Goal: Task Accomplishment & Management: Manage account settings

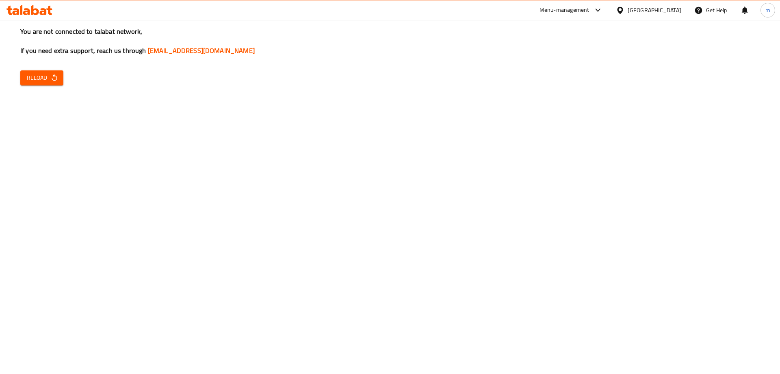
click at [53, 80] on icon "button" at bounding box center [54, 77] width 5 height 7
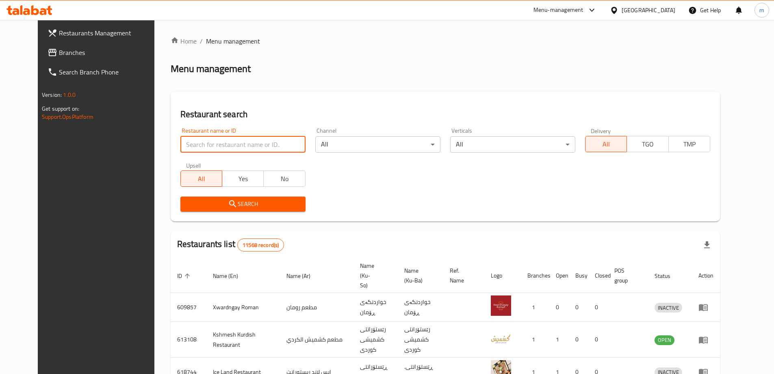
click at [180, 139] on input "search" at bounding box center [242, 144] width 125 height 16
paste input "[PERSON_NAME]"
type input "[PERSON_NAME]"
click button "Search" at bounding box center [242, 203] width 125 height 15
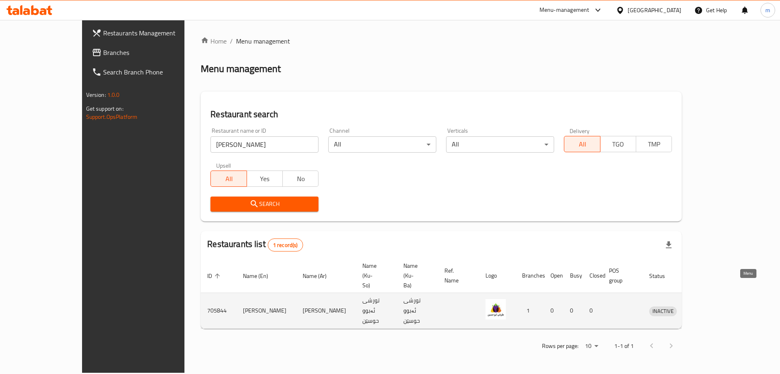
click at [703, 306] on icon "enhanced table" at bounding box center [698, 311] width 10 height 10
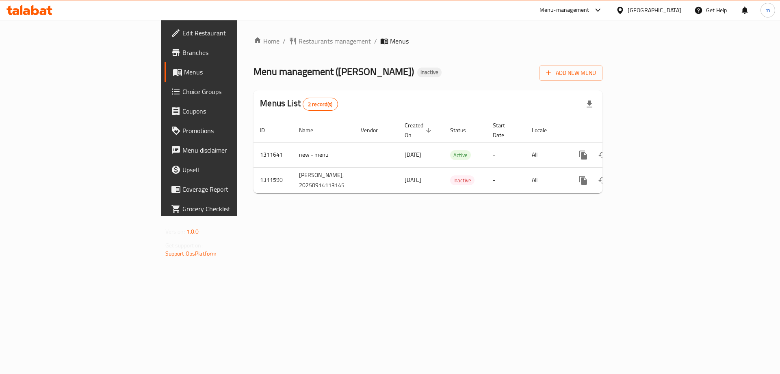
click at [171, 57] on icon at bounding box center [176, 53] width 10 height 10
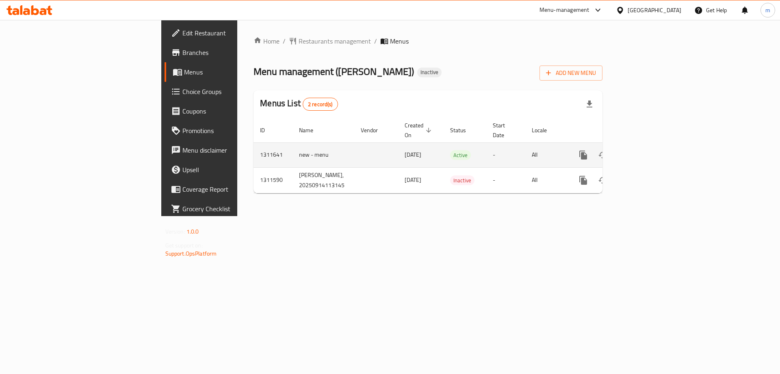
click at [646, 151] on icon "enhanced table" at bounding box center [642, 154] width 7 height 7
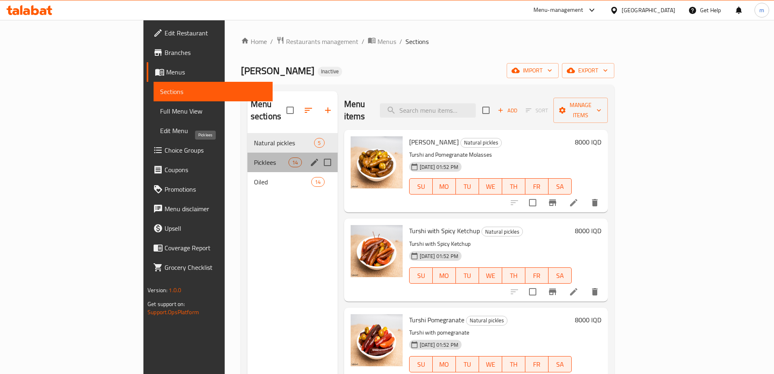
click at [254, 157] on span "Picklees" at bounding box center [271, 162] width 35 height 10
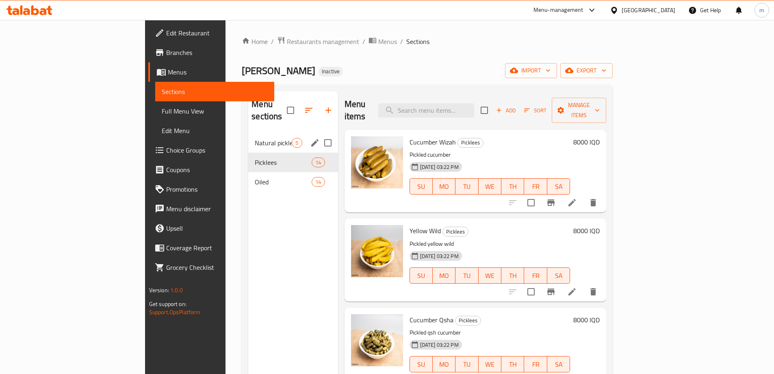
click at [248, 136] on div "Natural pickles 5" at bounding box center [292, 143] width 89 height 20
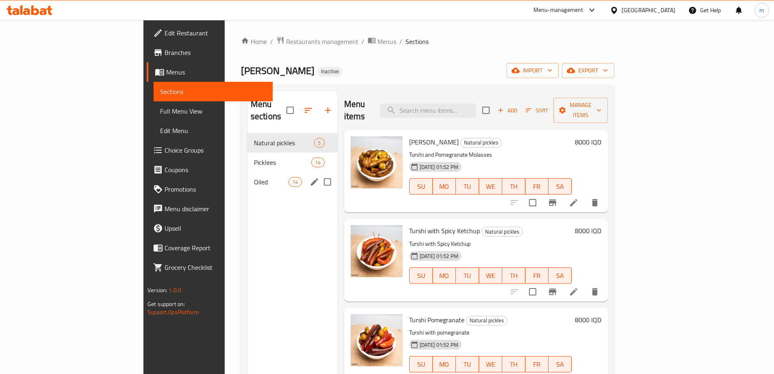
click at [254, 177] on span "Oiled" at bounding box center [271, 182] width 35 height 10
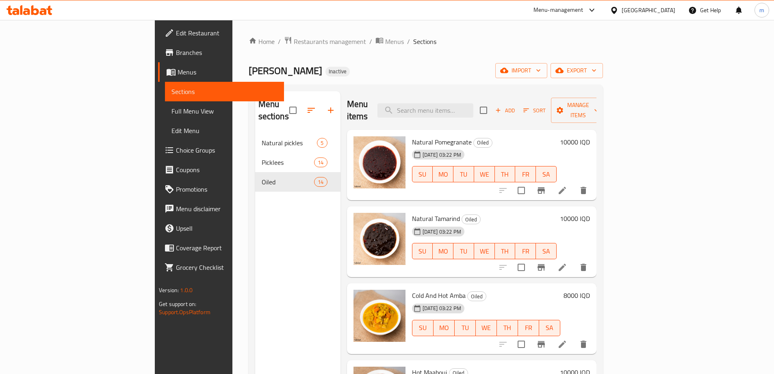
click at [566, 187] on icon at bounding box center [562, 190] width 7 height 7
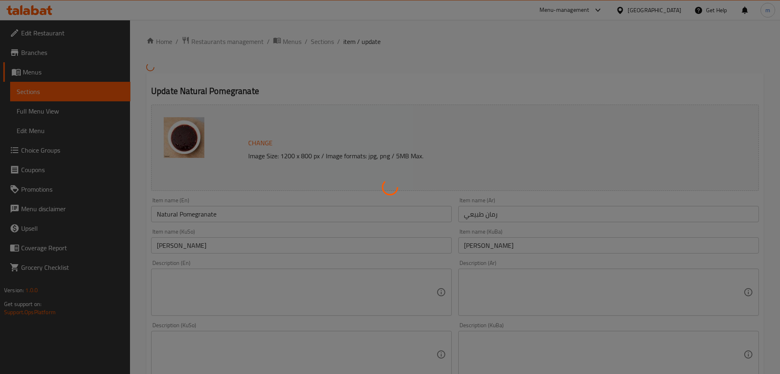
drag, startPoint x: 780, startPoint y: 203, endPoint x: 780, endPoint y: 217, distance: 13.8
click at [780, 217] on html "​ Menu-management Iraq Get Help m Edit Restaurant Branches Menus Sections Full …" at bounding box center [390, 187] width 780 height 374
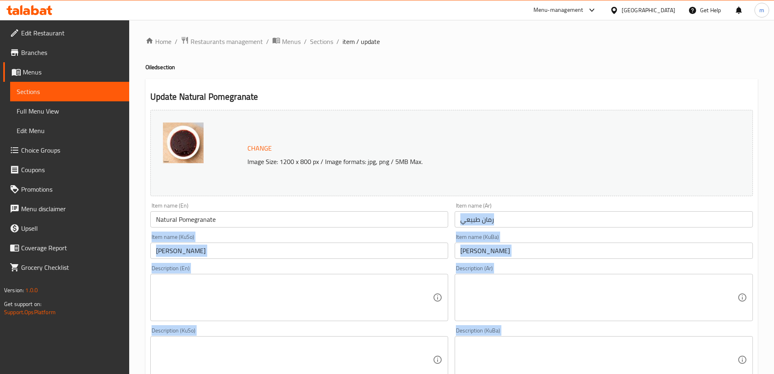
scroll to position [41, 0]
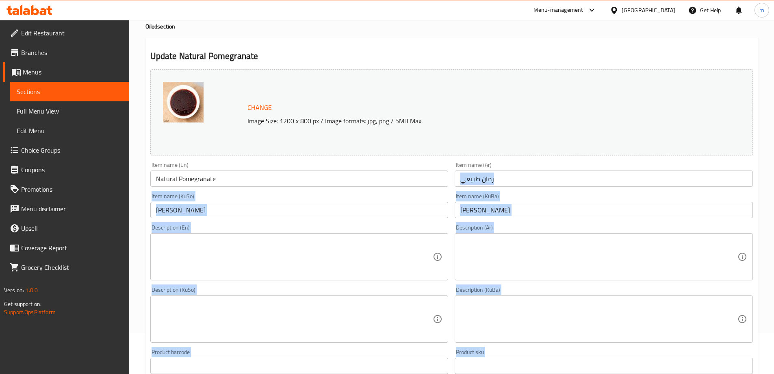
click at [528, 278] on div "Description (Ar)" at bounding box center [604, 256] width 298 height 47
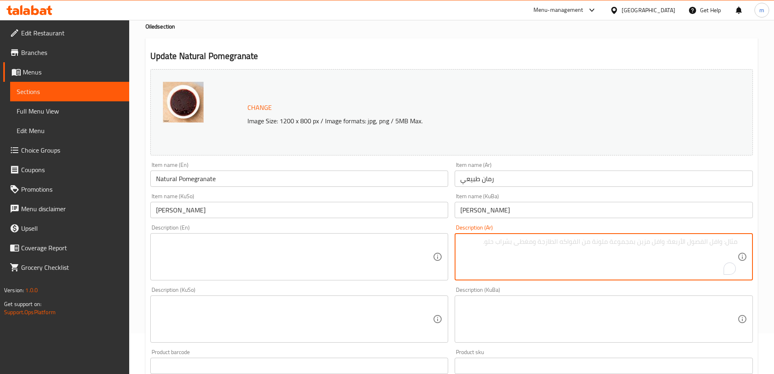
paste textarea "رمان طبيعي زت زيتون"
click at [702, 239] on textarea "رمان طبيعي زت زيتون" at bounding box center [599, 256] width 277 height 39
click at [704, 241] on textarea "رمان طبيعي زيت زيتون" at bounding box center [599, 256] width 277 height 39
click at [700, 238] on textarea "رمان طبيعي وزيت زيتون" at bounding box center [599, 256] width 277 height 39
type textarea "رمان طبيعي وزيت زيتون"
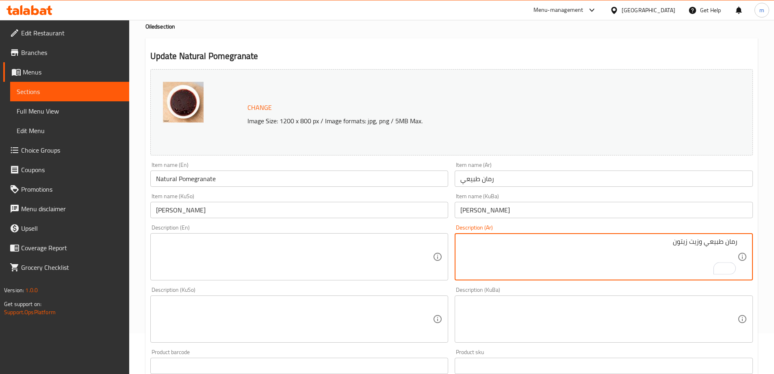
click at [699, 237] on div "رمان طبيعي وزيت زيتون Description (Ar)" at bounding box center [604, 256] width 298 height 47
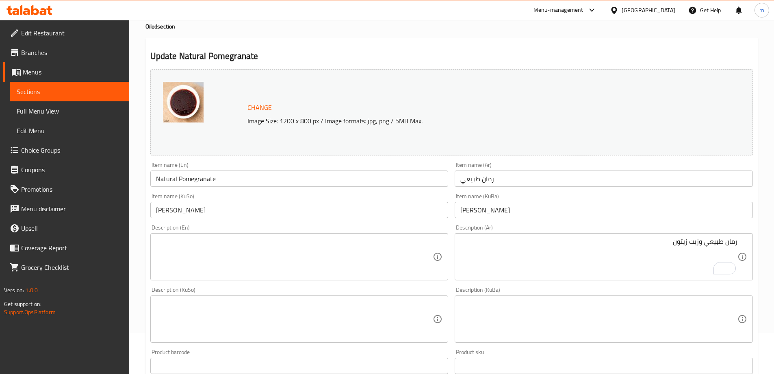
click at [699, 236] on div "رمان طبيعي وزيت زيتون Description (Ar)" at bounding box center [604, 256] width 298 height 47
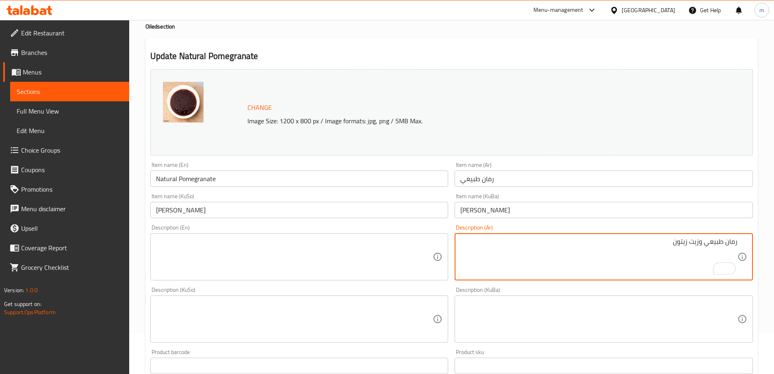
click at [700, 237] on textarea "رمان طبيعي وزيت زيتون" at bounding box center [599, 256] width 277 height 39
click at [316, 310] on textarea at bounding box center [294, 319] width 277 height 39
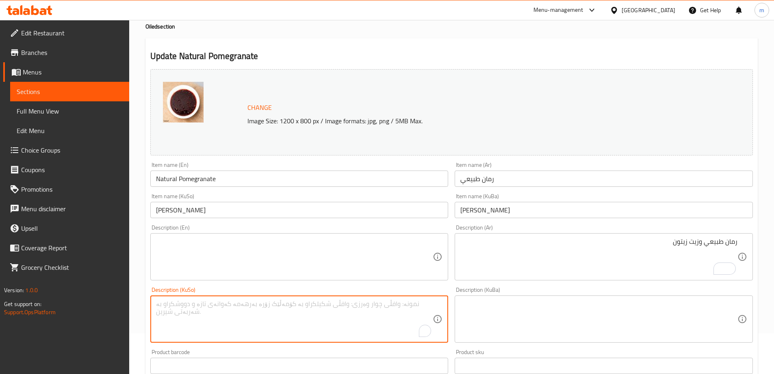
paste textarea "هەناری سروشتی و زەیتی زەیتون"
type textarea "هەناری سروشتی و زەیتی زەیتون"
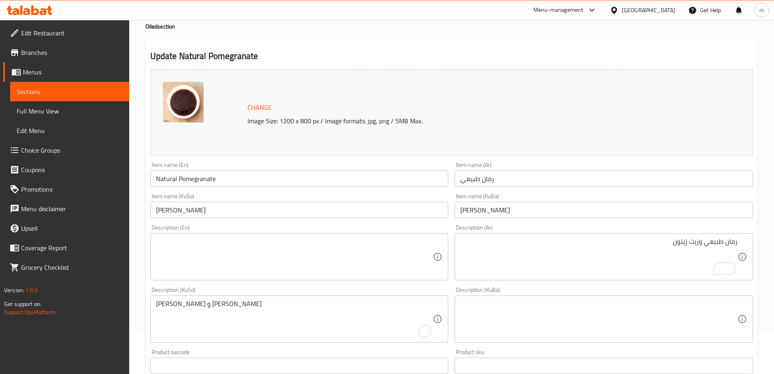
click at [454, 314] on div "Description (KuBa) Description (KuBa)" at bounding box center [604, 314] width 305 height 62
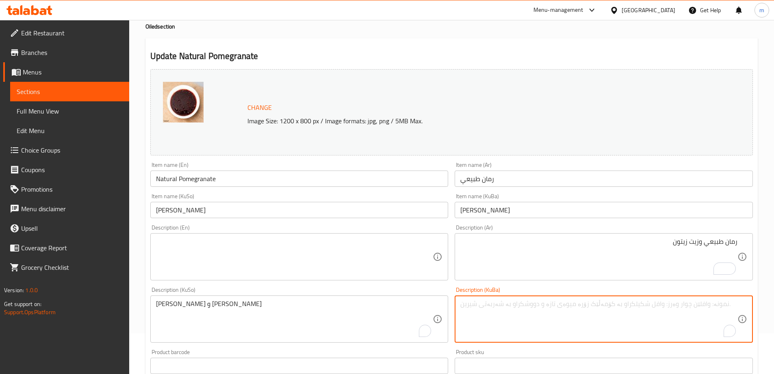
click at [469, 311] on textarea "To enrich screen reader interactions, please activate Accessibility in Grammarl…" at bounding box center [599, 319] width 277 height 39
paste textarea "هەناری سروشتی و زەیتی زەیتون"
type textarea "هەناری سروشتی و زەیتی زەیتون"
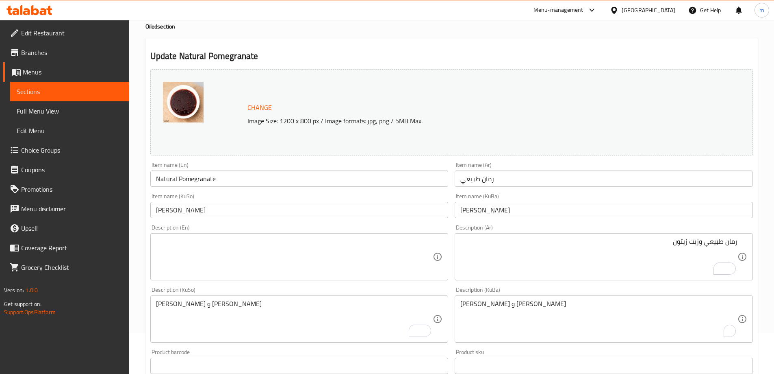
click at [436, 267] on div "Description (En)" at bounding box center [299, 256] width 298 height 47
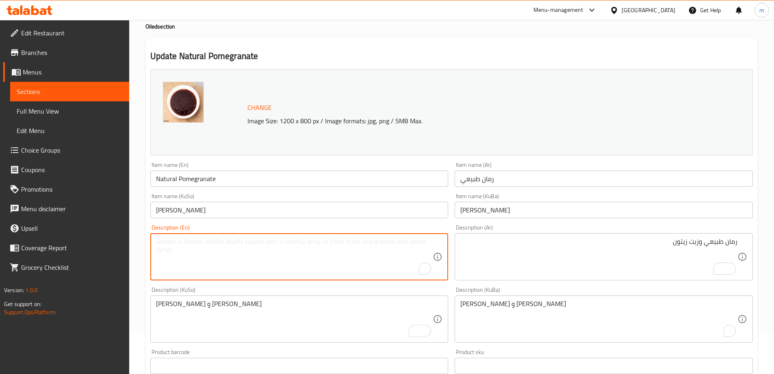
click at [417, 243] on textarea "To enrich screen reader interactions, please activate Accessibility in Grammarl…" at bounding box center [294, 256] width 277 height 39
paste textarea "Natural pomegranate and olive oil"
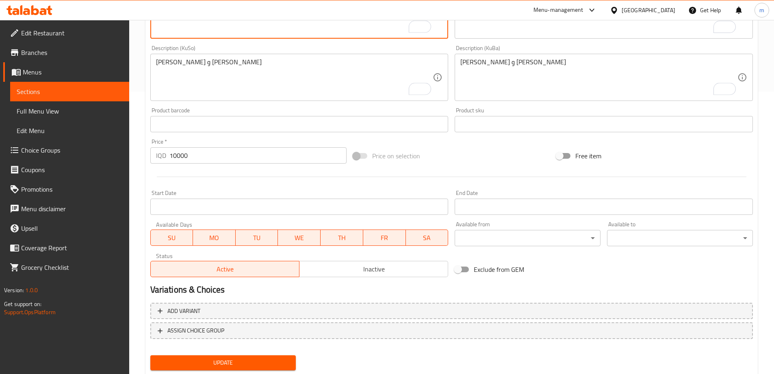
scroll to position [306, 0]
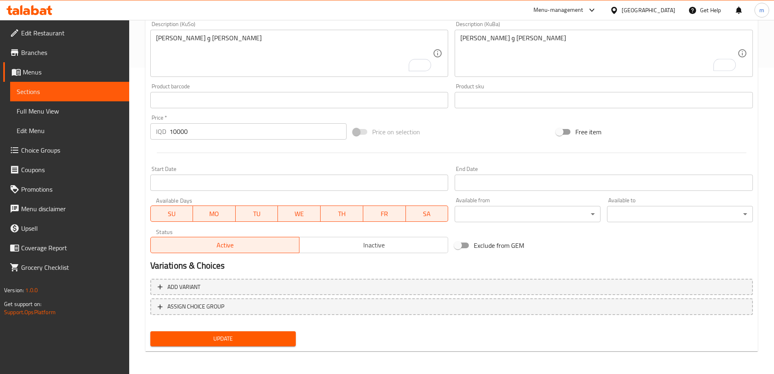
type textarea "Natural pomegranate and olive oil"
click at [255, 338] on span "Update" at bounding box center [223, 338] width 133 height 10
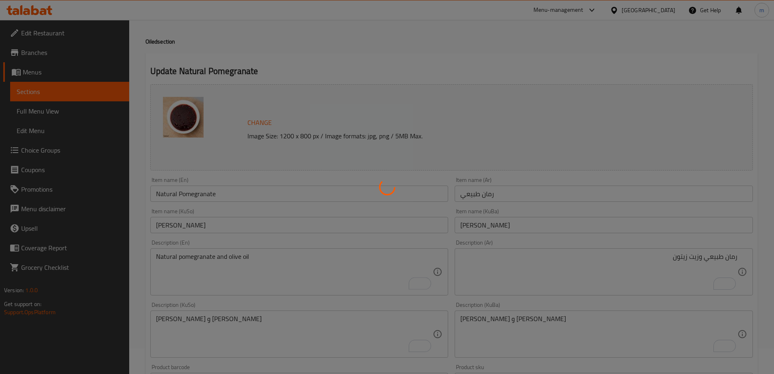
scroll to position [0, 0]
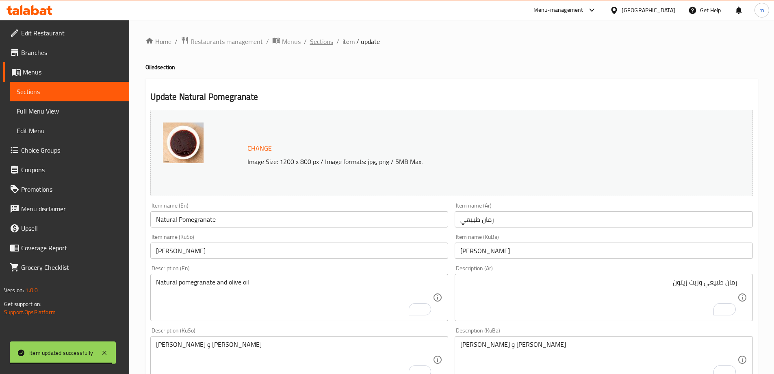
click at [324, 43] on span "Sections" at bounding box center [321, 42] width 23 height 10
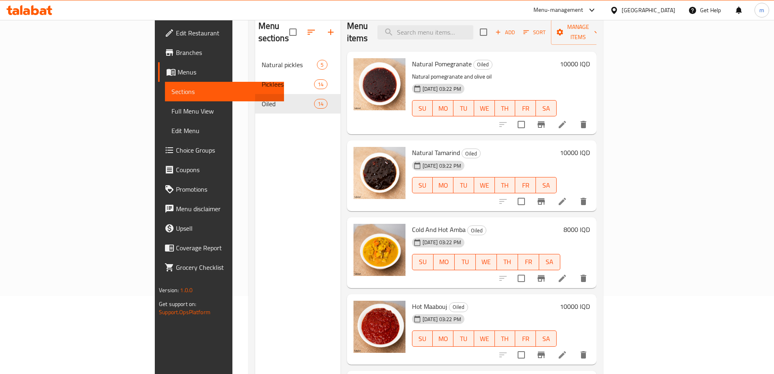
scroll to position [73, 0]
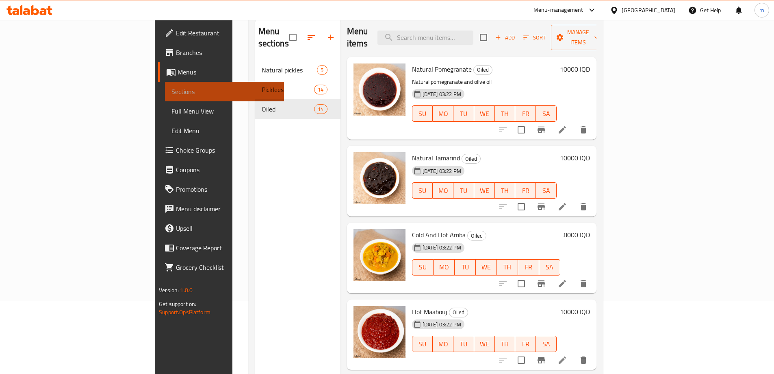
click at [172, 87] on span "Sections" at bounding box center [225, 92] width 106 height 10
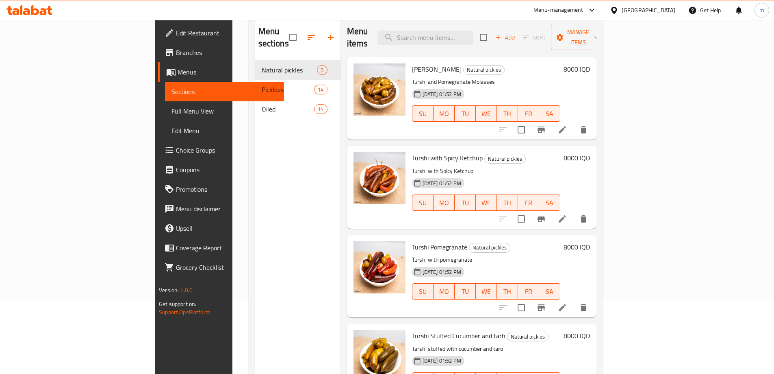
click at [178, 70] on span "Menus" at bounding box center [228, 72] width 100 height 10
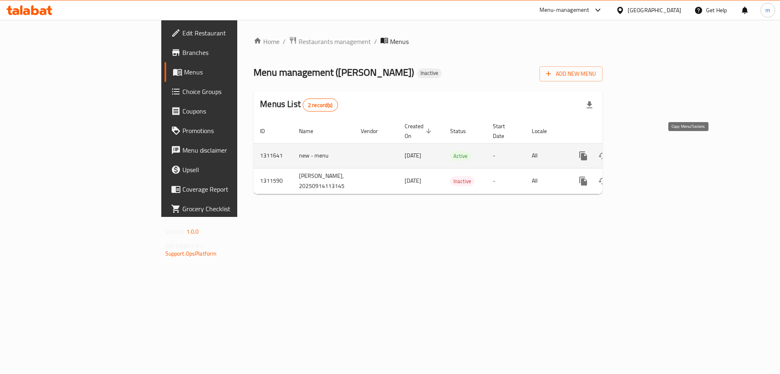
click at [589, 151] on icon "more" at bounding box center [584, 156] width 10 height 10
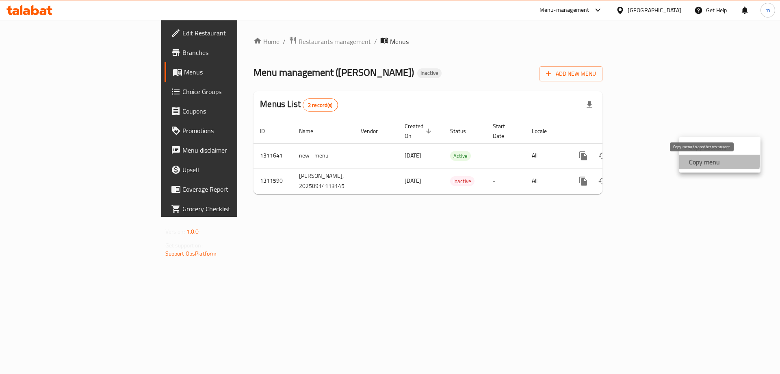
click at [712, 161] on strong "Copy menu" at bounding box center [704, 162] width 31 height 10
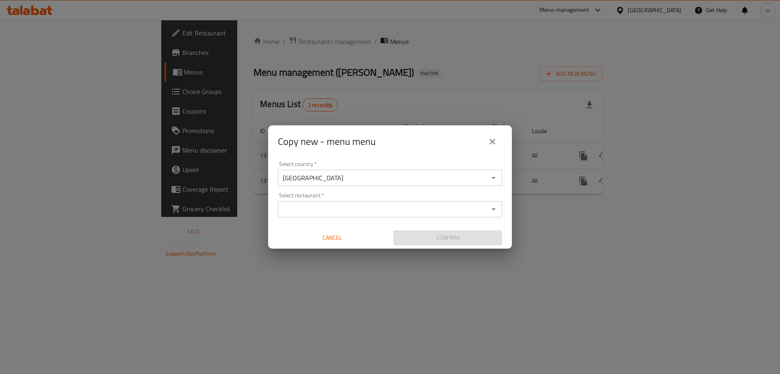
click at [333, 201] on div "Select restaurant *" at bounding box center [390, 209] width 224 height 16
click at [336, 212] on input "Select restaurant   *" at bounding box center [383, 208] width 206 height 11
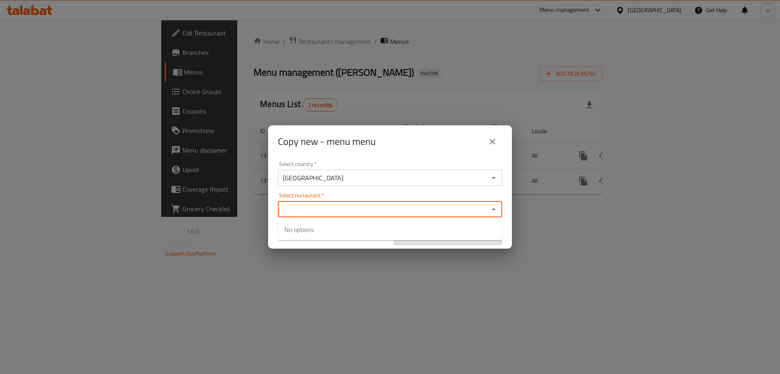
click at [496, 209] on icon "Close" at bounding box center [494, 209] width 10 height 10
drag, startPoint x: 483, startPoint y: 205, endPoint x: 467, endPoint y: 207, distance: 15.6
click at [482, 205] on input "Select restaurant   *" at bounding box center [383, 208] width 206 height 11
click at [467, 207] on input "Select restaurant   *" at bounding box center [383, 208] width 206 height 11
paste input "[PERSON_NAME]"
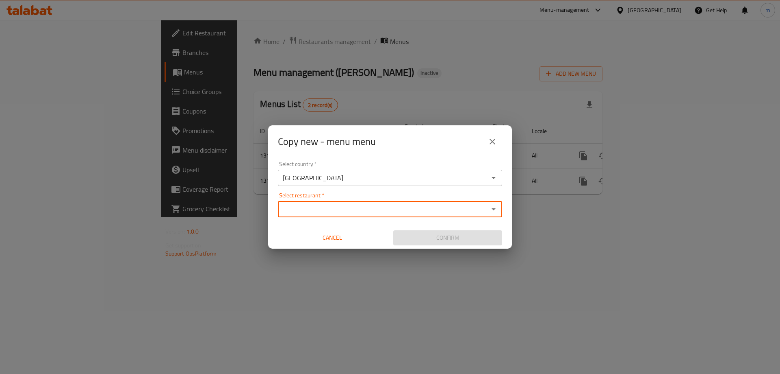
type input "[PERSON_NAME]"
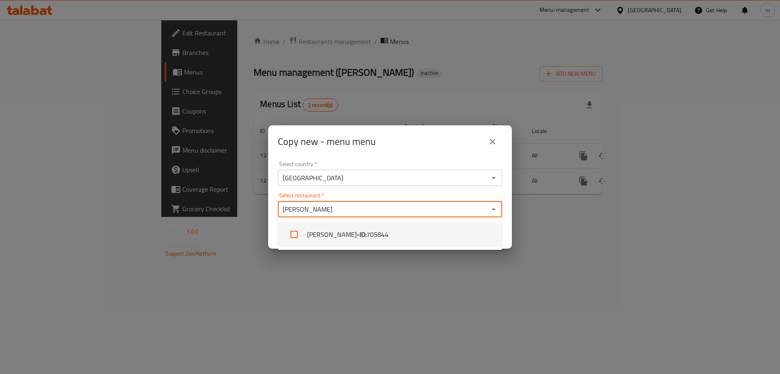
click at [361, 230] on b "- ID:" at bounding box center [362, 234] width 10 height 10
checkbox input "true"
click at [418, 196] on div "Select restaurant   * Tarshi Abu Hussein Select restaurant *" at bounding box center [390, 204] width 224 height 25
click at [429, 206] on input "Select restaurant   *" at bounding box center [410, 208] width 151 height 11
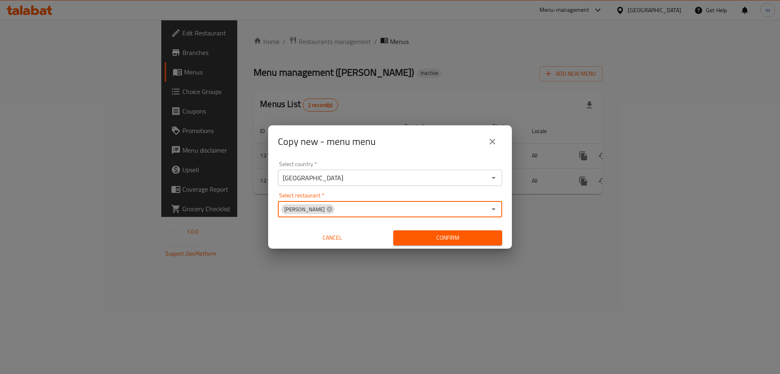
click at [444, 234] on span "Confirm" at bounding box center [448, 238] width 96 height 10
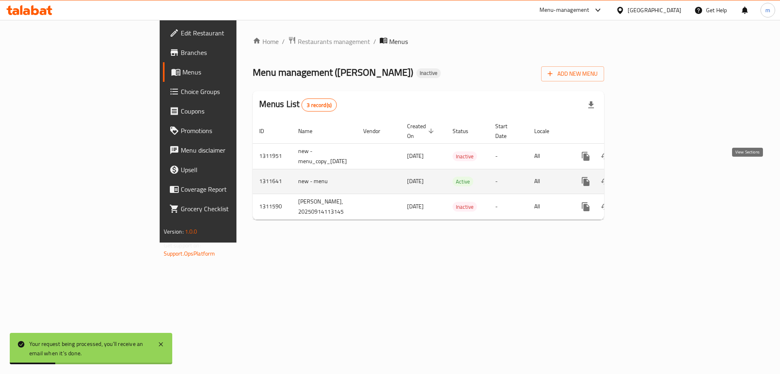
click at [650, 176] on icon "enhanced table" at bounding box center [645, 181] width 10 height 10
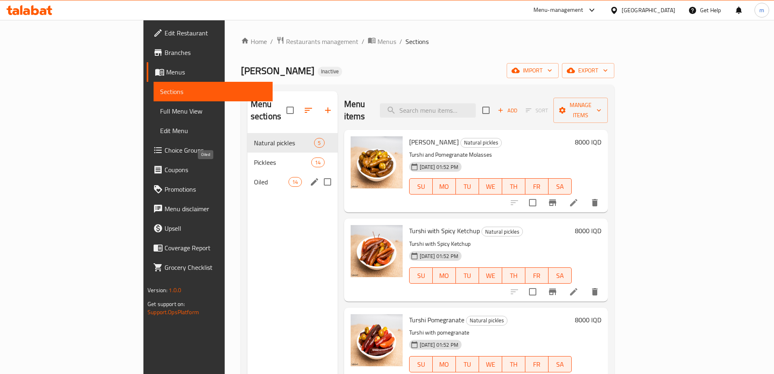
click at [254, 177] on span "Oiled" at bounding box center [271, 182] width 35 height 10
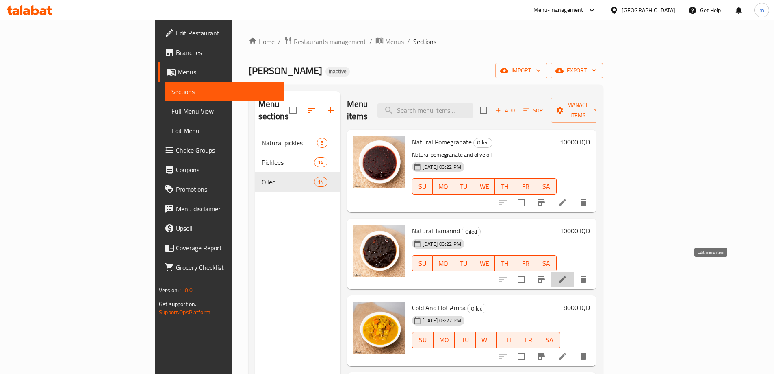
click at [567, 274] on icon at bounding box center [563, 279] width 10 height 10
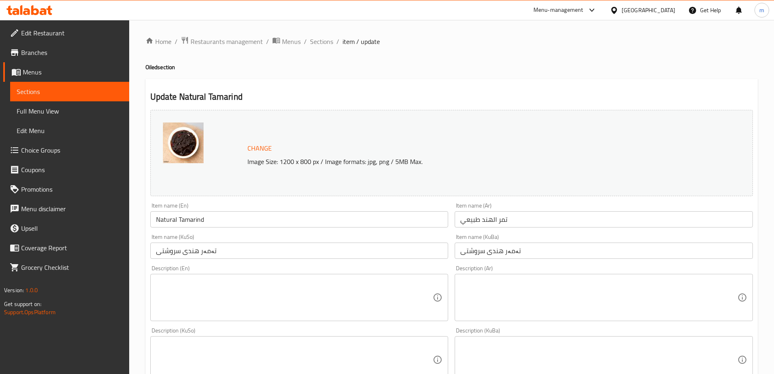
click at [500, 290] on textarea at bounding box center [599, 297] width 277 height 39
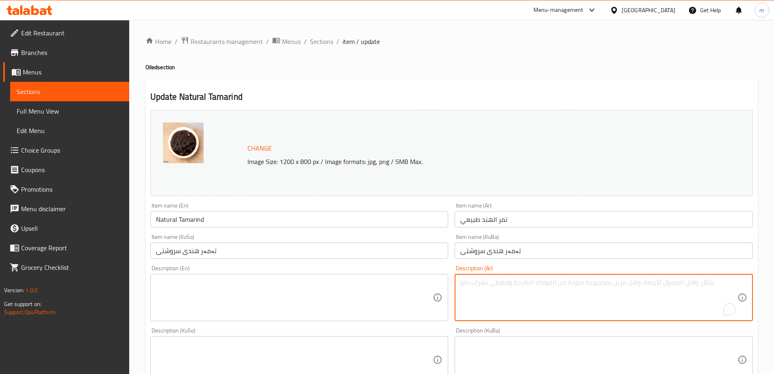
paste textarea "تمرهندي طبيعي، زيت مع نكهات"
click at [537, 284] on textarea "تمرهندي طبيعي، زيت مع نكهات" at bounding box center [599, 297] width 277 height 39
type textarea "تمر هندي طبيعي، زيت مع نكهات"
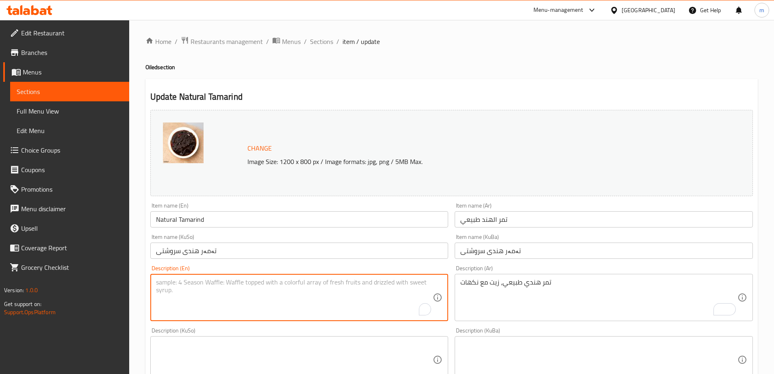
click at [220, 297] on textarea "To enrich screen reader interactions, please activate Accessibility in Grammarl…" at bounding box center [294, 297] width 277 height 39
paste textarea "Natural Tamarind Oil with Flavors"
drag, startPoint x: 181, startPoint y: 280, endPoint x: 176, endPoint y: 280, distance: 4.9
click at [176, 280] on textarea "Natural Tamarind Oil with Flavors" at bounding box center [294, 297] width 277 height 39
click at [202, 283] on textarea "Natural tamarind Oil with Flavors" at bounding box center [294, 297] width 277 height 39
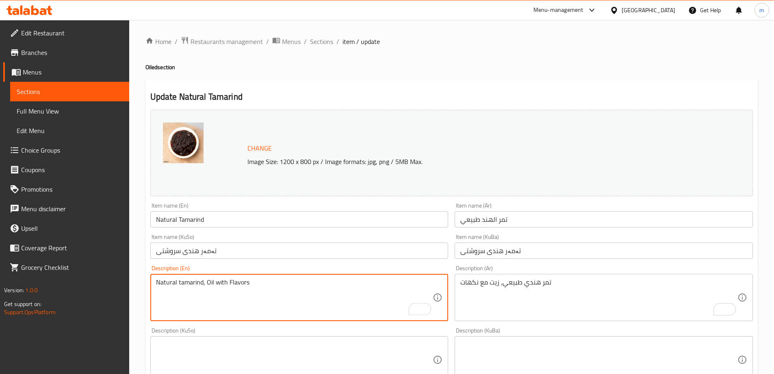
click at [209, 281] on textarea "Natural tamarind, Oil with Flavors" at bounding box center [294, 297] width 277 height 39
click at [230, 283] on textarea "Natural tamarind, oil with Flavors" at bounding box center [294, 297] width 277 height 39
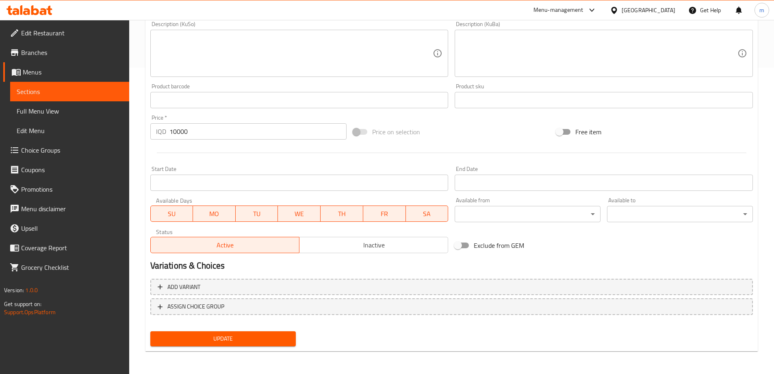
scroll to position [141, 0]
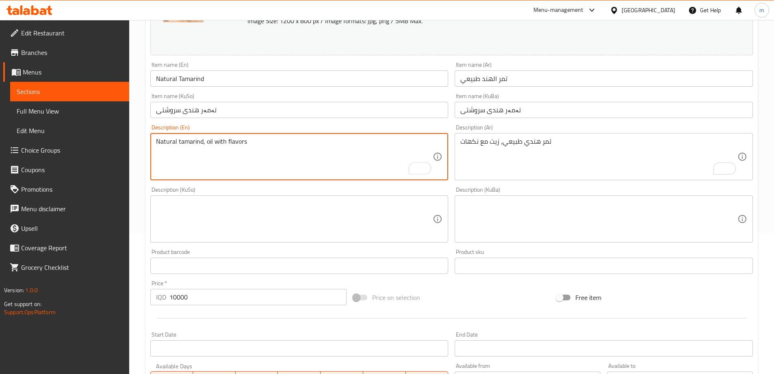
type textarea "Natural tamarind, oil with flavors"
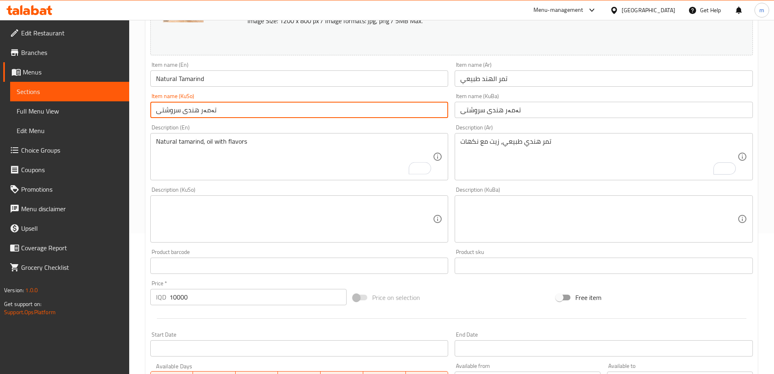
click at [361, 106] on input "تەمەر هندی سروشتی" at bounding box center [299, 110] width 298 height 16
paste input "Natural Tamarind Oil with Flavors"
type input "تەمەر هندی سروشتی"
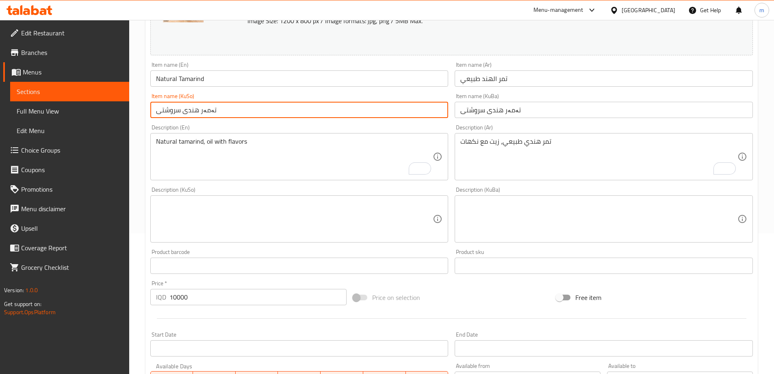
click at [339, 225] on textarea at bounding box center [294, 219] width 277 height 39
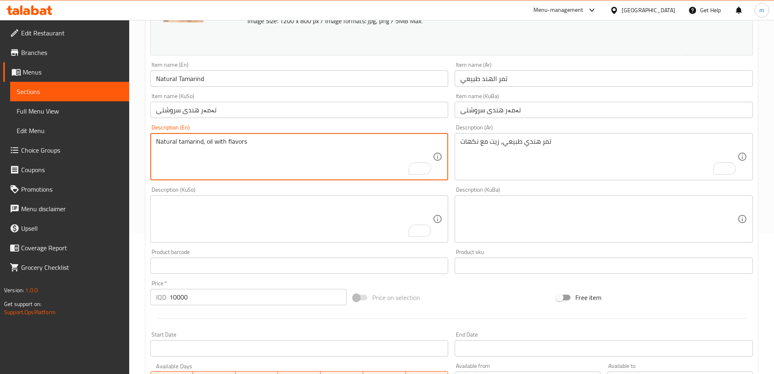
click at [188, 142] on textarea "Natural tamarind, oil with flavors" at bounding box center [294, 156] width 277 height 39
click at [347, 219] on textarea "To enrich screen reader interactions, please activate Accessibility in Grammarl…" at bounding box center [294, 219] width 277 height 39
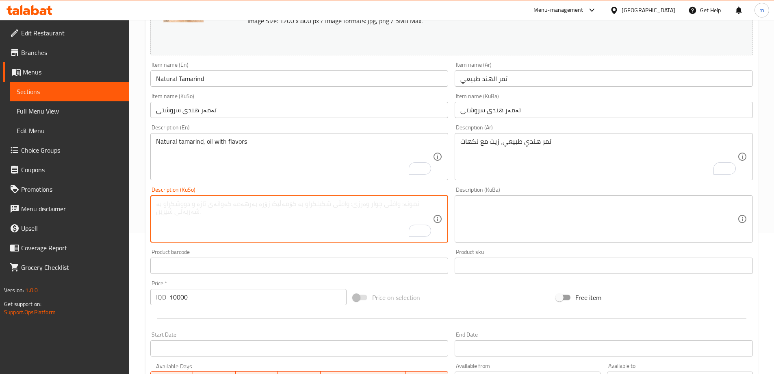
paste textarea "تەمەر هندی سروشتی"
click at [365, 208] on textarea "تەمەر هندی سروشتی، زیەت لەگەڵ تام" at bounding box center [294, 219] width 277 height 39
drag, startPoint x: 364, startPoint y: 202, endPoint x: 371, endPoint y: 206, distance: 8.2
click at [371, 206] on textarea "تەمەر هندی سروشتی، زیەت لەگەڵ تام" at bounding box center [294, 219] width 277 height 39
click at [364, 209] on textarea "تەمەر هندی سروشتی، زەیت لەگەڵ تام" at bounding box center [294, 219] width 277 height 39
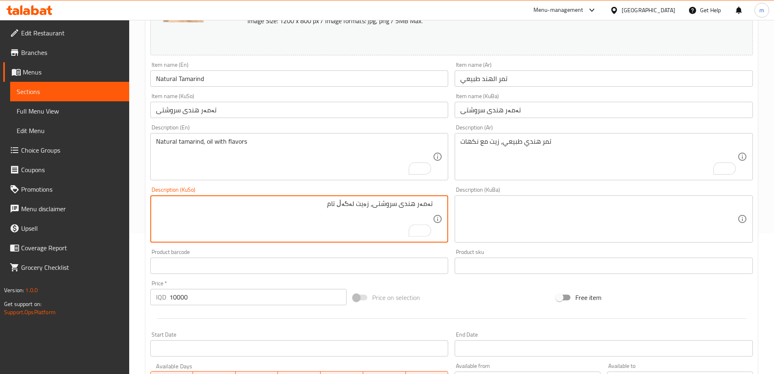
click at [363, 209] on textarea "تەمەر هندی سروشتی، زەیت لەگەڵ تام" at bounding box center [294, 219] width 277 height 39
click at [358, 209] on textarea "تەمەر هندی سروشتی، زەیت لەگەڵ تام" at bounding box center [294, 219] width 277 height 39
type textarea "تەمەر هندی سروشتی، زەیت لەگەڵ تام"
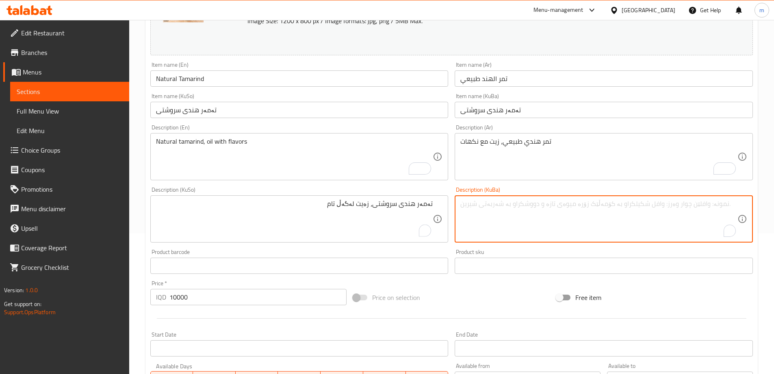
click at [534, 226] on textarea "To enrich screen reader interactions, please activate Accessibility in Grammarl…" at bounding box center [599, 219] width 277 height 39
paste textarea "تەمەر هندی سروشتی، زەیت لەگەڵ تام"
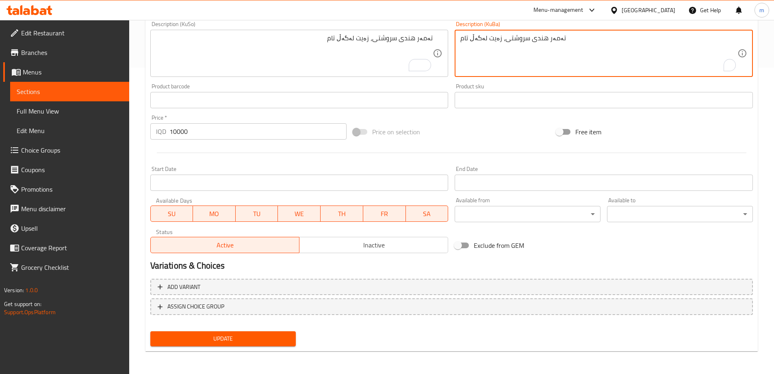
type textarea "تەمەر هندی سروشتی، زەیت لەگەڵ تام"
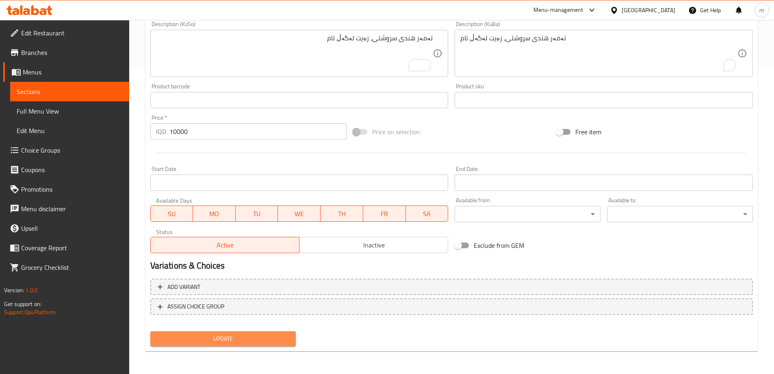
click at [235, 339] on span "Update" at bounding box center [223, 338] width 133 height 10
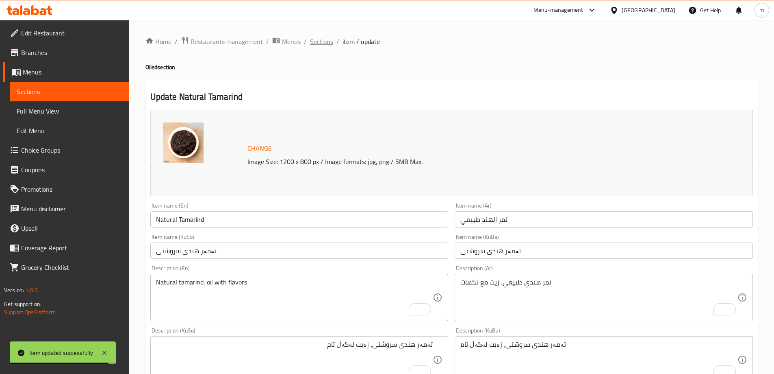
click at [320, 39] on span "Sections" at bounding box center [321, 42] width 23 height 10
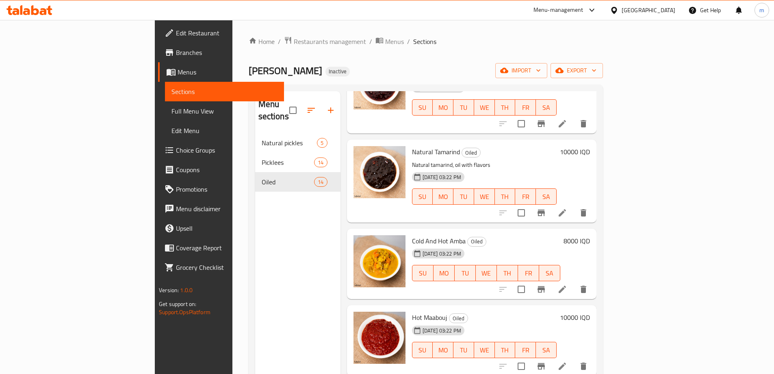
scroll to position [95, 0]
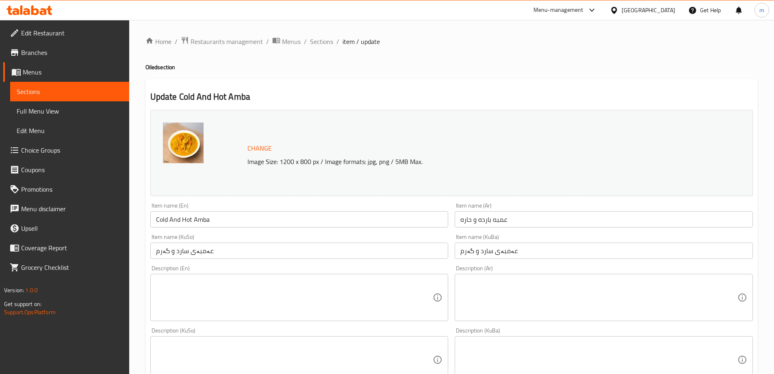
click at [546, 284] on textarea at bounding box center [599, 297] width 277 height 39
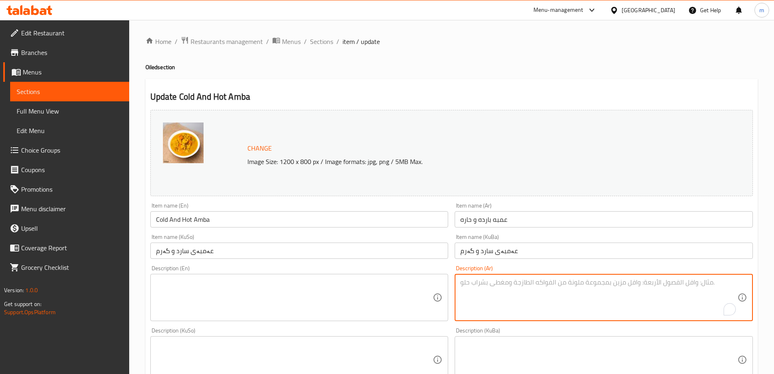
scroll to position [35, 0]
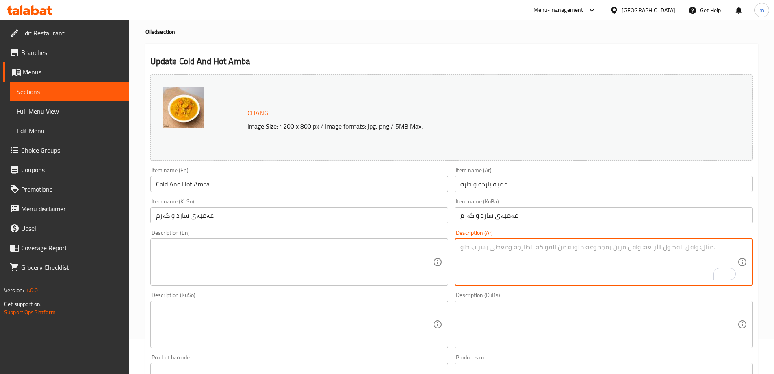
click at [571, 251] on textarea "To enrich screen reader interactions, please activate Accessibility in Grammarl…" at bounding box center [599, 262] width 277 height 39
paste textarea "عمبة باردة وحارة مع بهارات ونكهات"
type textarea "عمبة باردة وحارة مع بهارات ونكهات"
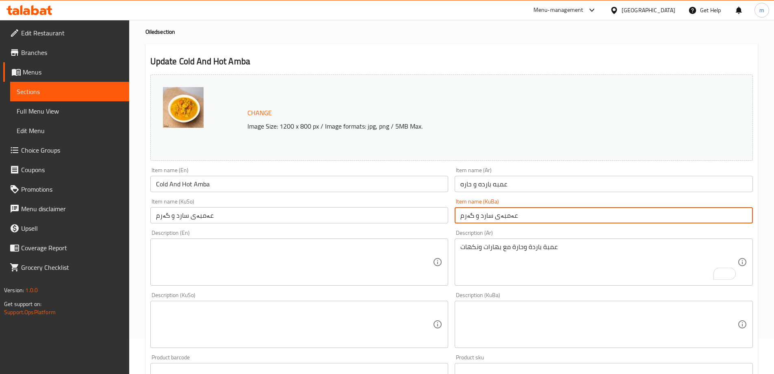
click at [465, 214] on input "عەمبەی سارد و گەرم" at bounding box center [604, 215] width 298 height 16
click at [466, 214] on input "عەمبەی سارد و گەرم" at bounding box center [604, 215] width 298 height 16
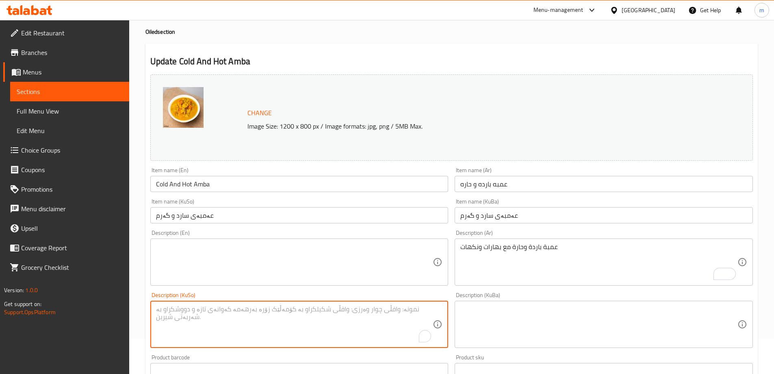
click at [392, 317] on textarea "To enrich screen reader interactions, please activate Accessibility in Grammarl…" at bounding box center [294, 324] width 277 height 39
paste textarea "عەمبەی سارد و گەرم"
type textarea "عەمبەی سارد و گەرم لەگەڵ بەهارات و تام"
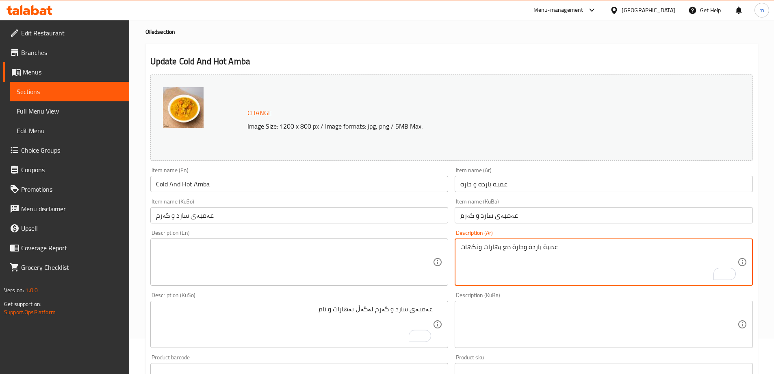
click at [496, 252] on textarea "عمبة باردة وحارة مع بهارات ونكهات" at bounding box center [599, 262] width 277 height 39
click at [363, 270] on textarea at bounding box center [294, 262] width 277 height 39
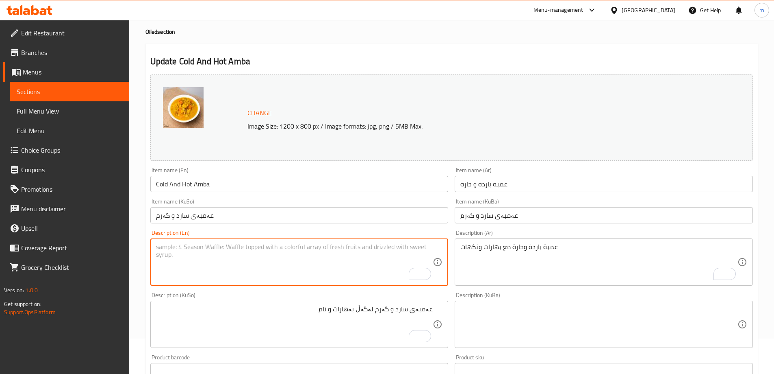
click at [286, 252] on textarea "To enrich screen reader interactions, please activate Accessibility in Grammarl…" at bounding box center [294, 262] width 277 height 39
paste textarea "Cold and hot soup with spices and flavors"
click at [196, 243] on textarea "Cold and hot soup with spices and flavors" at bounding box center [294, 262] width 277 height 39
click at [220, 261] on textarea "Cold and hot amba with spices and flavors" at bounding box center [294, 262] width 277 height 39
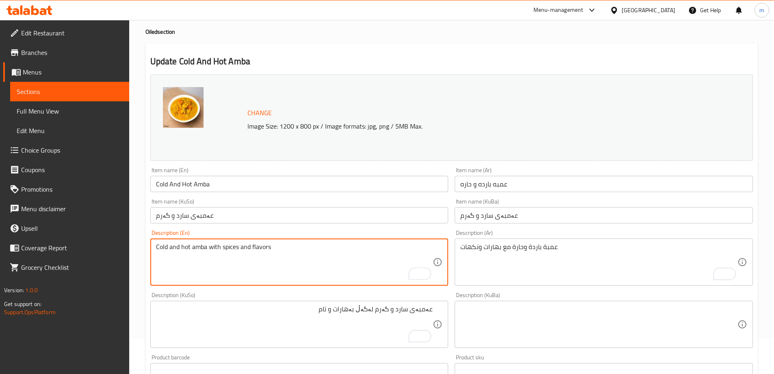
scroll to position [306, 0]
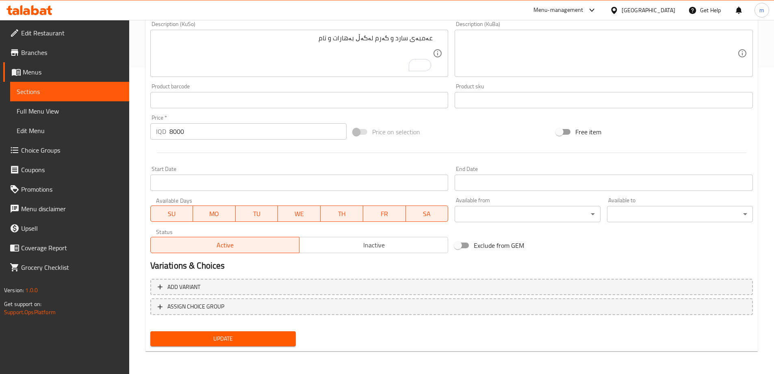
type textarea "Cold and hot amba with spices and flavors"
drag, startPoint x: 247, startPoint y: 335, endPoint x: 252, endPoint y: 329, distance: 8.0
click at [246, 335] on span "Update" at bounding box center [223, 338] width 133 height 10
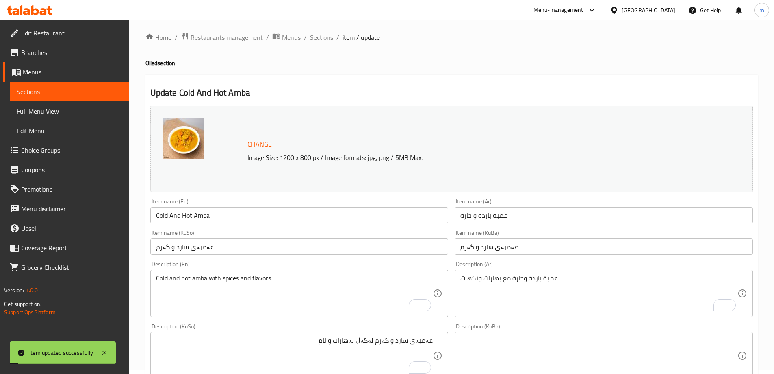
scroll to position [0, 0]
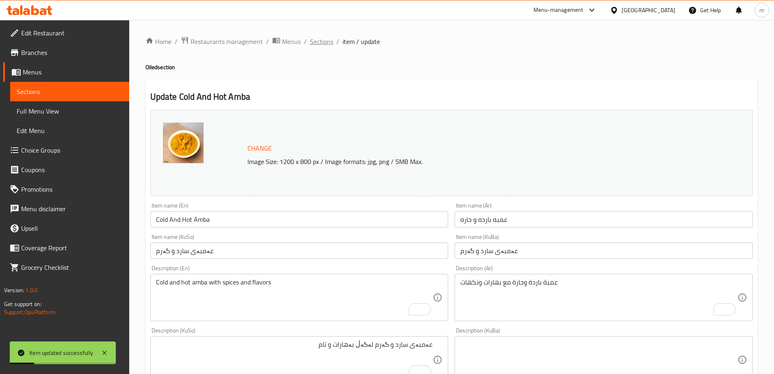
click at [313, 40] on span "Sections" at bounding box center [321, 42] width 23 height 10
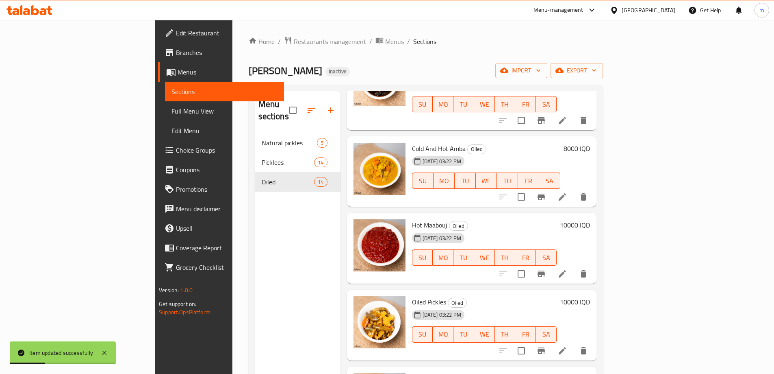
scroll to position [190, 0]
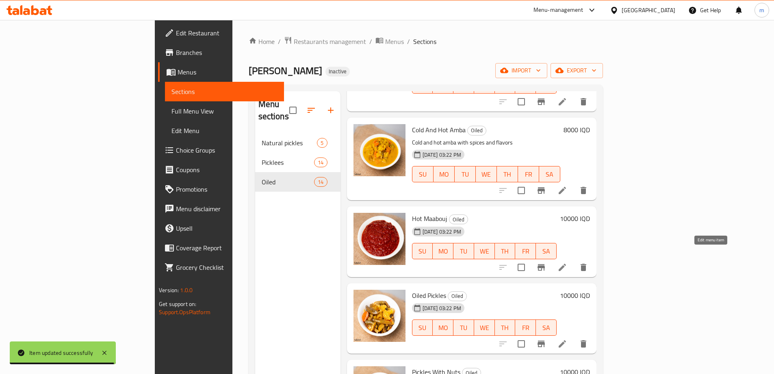
click at [567, 262] on icon at bounding box center [563, 267] width 10 height 10
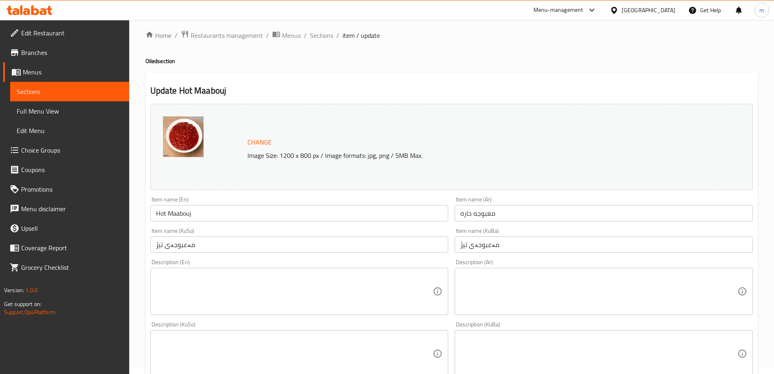
scroll to position [45, 0]
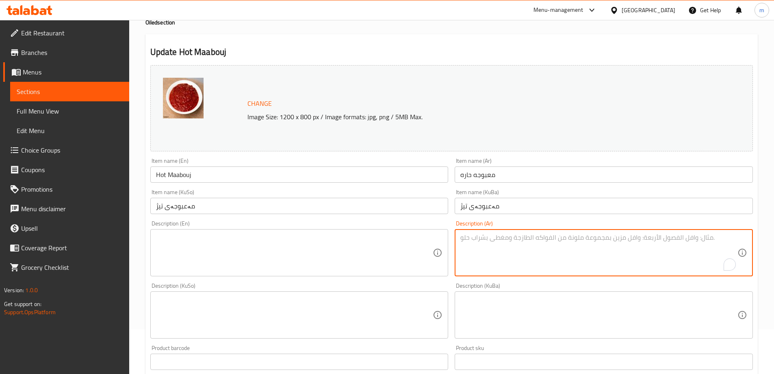
click at [483, 252] on textarea "To enrich screen reader interactions, please activate Accessibility in Grammarl…" at bounding box center [599, 252] width 277 height 39
paste textarea "فلفل مطحون زيت زيتون"
click at [700, 239] on textarea "فلفل مطحون زيت زيتون" at bounding box center [599, 252] width 277 height 39
click at [674, 269] on textarea "فلفل مطحون وزيت زيتون" at bounding box center [599, 252] width 277 height 39
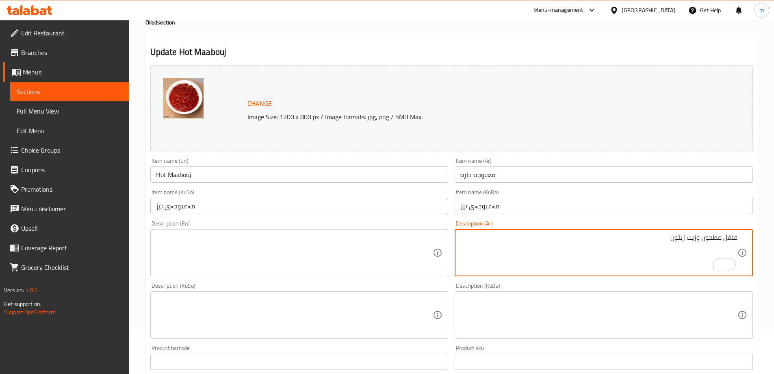
click at [683, 245] on textarea "فلفل مطحون وزيت زيتون" at bounding box center [599, 252] width 277 height 39
type textarea "فلفل مطحون وزيت زيتون"
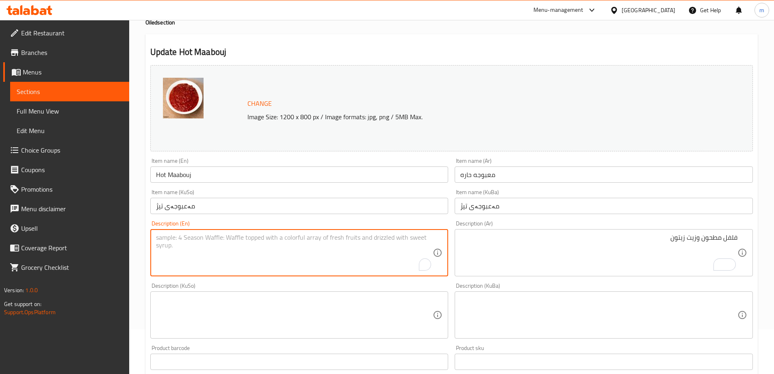
click at [242, 254] on textarea "To enrich screen reader interactions, please activate Accessibility in Grammarl…" at bounding box center [294, 252] width 277 height 39
paste textarea "ground pepper and olive oil"
drag, startPoint x: 159, startPoint y: 238, endPoint x: 144, endPoint y: 239, distance: 14.3
click at [146, 237] on div "Update Hot Maabouj Change Image Size: 1200 x 800 px / Image formats: jpg, png /…" at bounding box center [452, 323] width 613 height 578
type textarea "Ground pepper and olive oil"
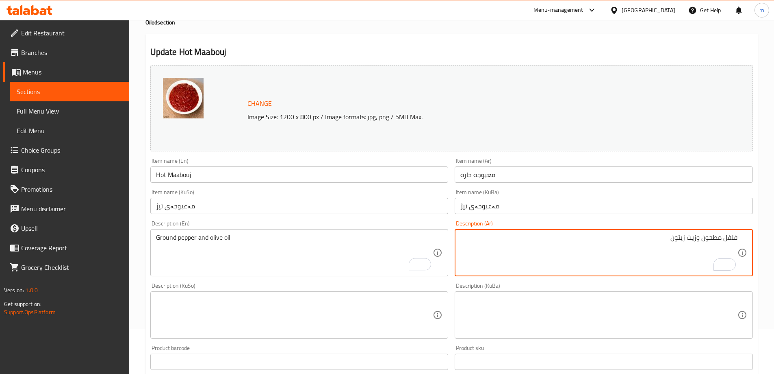
click at [707, 237] on textarea "فلفل مطحون وزيت زيتون" at bounding box center [599, 252] width 277 height 39
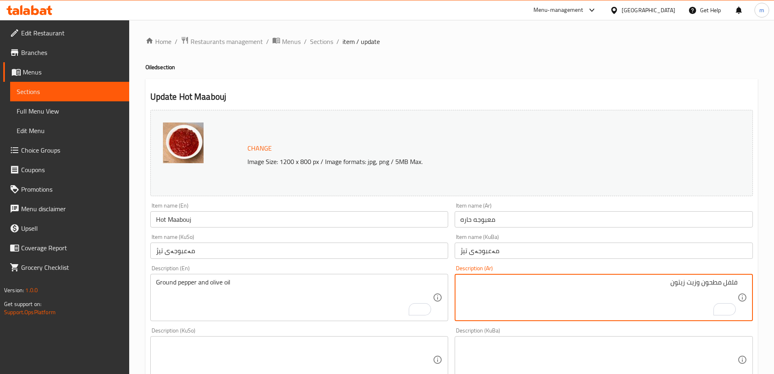
scroll to position [45, 0]
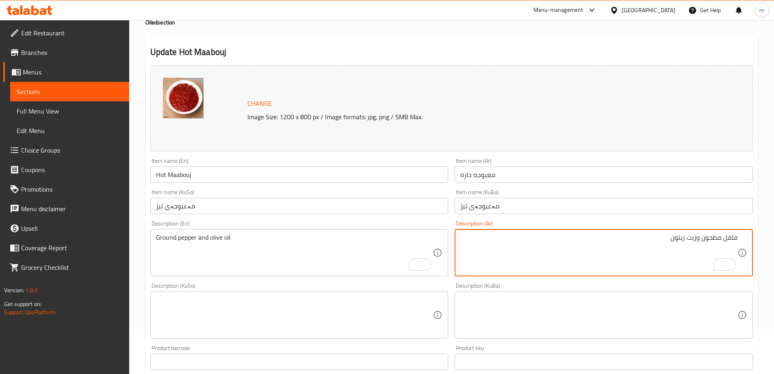
click at [171, 238] on textarea "Ground pepper and olive oil" at bounding box center [294, 252] width 277 height 39
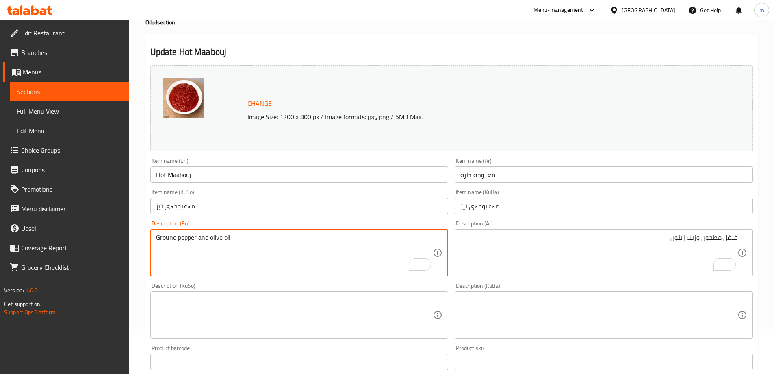
click at [171, 238] on textarea "Ground pepper and olive oil" at bounding box center [294, 252] width 277 height 39
paste textarea "Crushed"
type textarea "Crushed pepper and olive oil"
click at [332, 307] on textarea at bounding box center [294, 315] width 277 height 39
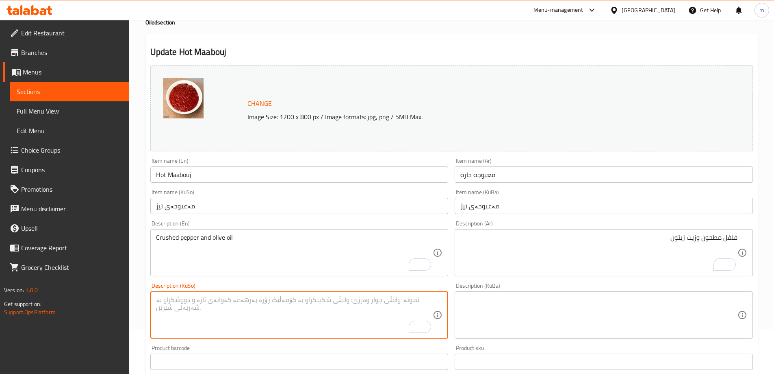
paste textarea "بیبەری وردکراو و زەیتی زەیتون"
click at [401, 302] on textarea "بیبەری وردکراو و زەیتی زەیتون" at bounding box center [294, 315] width 277 height 39
type textarea "بیبەری کوتراو و زەیتی زەیتون"
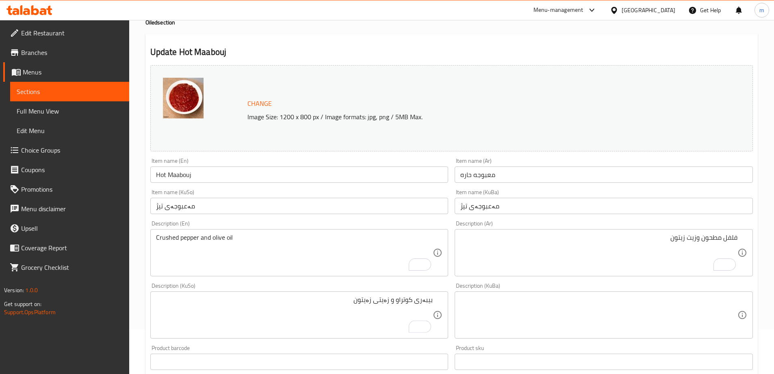
click at [416, 295] on div "بیبەری کوتراو و زەیتی زەیتون Description (KuSo)" at bounding box center [299, 314] width 298 height 47
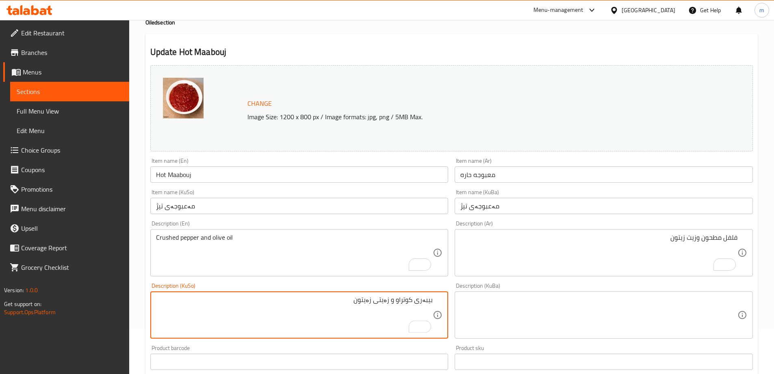
click at [416, 295] on div "بیبەری کوتراو و زەیتی زەیتون Description (KuSo)" at bounding box center [299, 314] width 298 height 47
click at [416, 298] on textarea "بیبەری کوتراو و زەیتی زەیتون" at bounding box center [294, 315] width 277 height 39
click at [417, 298] on textarea "بیبەری کوتراو و زەیتی زەیتون" at bounding box center [294, 315] width 277 height 39
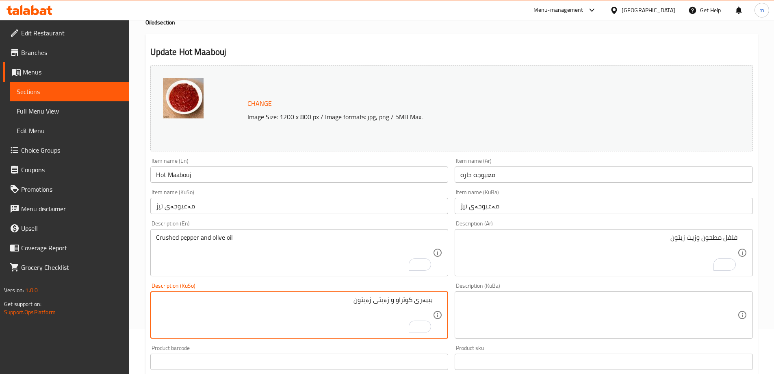
click at [417, 298] on textarea "بیبەری کوتراو و زەیتی زەیتون" at bounding box center [294, 315] width 277 height 39
click at [525, 314] on textarea at bounding box center [599, 315] width 277 height 39
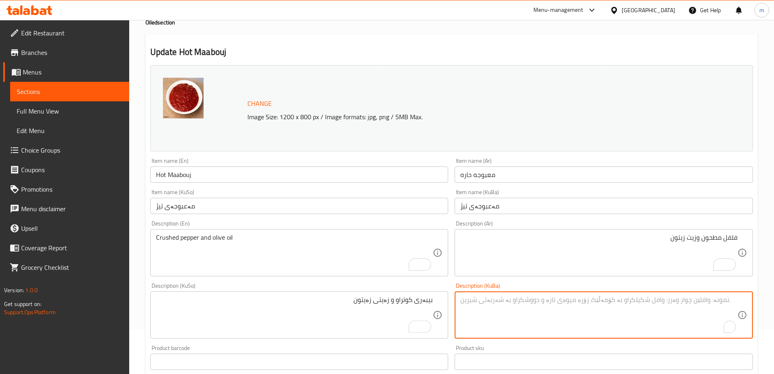
paste textarea "بیبەری کوتراو و زەیتی زەیتون"
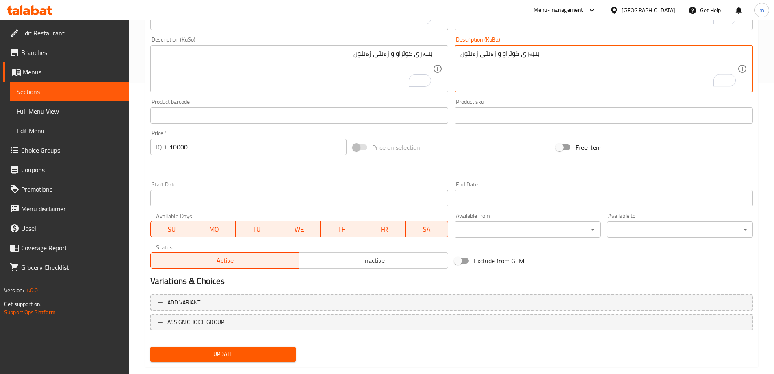
scroll to position [306, 0]
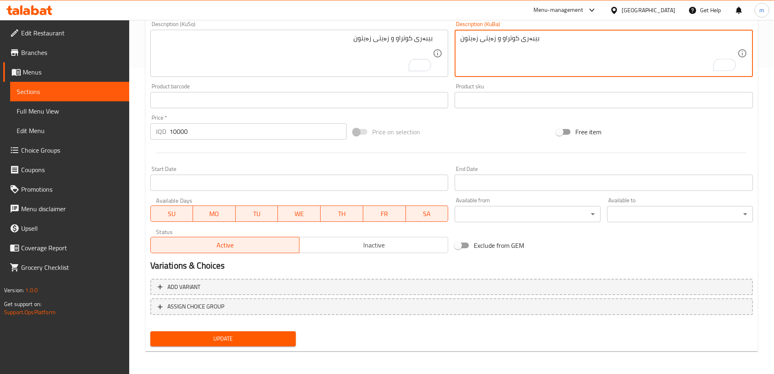
type textarea "بیبەری کوتراو و زەیتی زەیتون"
click at [243, 345] on button "Update" at bounding box center [223, 338] width 146 height 15
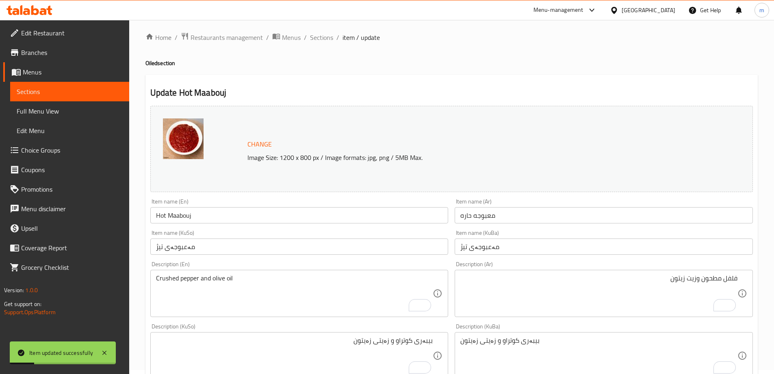
scroll to position [0, 0]
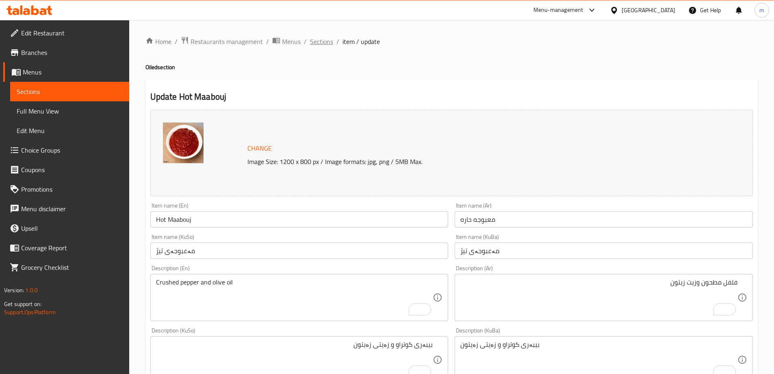
click at [320, 44] on span "Sections" at bounding box center [321, 42] width 23 height 10
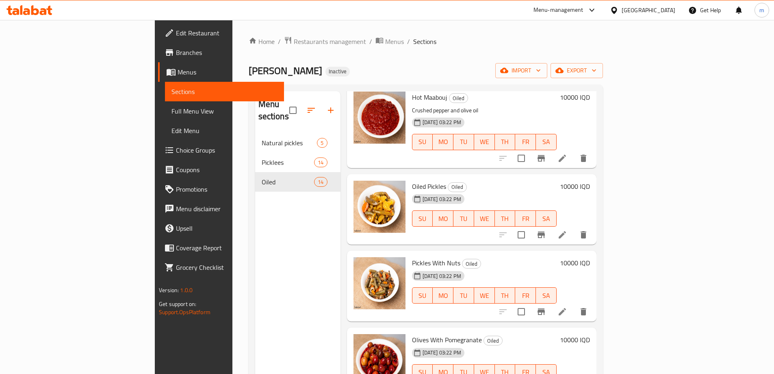
scroll to position [297, 0]
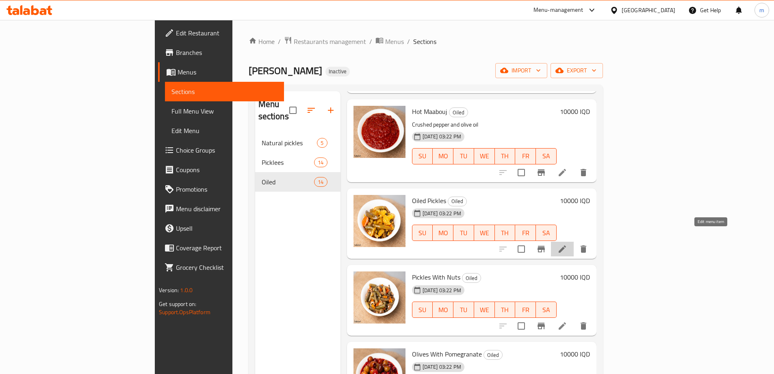
click at [567, 244] on icon at bounding box center [563, 249] width 10 height 10
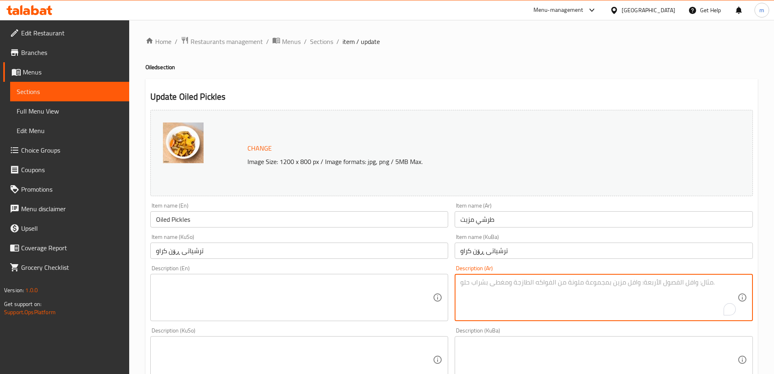
click at [538, 300] on textarea "To enrich screen reader interactions, please activate Accessibility in Grammarl…" at bounding box center [599, 297] width 277 height 39
paste textarea "انواع مخللات مع زيت"
type textarea "انواع مخللات مع زيت"
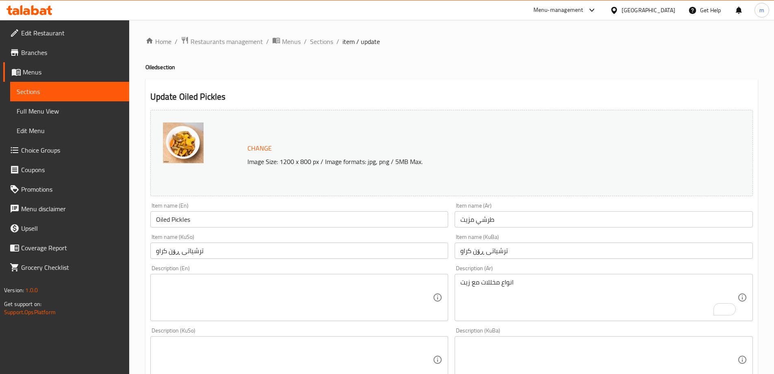
click at [325, 337] on div "Description (KuSo)" at bounding box center [299, 359] width 298 height 47
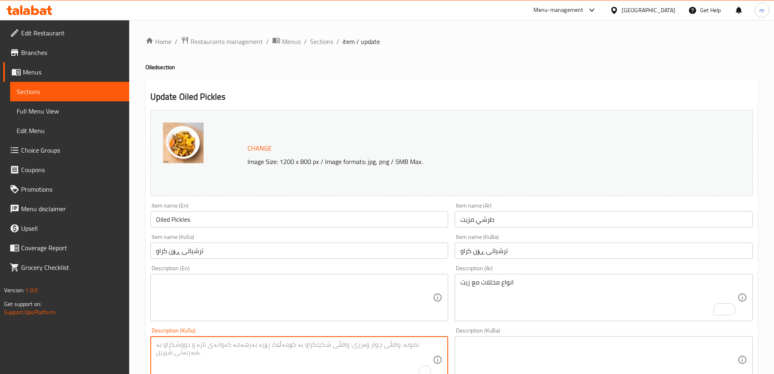
paste textarea "جۆرەکانی ترشیات لەگەڵ ڕۆن"
click at [466, 285] on textarea "انواع مخللات مع زيت" at bounding box center [599, 297] width 277 height 39
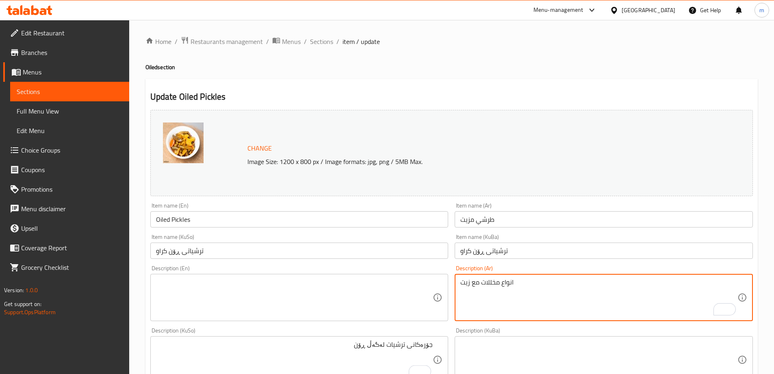
click at [466, 285] on textarea "انواع مخللات مع زيت" at bounding box center [599, 297] width 277 height 39
click at [368, 346] on textarea "جۆرەکانی ترشیات لەگەڵ ڕۆن" at bounding box center [294, 359] width 277 height 39
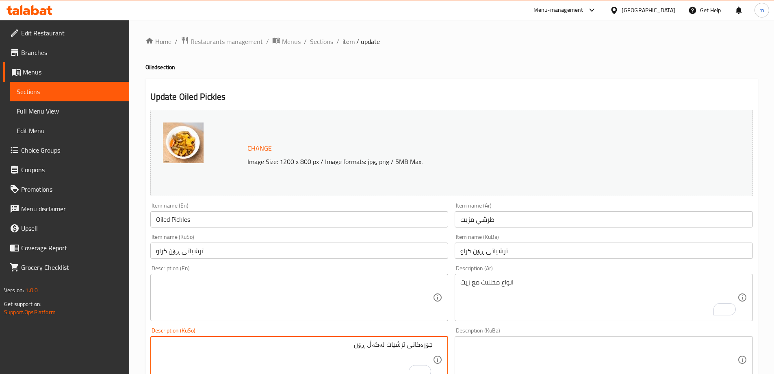
click at [368, 346] on textarea "جۆرەکانی ترشیات لەگەڵ ڕۆن" at bounding box center [294, 359] width 277 height 39
click at [368, 346] on textarea "جۆرەکانی ترشیات لەگەڵ زەیت" at bounding box center [294, 359] width 277 height 39
type textarea "جۆرەکانی ترشیات لەگەڵ زەیت"
click at [415, 348] on textarea "جۆرەکانی ترشیات لەگەڵ زەیت" at bounding box center [294, 359] width 277 height 39
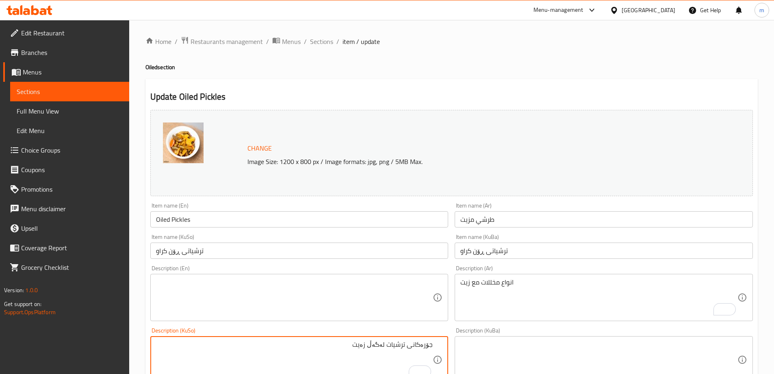
click at [415, 348] on textarea "جۆرەکانی ترشیات لەگەڵ زەیت" at bounding box center [294, 359] width 277 height 39
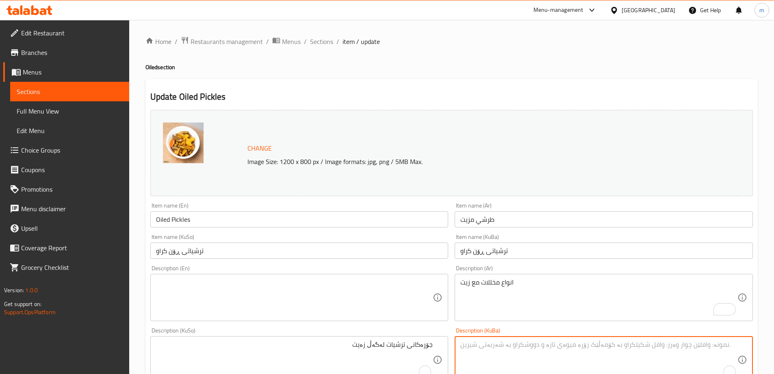
click at [509, 349] on textarea "To enrich screen reader interactions, please activate Accessibility in Grammarl…" at bounding box center [599, 359] width 277 height 39
paste textarea "جۆرەکانی ترشیات لەگەڵ زەیت"
type textarea "جۆرەکانی ترشیات لەگەڵ زەیت"
click at [283, 291] on textarea at bounding box center [294, 297] width 277 height 39
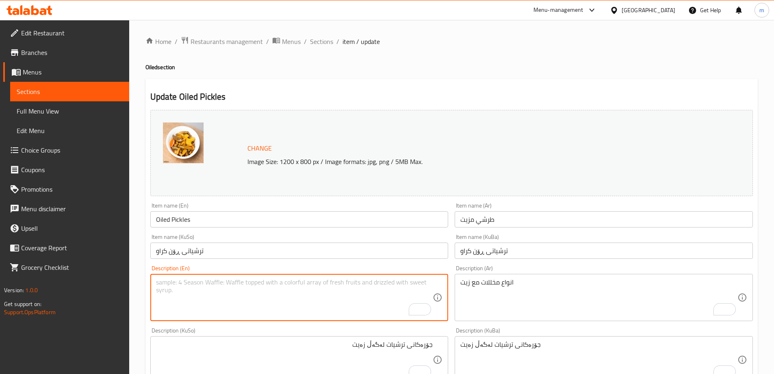
paste textarea "Types of pickles with oil"
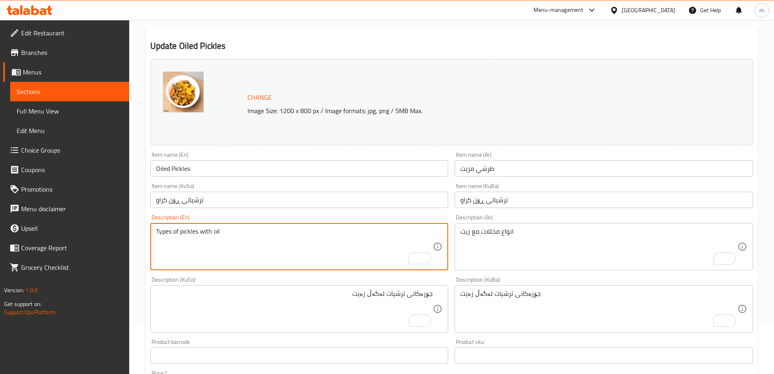
scroll to position [306, 0]
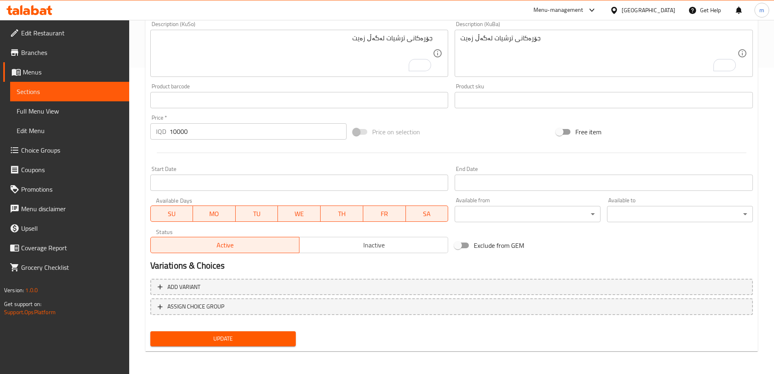
type textarea "Types of pickles with oil"
click at [271, 334] on span "Update" at bounding box center [223, 338] width 133 height 10
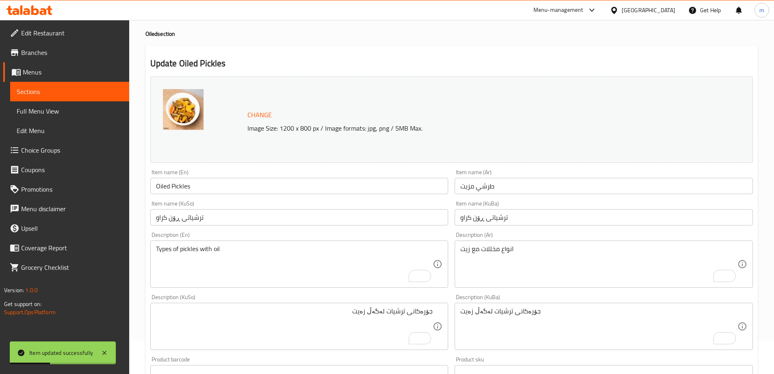
scroll to position [0, 0]
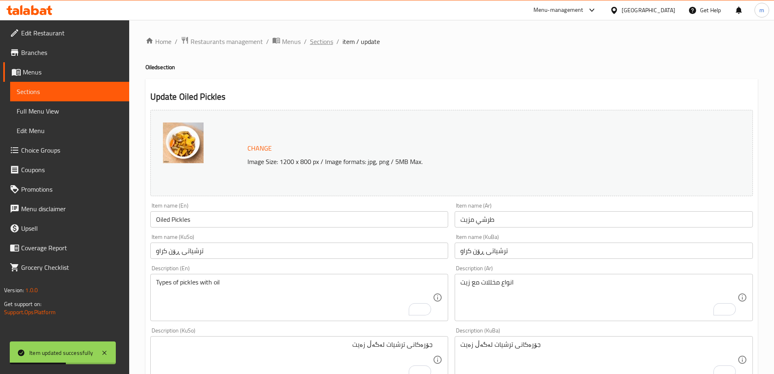
click at [317, 37] on span "Sections" at bounding box center [321, 42] width 23 height 10
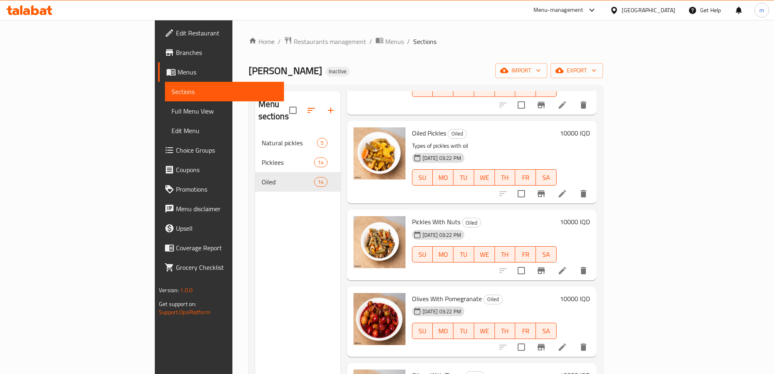
scroll to position [379, 0]
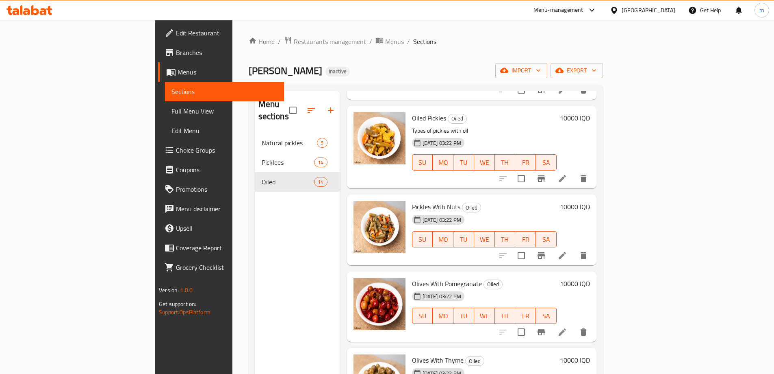
click at [574, 248] on li at bounding box center [562, 255] width 23 height 15
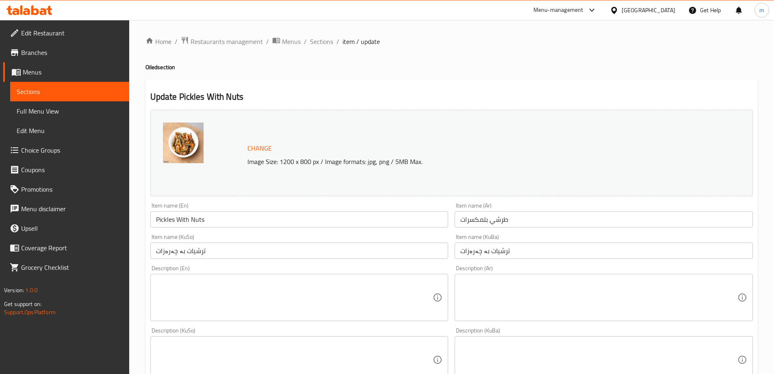
click at [509, 315] on textarea at bounding box center [599, 297] width 277 height 39
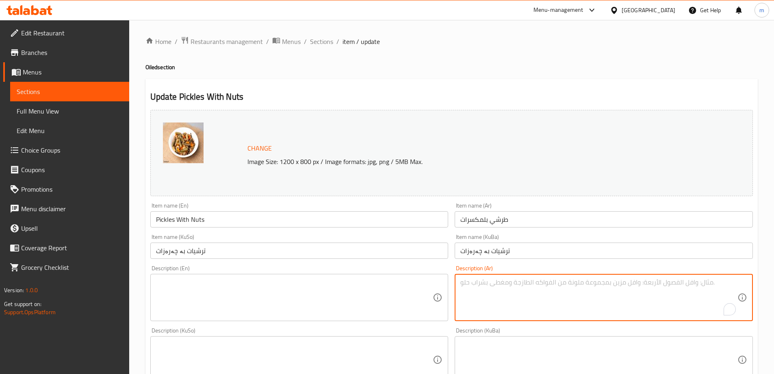
paste textarea "خيار، قرنابيط ومكسرات"
type textarea "خيار، قرنابيط ومكسرات"
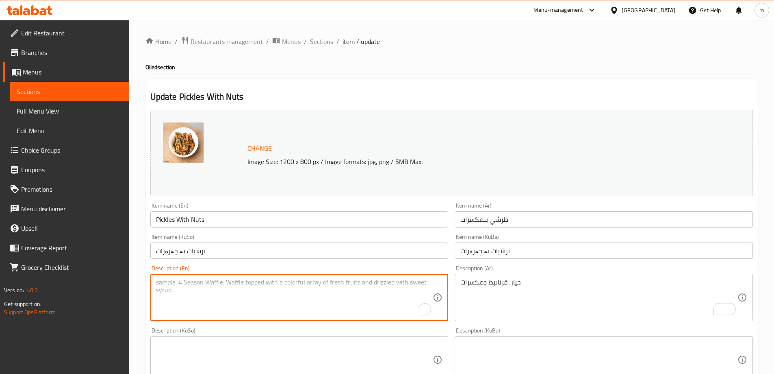
click at [313, 300] on textarea "To enrich screen reader interactions, please activate Accessibility in Grammarl…" at bounding box center [294, 297] width 277 height 39
paste textarea "Cucumber, cauliflower and nuts"
type textarea "Cucumber, cauliflower and nuts"
click at [501, 283] on textarea "خيار، قرنابيط ومكسرات" at bounding box center [599, 297] width 277 height 39
click at [206, 284] on textarea "Cucumber, cauliflower and nuts" at bounding box center [294, 297] width 277 height 39
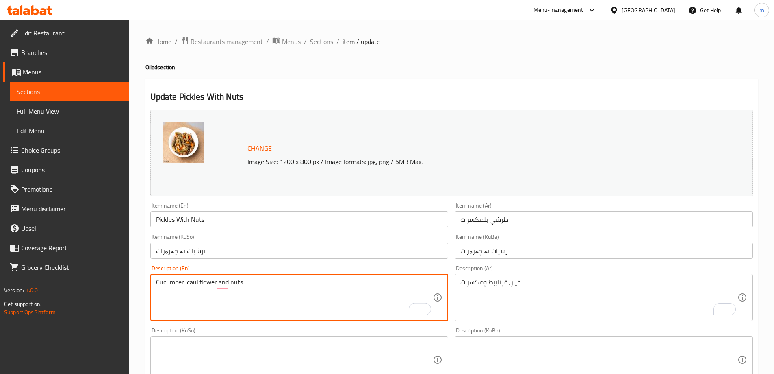
click at [206, 284] on textarea "Cucumber, cauliflower and nuts" at bounding box center [294, 297] width 277 height 39
click at [313, 338] on div "Description (KuSo)" at bounding box center [299, 359] width 298 height 47
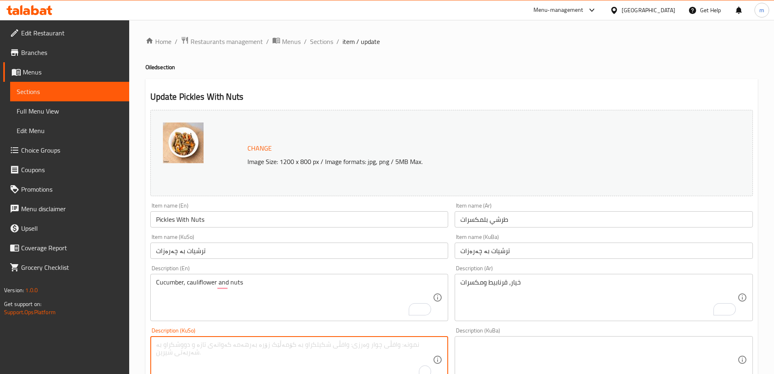
paste textarea "خەیار، قەڕنابیت و چەرەزات"
type textarea "خەیار، قەڕنابیت و چەرەزات"
click at [493, 344] on textarea at bounding box center [599, 359] width 277 height 39
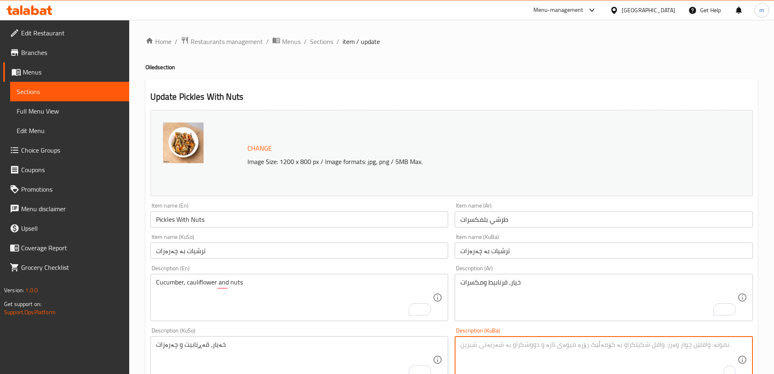
paste textarea "خەیار، قەڕنابیت و چەرەزات"
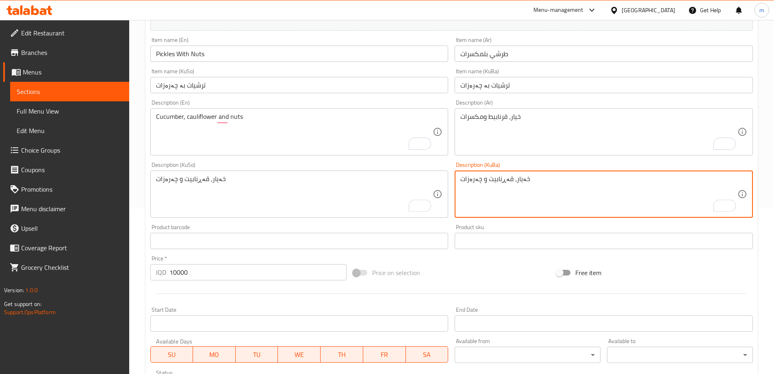
scroll to position [306, 0]
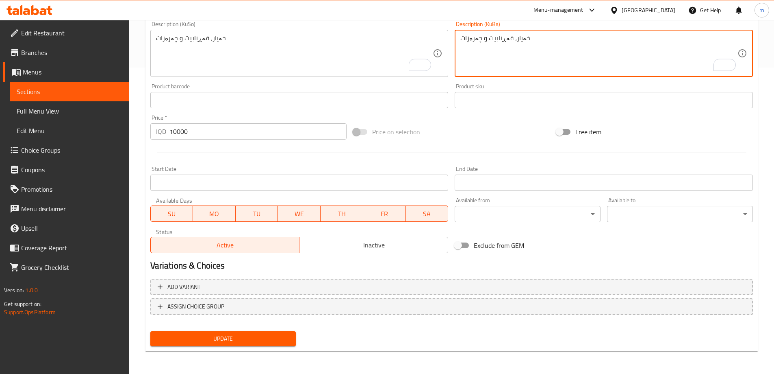
type textarea "خەیار، قەڕنابیت و چەرەزات"
click at [196, 338] on span "Update" at bounding box center [223, 338] width 133 height 10
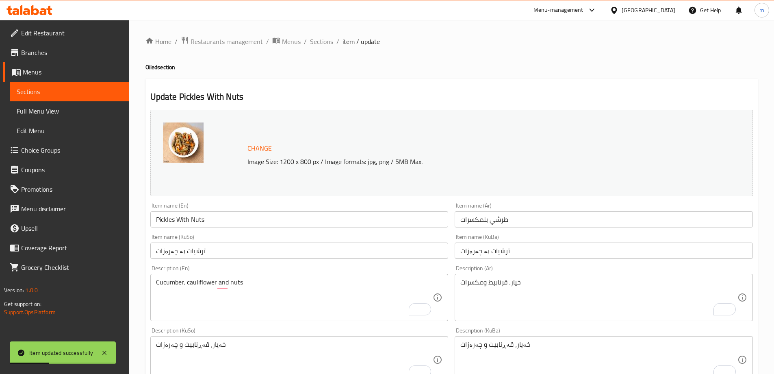
click at [324, 34] on div "Home / Restaurants management / Menus / Sections / item / update Oiled section …" at bounding box center [451, 350] width 645 height 660
click at [324, 38] on span "Sections" at bounding box center [321, 42] width 23 height 10
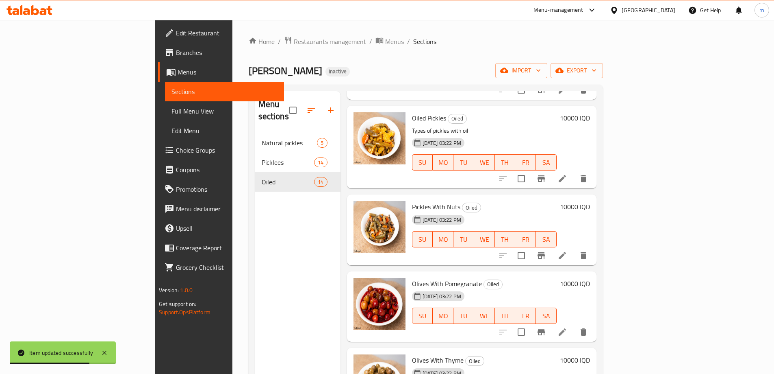
scroll to position [474, 0]
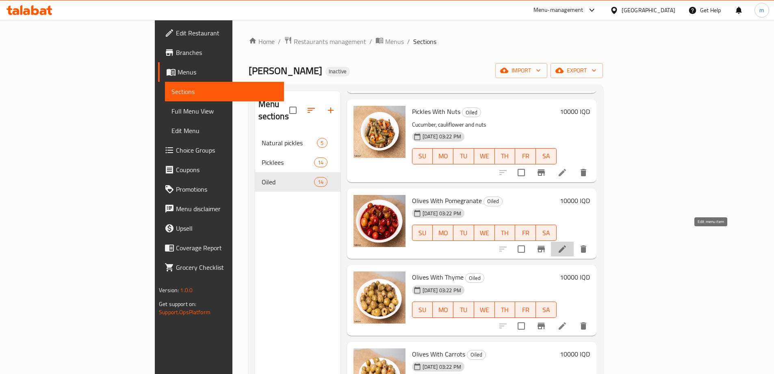
click at [567, 244] on icon at bounding box center [563, 249] width 10 height 10
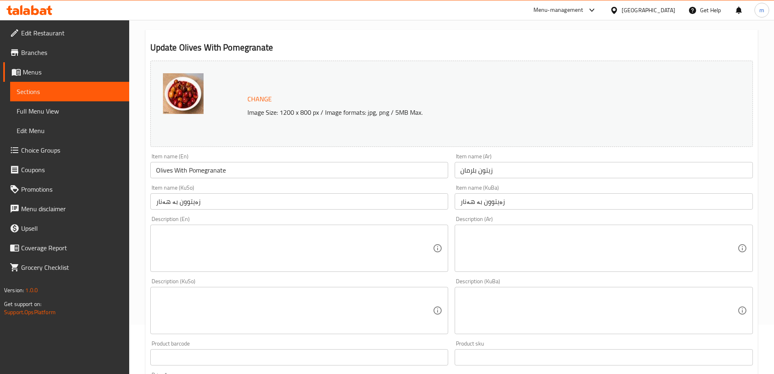
scroll to position [75, 0]
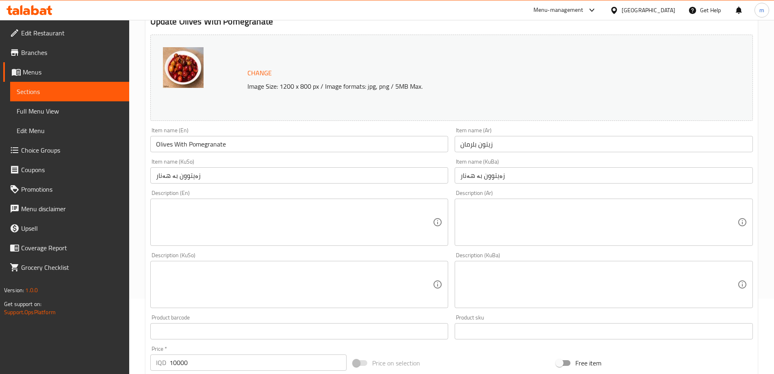
drag, startPoint x: 532, startPoint y: 197, endPoint x: 530, endPoint y: 208, distance: 10.8
click at [531, 198] on div "Description (Ar) Description (Ar)" at bounding box center [604, 218] width 298 height 56
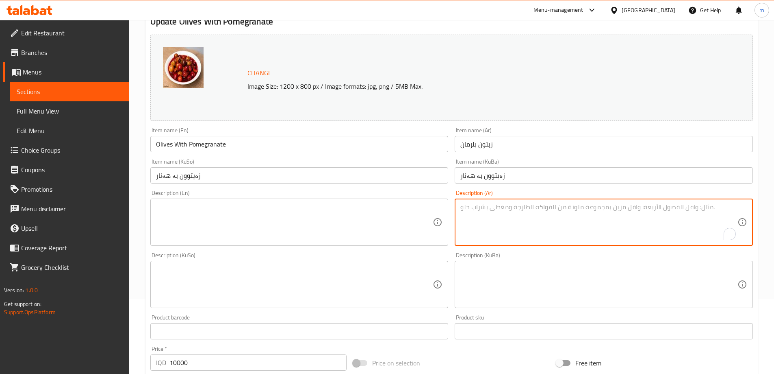
click at [530, 211] on textarea "To enrich screen reader interactions, please activate Accessibility in Grammarl…" at bounding box center [599, 222] width 277 height 39
paste textarea "زيتون طبيعي مع رمان وصلصة خاصة"
type textarea "زيتون طبيعي مع رمان وصلصة خاصة"
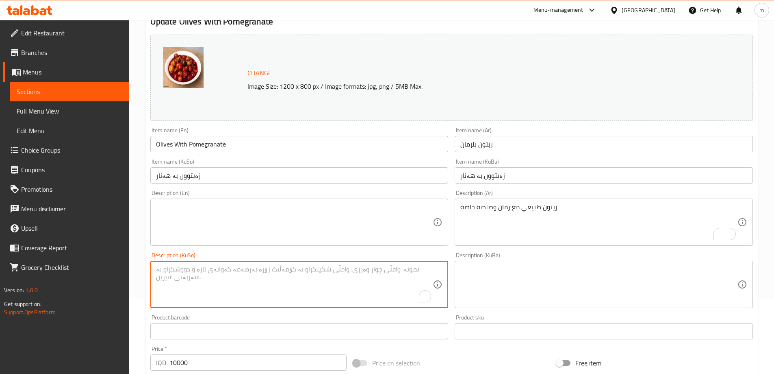
click at [411, 283] on textarea "To enrich screen reader interactions, please activate Accessibility in Grammarl…" at bounding box center [294, 284] width 277 height 39
paste textarea "زەیتونی سروشتی لەگەڵ هەنار و سۆسی تایبەت"
type textarea "زەیتونی سروشتی لەگەڵ هەنار و سۆسی تایبەت"
click at [562, 270] on textarea at bounding box center [599, 284] width 277 height 39
paste textarea "زەیتونی سروشتی لەگەڵ هەنار و سۆسی تایبەت"
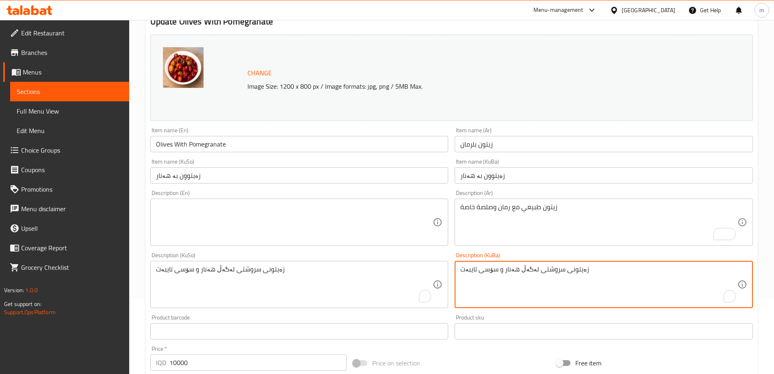
type textarea "زەیتونی سروشتی لەگەڵ هەنار و سۆسی تایبەت"
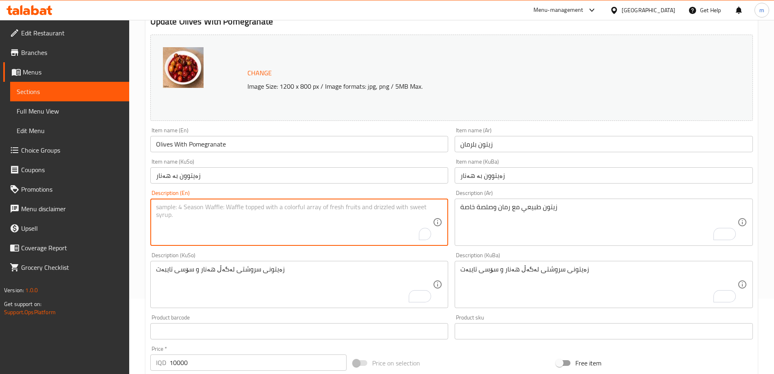
click at [258, 223] on textarea "To enrich screen reader interactions, please activate Accessibility in Grammarl…" at bounding box center [294, 222] width 277 height 39
click at [255, 214] on textarea "لأ" at bounding box center [294, 222] width 277 height 39
paste textarea "Natural olives with pomegranate and special sauce"
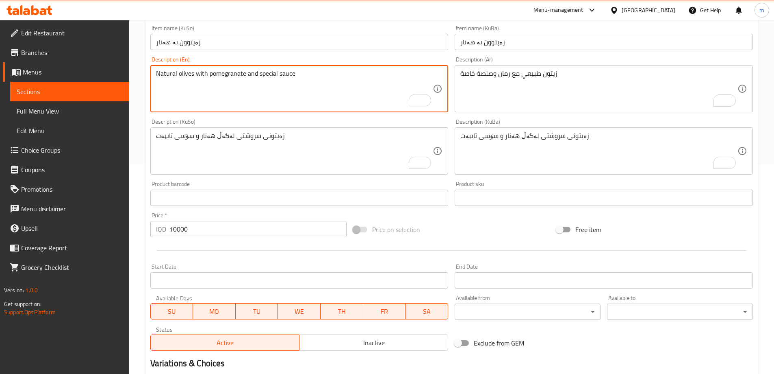
scroll to position [306, 0]
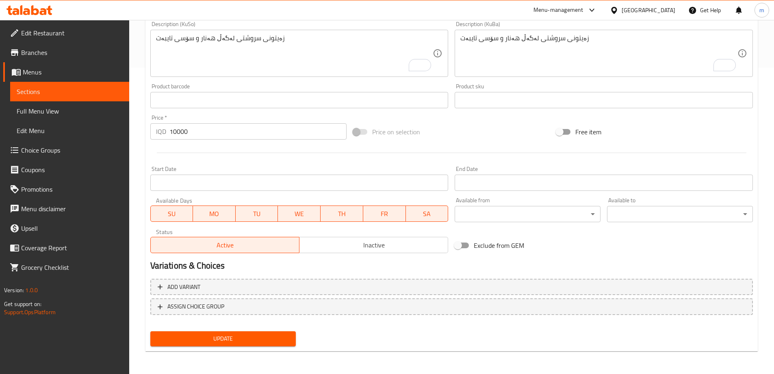
type textarea "Natural olives with pomegranate and special sauce"
click at [258, 340] on span "Update" at bounding box center [223, 338] width 133 height 10
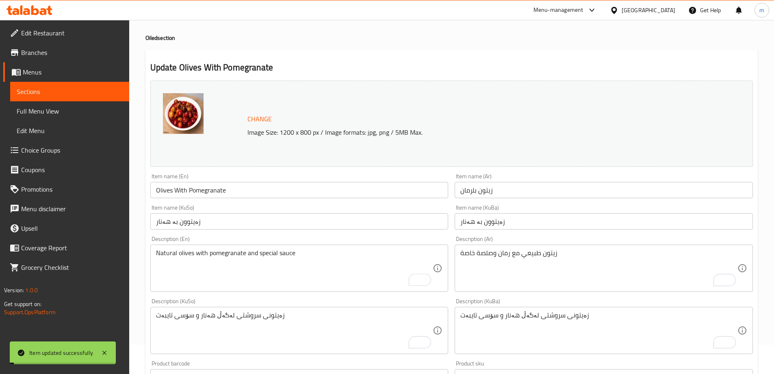
scroll to position [0, 0]
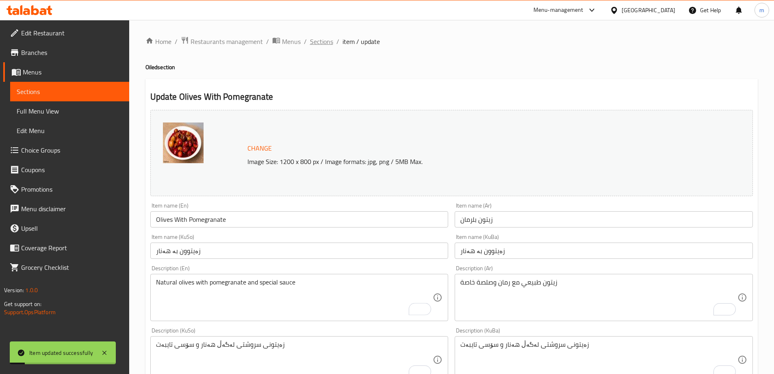
click at [316, 45] on span "Sections" at bounding box center [321, 42] width 23 height 10
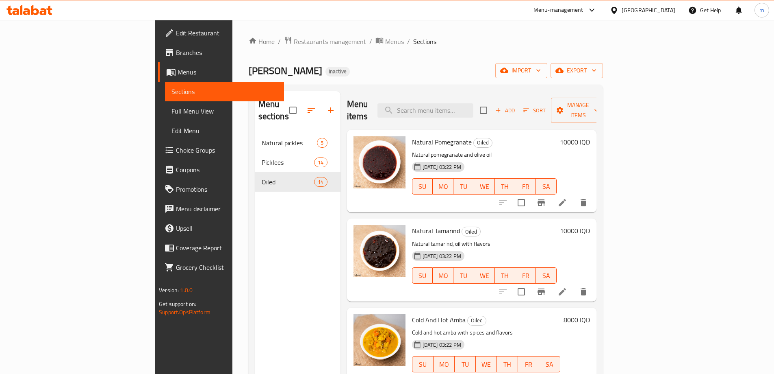
click at [176, 147] on span "Choice Groups" at bounding box center [227, 150] width 102 height 10
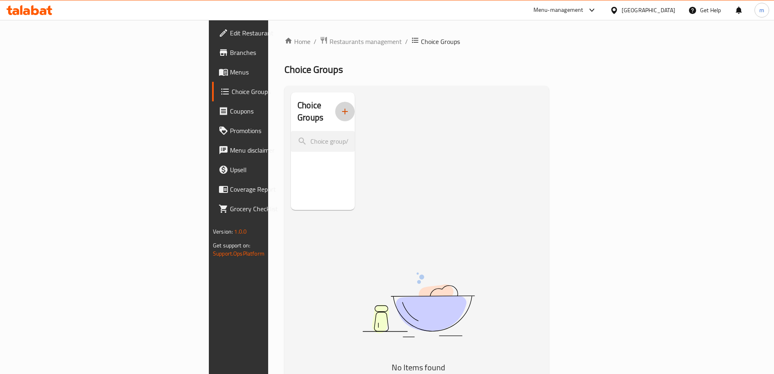
click at [335, 111] on button "button" at bounding box center [345, 112] width 20 height 20
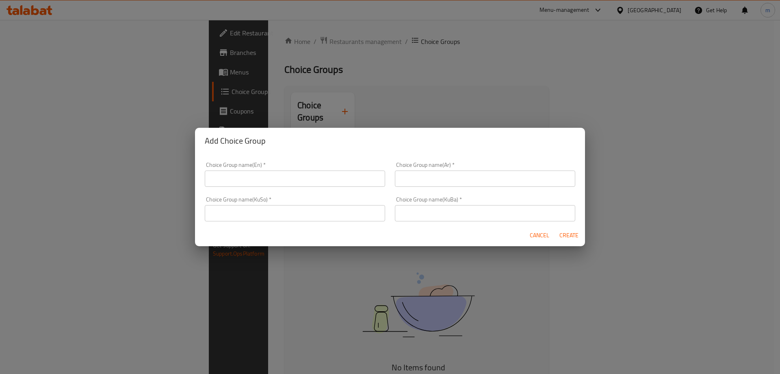
drag, startPoint x: 313, startPoint y: 183, endPoint x: 313, endPoint y: 187, distance: 4.1
click at [313, 183] on input "text" at bounding box center [295, 178] width 180 height 16
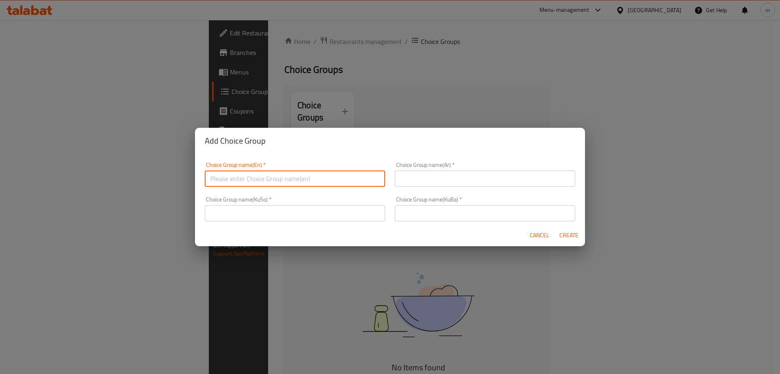
type input "Your Choice Of:"
click at [465, 170] on div "Choice Group name(Ar)   * Choice Group name(Ar) *" at bounding box center [485, 174] width 180 height 25
click at [466, 173] on input "text" at bounding box center [485, 178] width 180 height 16
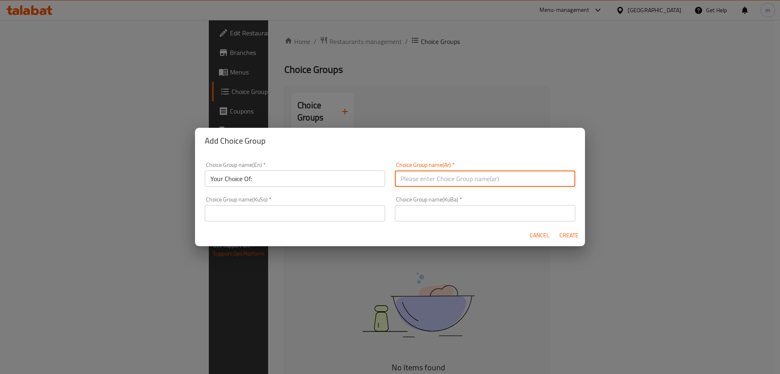
type input "إختيارك من:"
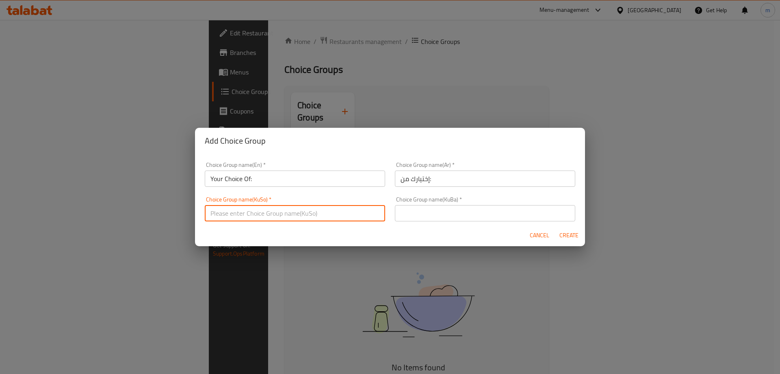
click at [359, 214] on input "text" at bounding box center [295, 213] width 180 height 16
type input "هەڵبژاردنت لە:"
click at [434, 213] on input "text" at bounding box center [485, 213] width 180 height 16
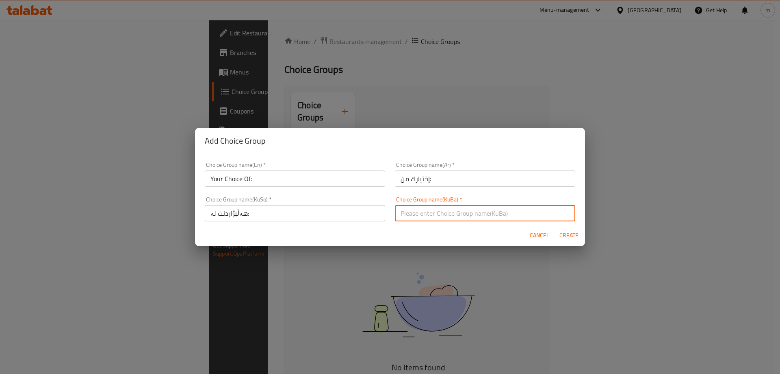
type input "هەڵبژاردنت لە:"
click at [568, 232] on span "Create" at bounding box center [569, 235] width 20 height 10
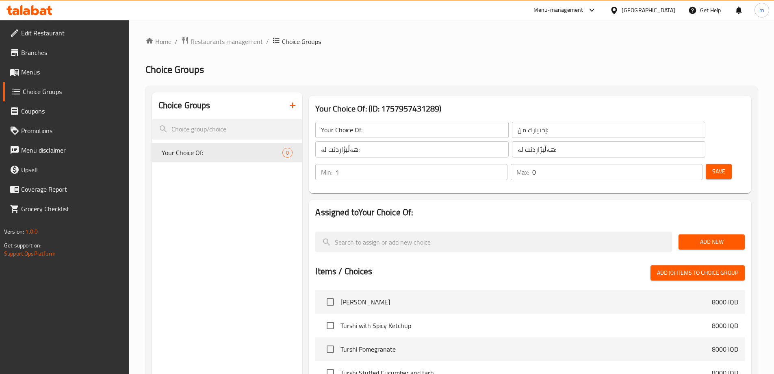
type input "1"
click at [507, 164] on input "1" at bounding box center [422, 172] width 172 height 16
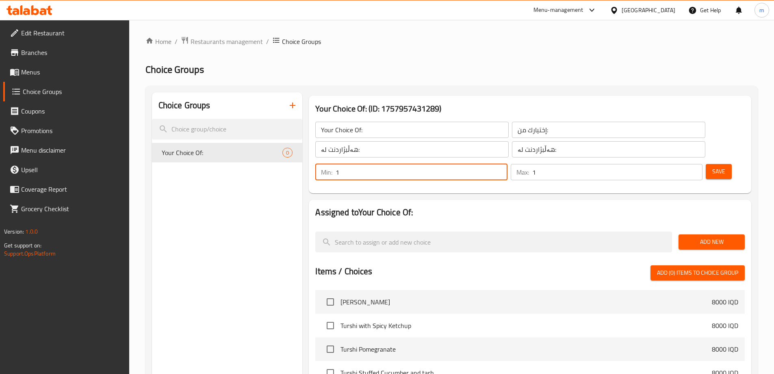
type input "1"
click at [677, 164] on input "1" at bounding box center [618, 172] width 170 height 16
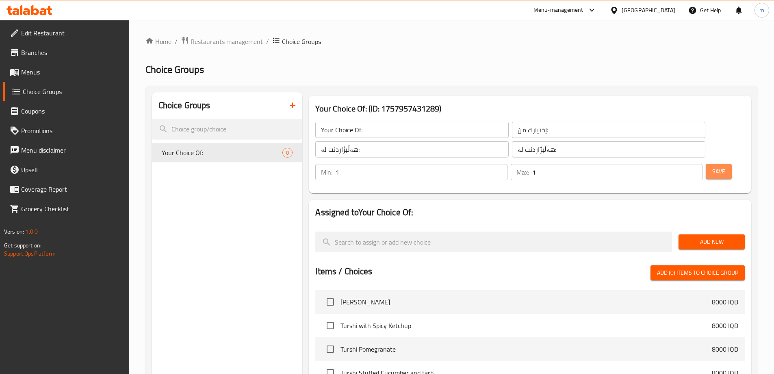
click at [713, 166] on span "Save" at bounding box center [719, 171] width 13 height 10
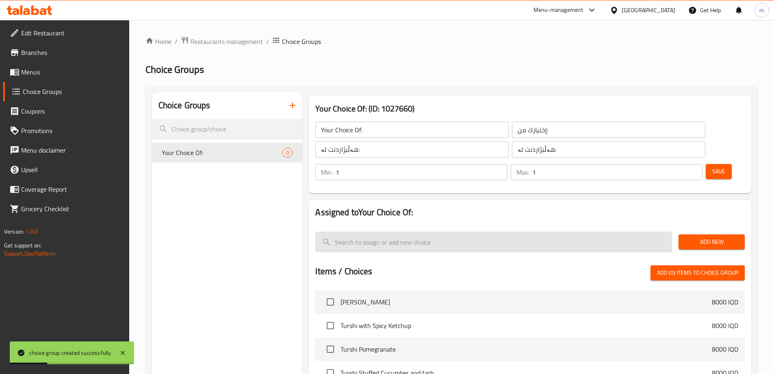
click at [446, 231] on input "search" at bounding box center [493, 241] width 357 height 21
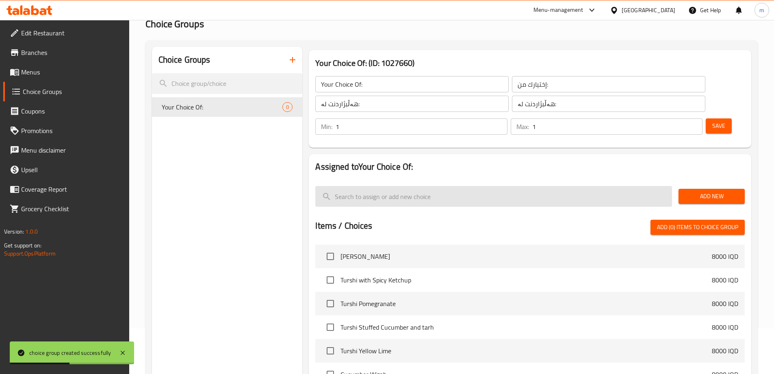
scroll to position [46, 0]
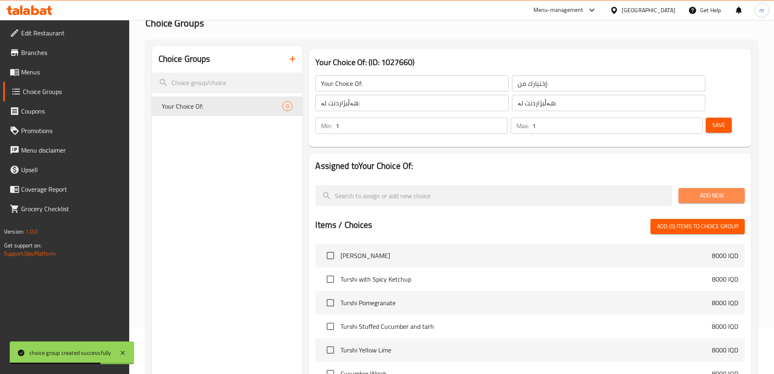
click at [694, 190] on span "Add New" at bounding box center [711, 195] width 53 height 10
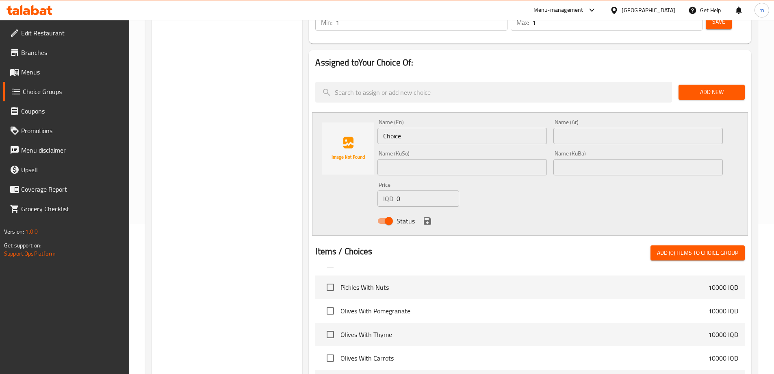
scroll to position [49, 0]
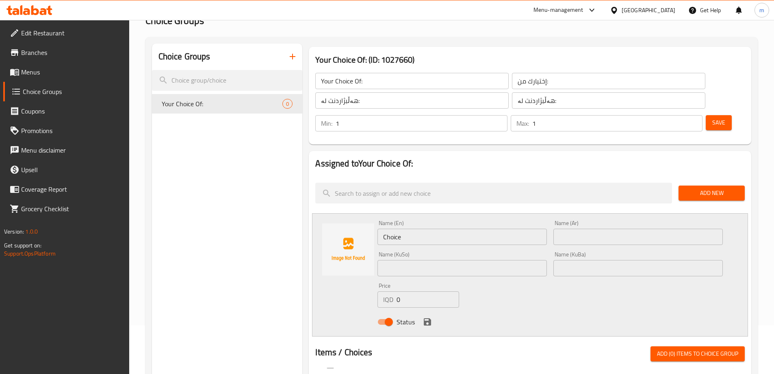
click at [401, 228] on input "Choice" at bounding box center [463, 236] width 170 height 16
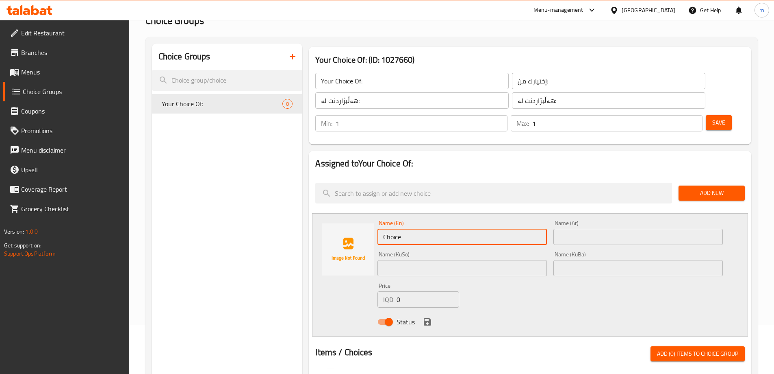
click at [401, 228] on input "Choice" at bounding box center [463, 236] width 170 height 16
click at [396, 228] on input "text" at bounding box center [463, 236] width 170 height 16
type input "Kilo"
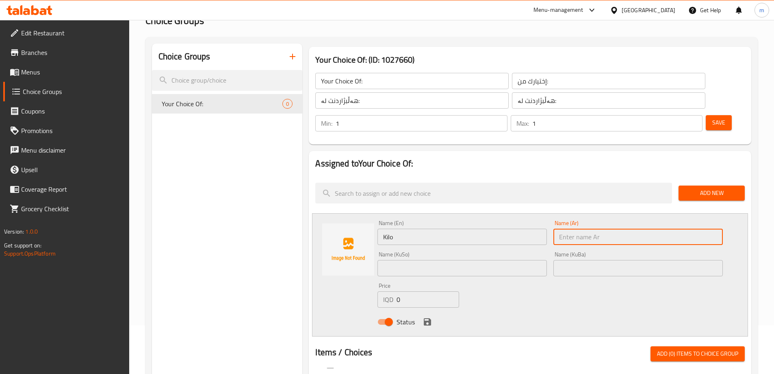
click at [565, 228] on input "text" at bounding box center [639, 236] width 170 height 16
type input "كيلو"
click at [484, 260] on input "text" at bounding box center [463, 268] width 170 height 16
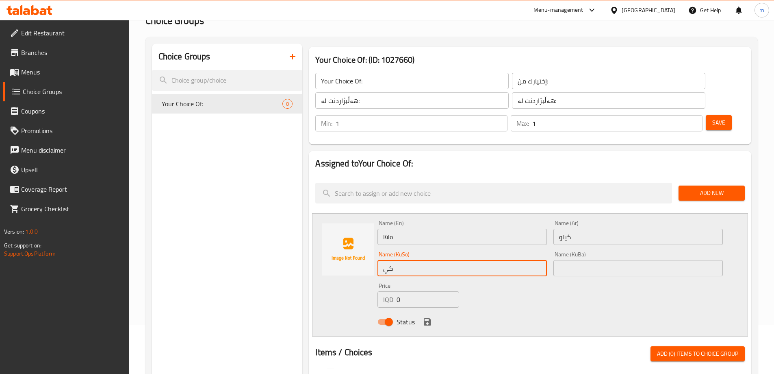
type input "ك"
type input "ل"
type input "کیلۆیەک"
click at [429, 260] on input "کیلۆیەک" at bounding box center [463, 268] width 170 height 16
click at [428, 260] on input "کیلۆیەک" at bounding box center [463, 268] width 170 height 16
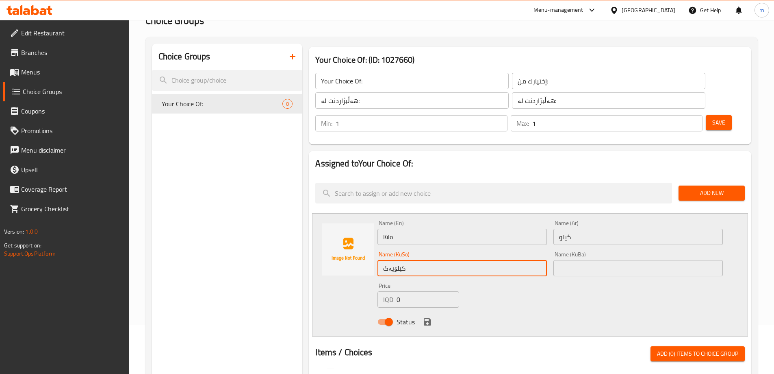
click at [428, 260] on input "کیلۆیەک" at bounding box center [463, 268] width 170 height 16
click at [584, 254] on div "Name (KuBa) Name (KuBa)" at bounding box center [638, 263] width 176 height 31
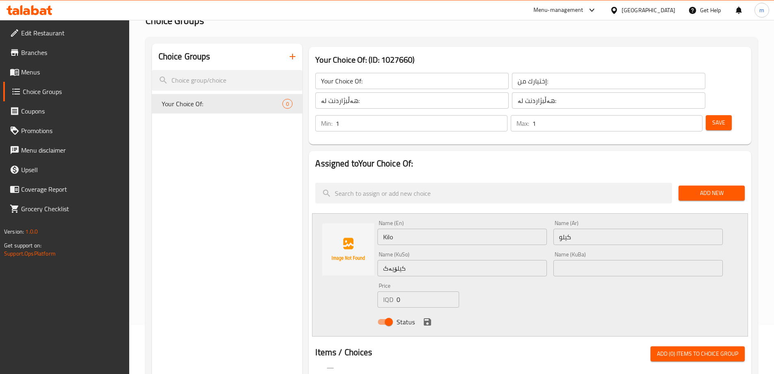
click at [578, 260] on input "text" at bounding box center [639, 268] width 170 height 16
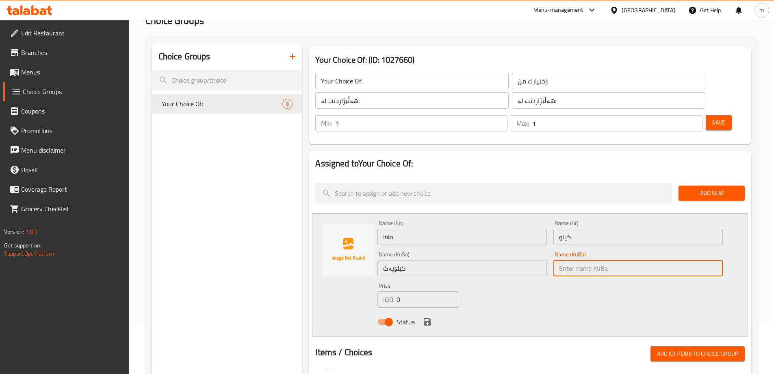
click at [599, 260] on input "text" at bounding box center [639, 268] width 170 height 16
click at [497, 260] on input "کیلۆیەک" at bounding box center [463, 268] width 170 height 16
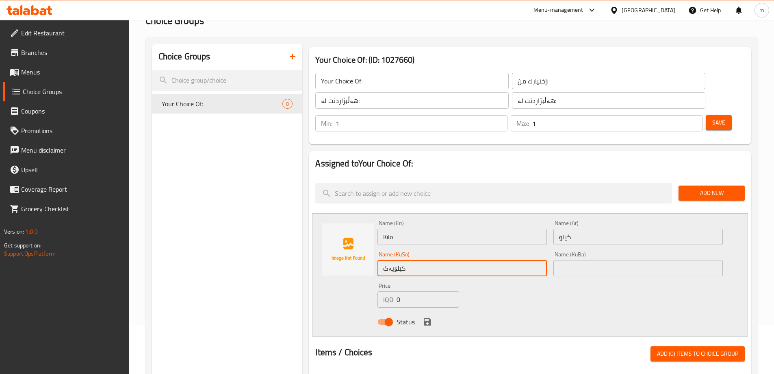
click at [497, 260] on input "کیلۆیەک" at bounding box center [463, 268] width 170 height 16
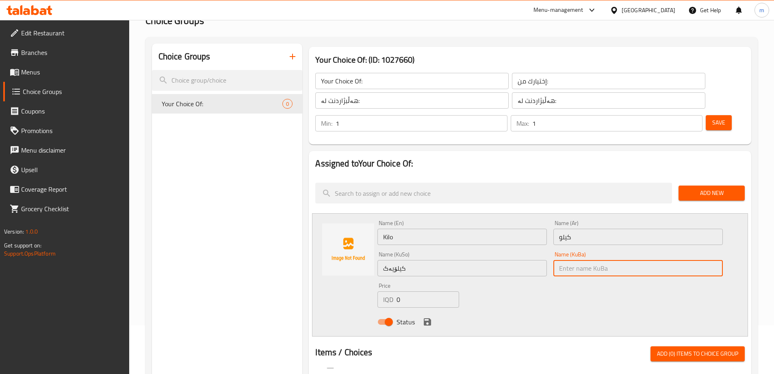
click at [607, 260] on input "text" at bounding box center [639, 268] width 170 height 16
paste input "کیلۆیەک"
type input "کیلۆیەک"
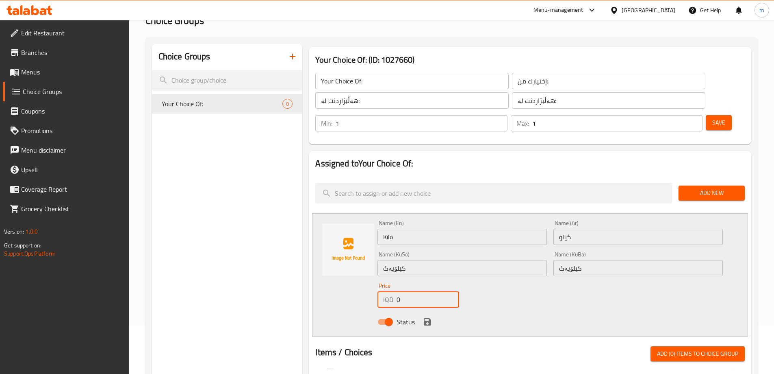
drag, startPoint x: 400, startPoint y: 276, endPoint x: 370, endPoint y: 267, distance: 31.8
click at [370, 267] on div "Name (En) Kilo Name (En) Name (Ar) كيلو Name (Ar) Name (KuSo) کیلۆیەک Name (KuS…" at bounding box center [530, 274] width 436 height 123
drag, startPoint x: 404, startPoint y: 277, endPoint x: 425, endPoint y: 275, distance: 20.4
click at [425, 291] on input "10000" at bounding box center [428, 299] width 62 height 16
type input "10000"
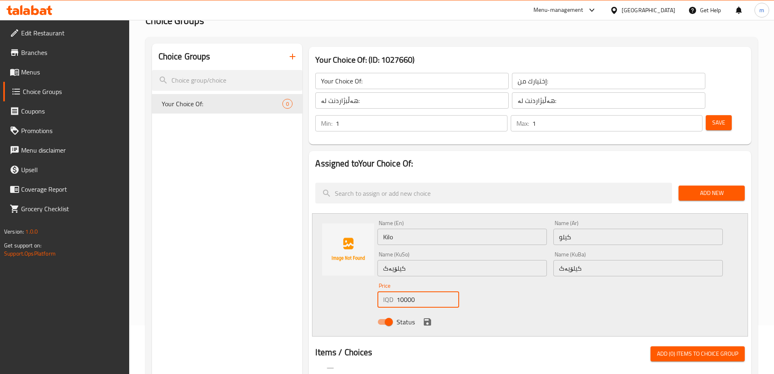
drag, startPoint x: 426, startPoint y: 297, endPoint x: 432, endPoint y: 294, distance: 6.7
click at [429, 317] on icon "save" at bounding box center [428, 322] width 10 height 10
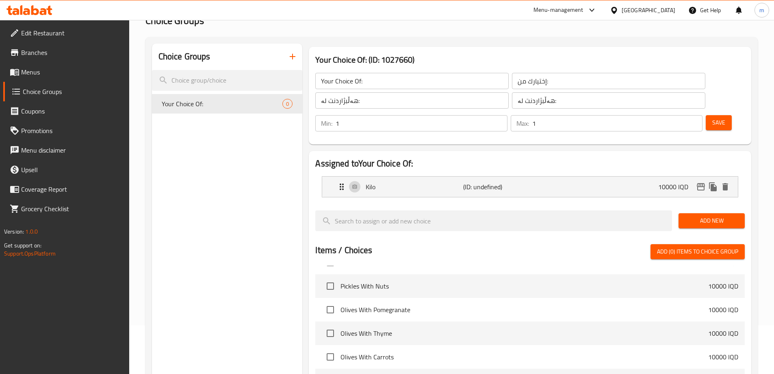
click at [700, 215] on span "Add New" at bounding box center [711, 220] width 53 height 10
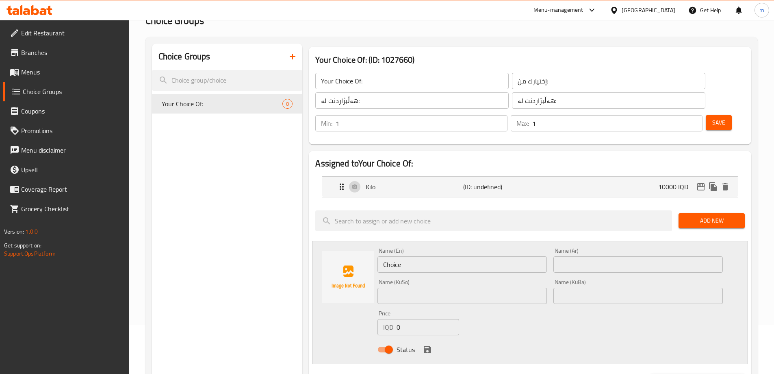
click at [429, 256] on input "Choice" at bounding box center [463, 264] width 170 height 16
click at [428, 256] on input "Choice" at bounding box center [463, 264] width 170 height 16
type input "Half Kilo"
click at [562, 256] on input "text" at bounding box center [639, 264] width 170 height 16
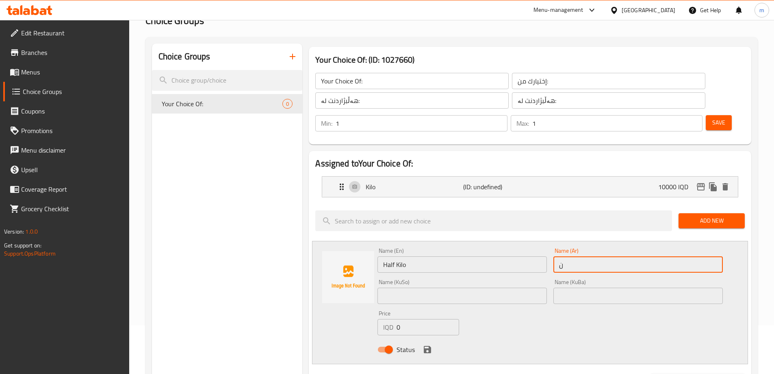
type input "نصف كيلو"
click at [521, 287] on input "text" at bounding box center [463, 295] width 170 height 16
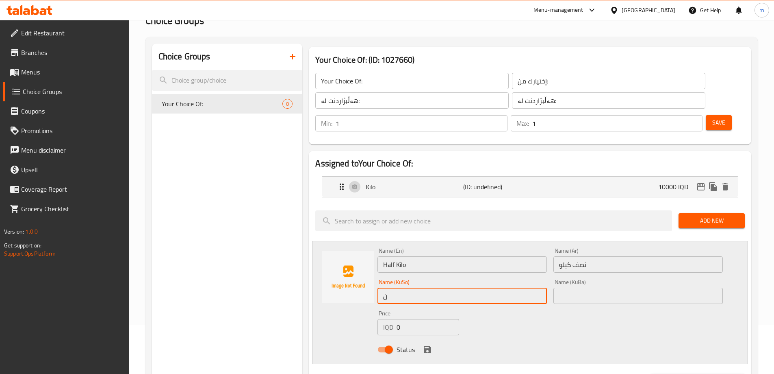
type input "نیو کیلۆ"
click at [426, 287] on input "نیو کیلۆ" at bounding box center [463, 295] width 170 height 16
click at [615, 287] on input "text" at bounding box center [639, 295] width 170 height 16
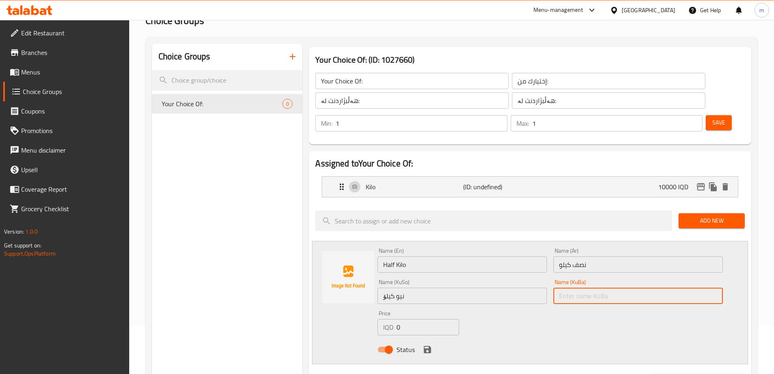
paste input "نیو کیلۆ"
type input "نیو کیلۆ"
drag, startPoint x: 405, startPoint y: 305, endPoint x: 326, endPoint y: 287, distance: 80.9
click at [337, 289] on div "Name (En) Half Kilo Name (En) Name (Ar) نصف كيلو Name (Ar) Name (KuSo) نیو کیلۆ…" at bounding box center [530, 302] width 436 height 123
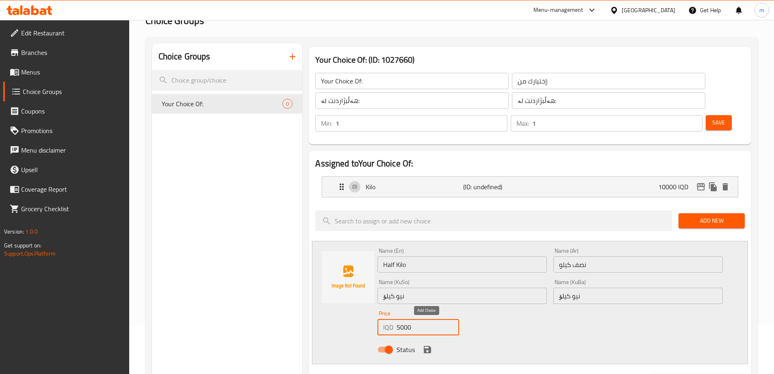
type input "5000"
click at [428, 343] on button "save" at bounding box center [428, 349] width 12 height 12
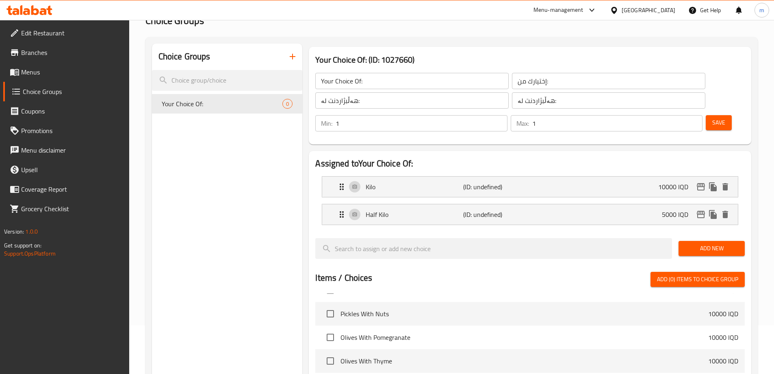
click at [693, 243] on span "Add New" at bounding box center [711, 248] width 53 height 10
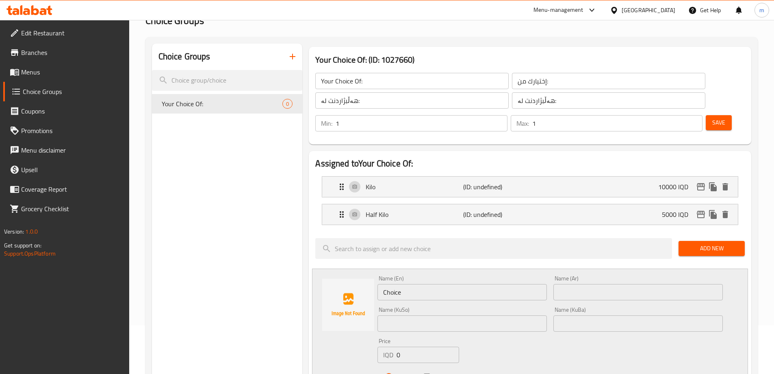
click at [429, 284] on input "Choice" at bounding box center [463, 292] width 170 height 16
type input "Quarter Kilo"
click at [588, 284] on input "text" at bounding box center [639, 292] width 170 height 16
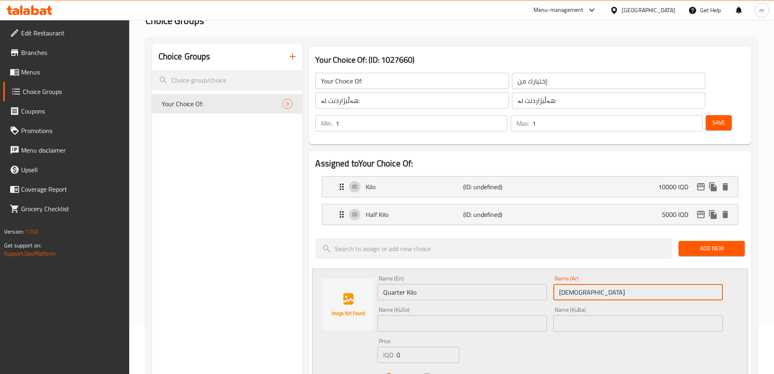
type input "ربع كيلو"
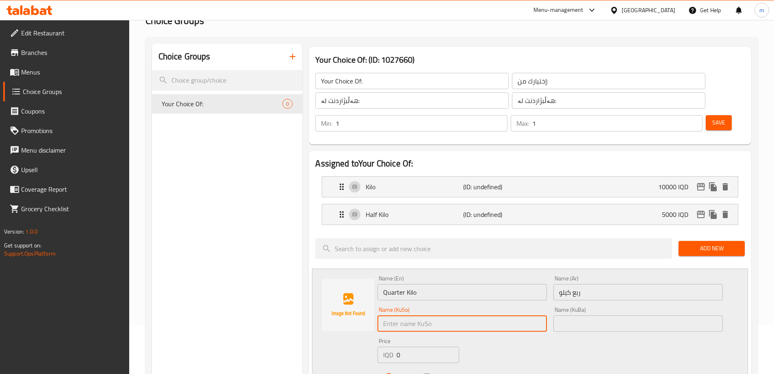
click at [541, 315] on input "text" at bounding box center [463, 323] width 170 height 16
type input "ر"
type input "چارەگێ کیلۆ"
click at [427, 315] on input "چارەگێ کیلۆ" at bounding box center [463, 323] width 170 height 16
click at [428, 315] on input "چارەگێ کیلۆ" at bounding box center [463, 323] width 170 height 16
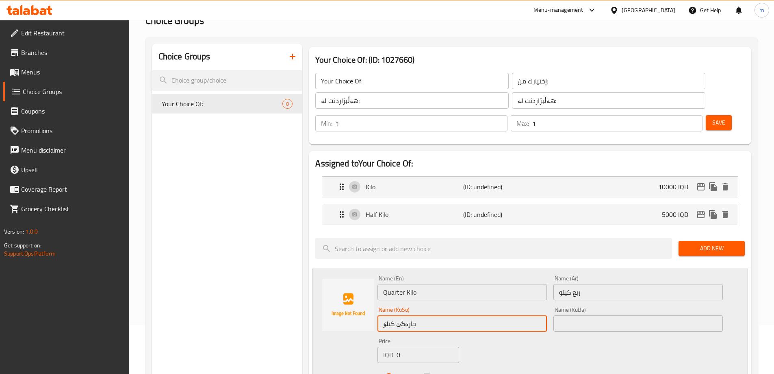
click at [428, 315] on input "چارەگێ کیلۆ" at bounding box center [463, 323] width 170 height 16
click at [591, 315] on input "text" at bounding box center [639, 323] width 170 height 16
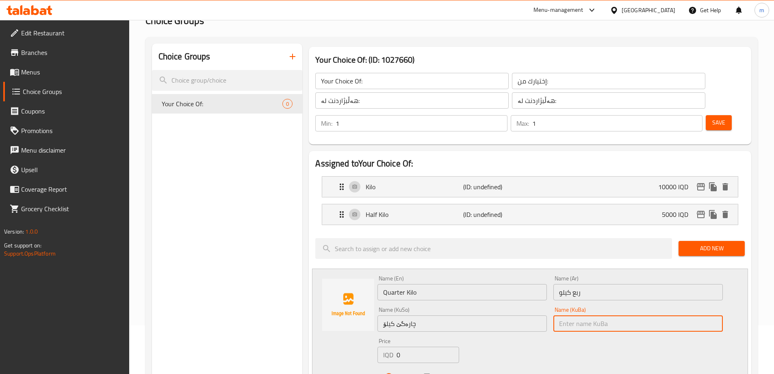
paste input "چارەگێ کیلۆ"
type input "چارەگێ کیلۆ"
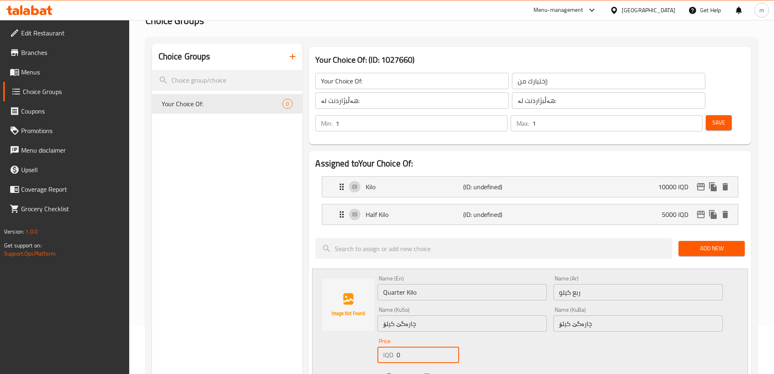
drag, startPoint x: 399, startPoint y: 335, endPoint x: 361, endPoint y: 325, distance: 39.1
click at [361, 325] on div "Name (En) Quarter Kilo Name (En) Name (Ar) ربع كيلو Name (Ar) Name (KuSo) چارەگ…" at bounding box center [530, 329] width 436 height 123
type input "2500"
click at [426, 373] on icon "save" at bounding box center [427, 376] width 7 height 7
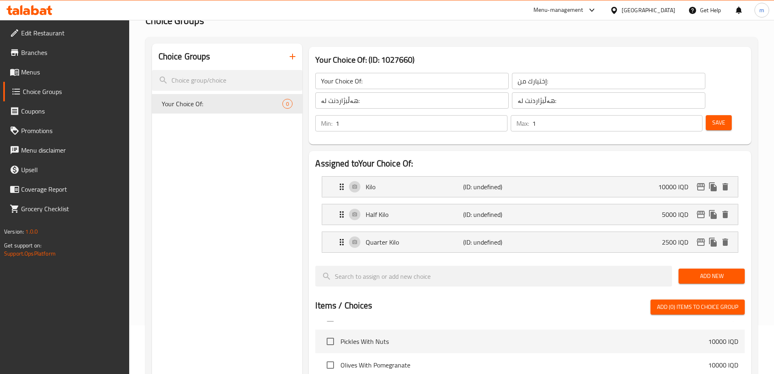
click at [718, 115] on button "Save" at bounding box center [719, 122] width 26 height 15
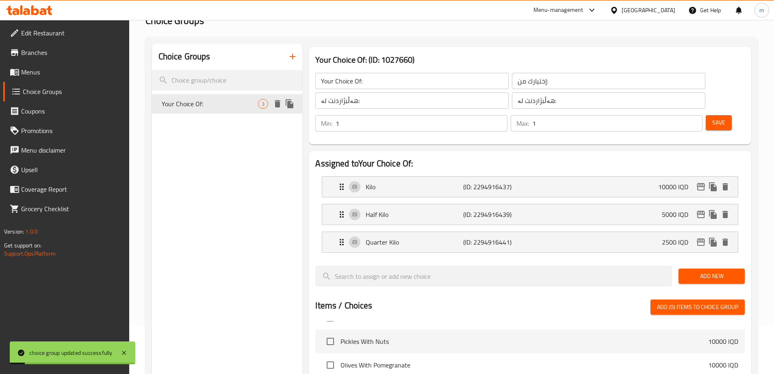
click at [289, 106] on icon "duplicate" at bounding box center [290, 103] width 8 height 9
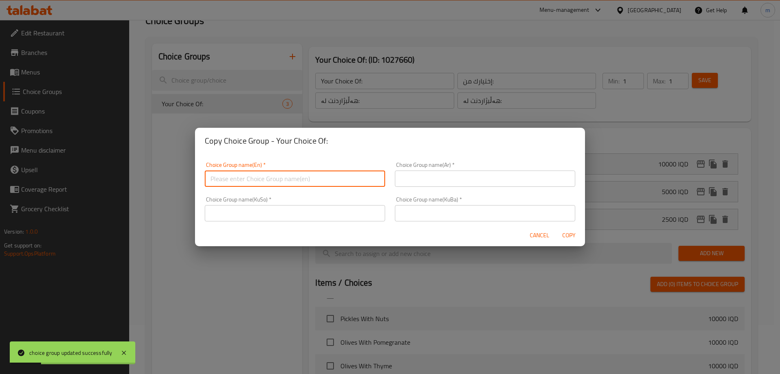
click at [356, 178] on input "text" at bounding box center [295, 178] width 180 height 16
type input "Your Choice Of:"
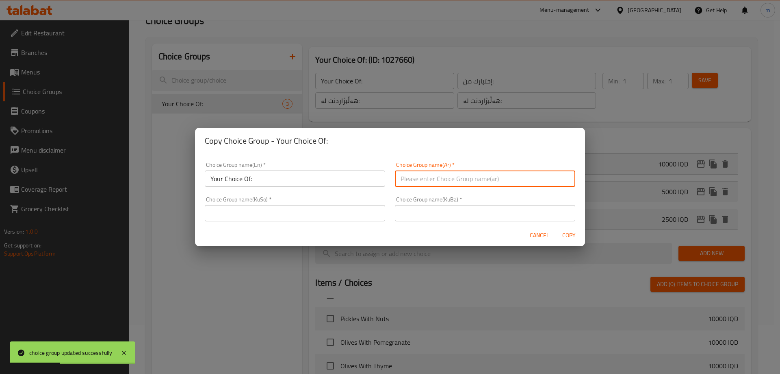
click at [462, 178] on input "text" at bounding box center [485, 178] width 180 height 16
type input "إختيارك من:"
click at [384, 214] on div "Choice Group name(KuSo)   * Choice Group name(KuSo) *" at bounding box center [295, 208] width 190 height 35
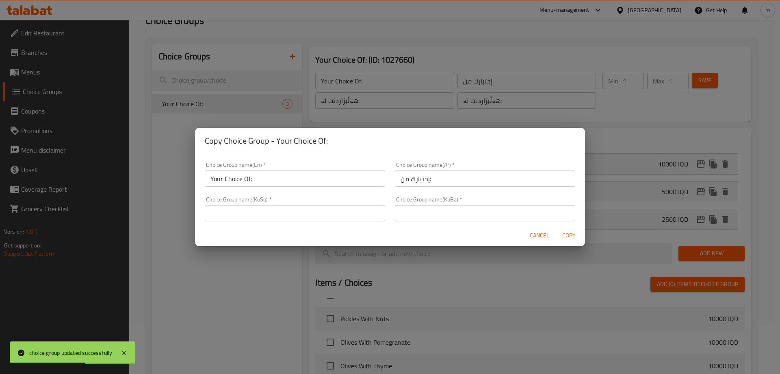
click at [379, 213] on input "text" at bounding box center [295, 213] width 180 height 16
type input "هەڵبژاردنت لە:"
click at [446, 204] on div "Choice Group name(KuBa)   * Choice Group name(KuBa) *" at bounding box center [485, 208] width 180 height 25
drag, startPoint x: 451, startPoint y: 222, endPoint x: 452, endPoint y: 217, distance: 4.9
click at [450, 222] on div "Choice Group name(KuBa)   * Choice Group name(KuBa) *" at bounding box center [485, 208] width 190 height 35
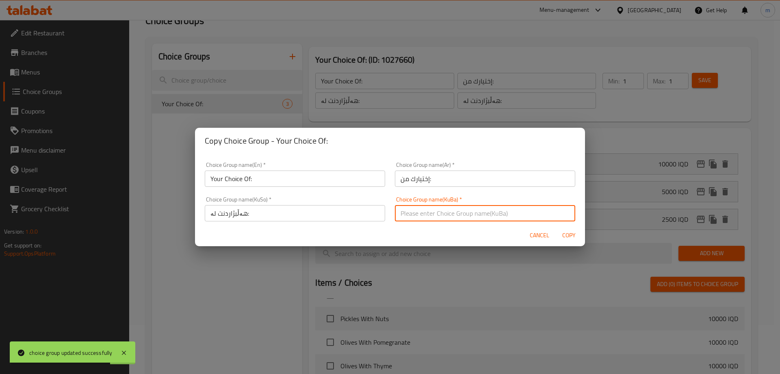
click at [452, 216] on input "text" at bounding box center [485, 213] width 180 height 16
type input "هەڵبژاردنت لە:"
click at [563, 233] on span "Copy" at bounding box center [569, 235] width 20 height 10
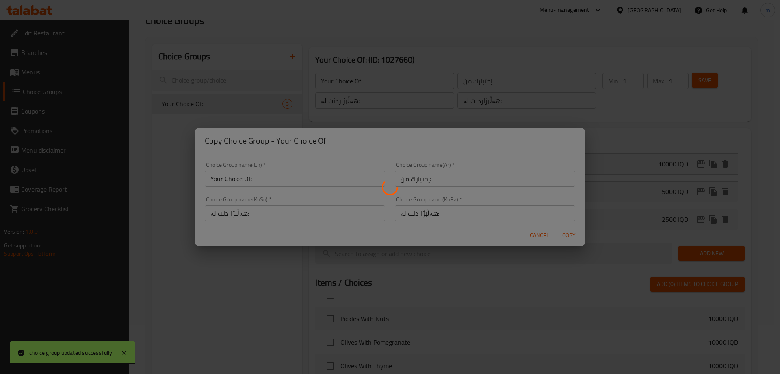
type input "Your Choice Of:"
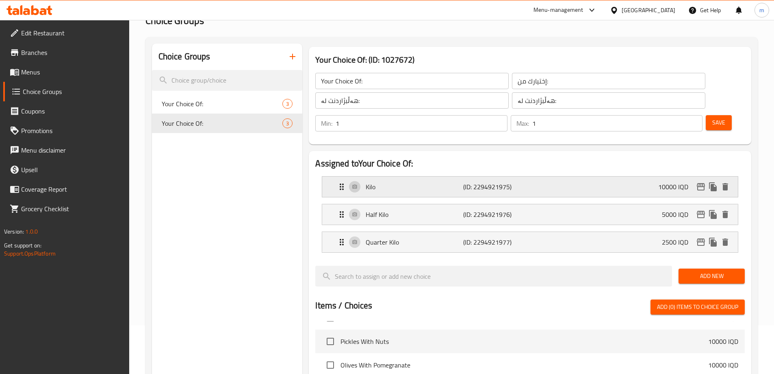
click at [668, 182] on p "10000 IQD" at bounding box center [677, 187] width 37 height 10
click at [494, 182] on p "(ID: 2294921975)" at bounding box center [495, 187] width 65 height 10
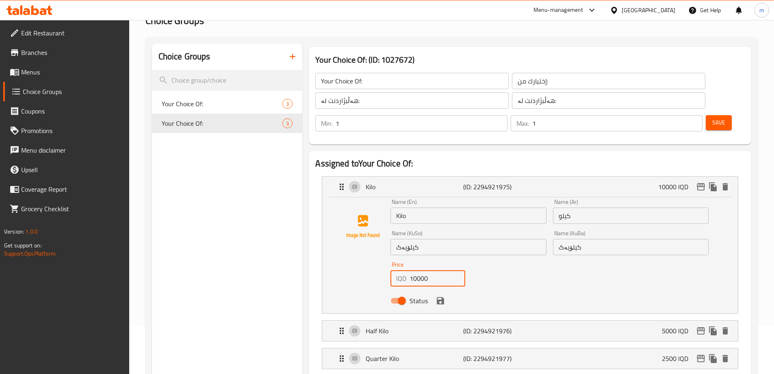
drag, startPoint x: 416, startPoint y: 252, endPoint x: 404, endPoint y: 252, distance: 12.2
click at [404, 270] on div "IQD 10000 Price" at bounding box center [428, 278] width 75 height 16
click at [439, 296] on icon "save" at bounding box center [441, 301] width 10 height 10
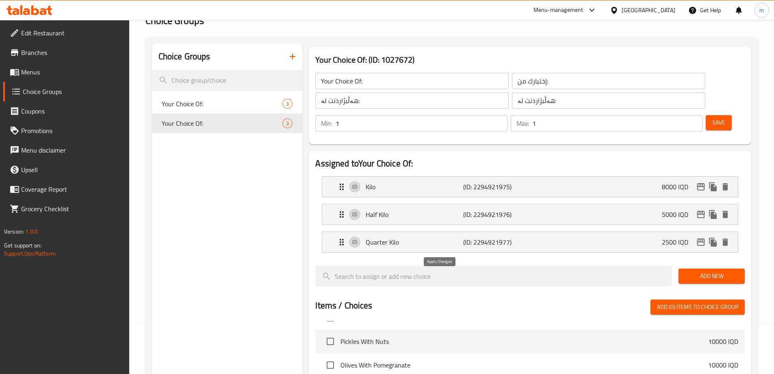
type input "8000"
click at [428, 204] on div "Half Kilo (ID: 2294921976) 5000 IQD" at bounding box center [532, 214] width 391 height 20
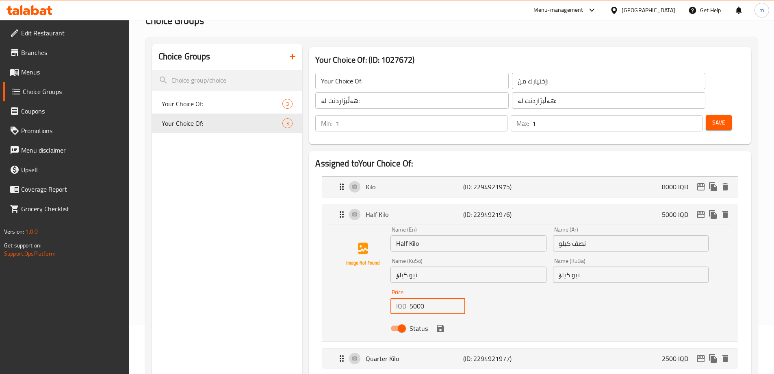
drag, startPoint x: 415, startPoint y: 281, endPoint x: 401, endPoint y: 277, distance: 14.0
click at [402, 298] on div "IQD 5000 Price" at bounding box center [428, 306] width 75 height 16
click at [437, 324] on icon "save" at bounding box center [440, 327] width 7 height 7
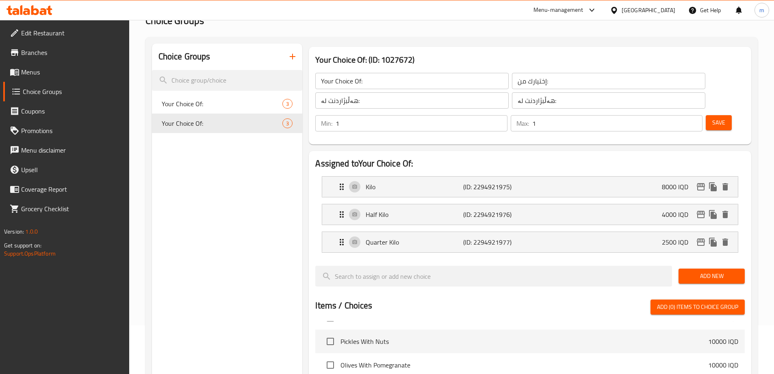
type input "4000"
click at [419, 232] on div "Quarter Kilo (ID: 2294921977) 2500 IQD" at bounding box center [532, 242] width 391 height 20
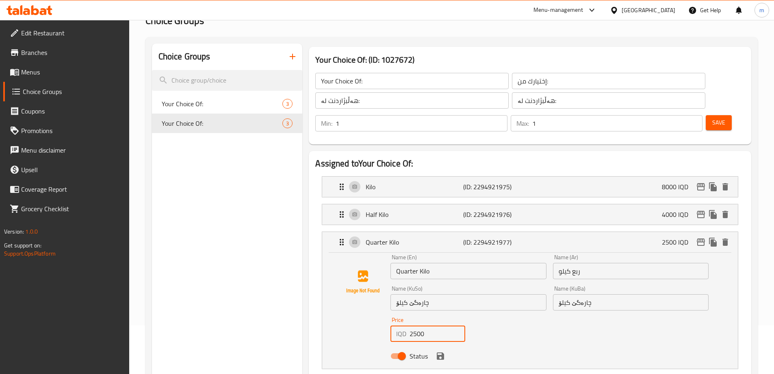
click at [418, 325] on input "2500" at bounding box center [438, 333] width 56 height 16
click at [440, 351] on icon "save" at bounding box center [441, 356] width 10 height 10
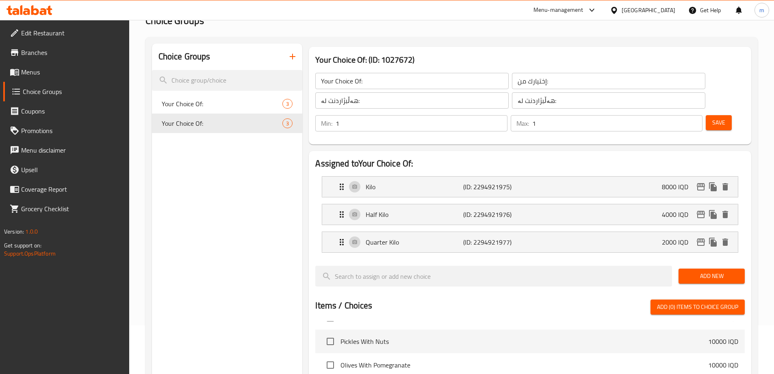
type input "2000"
click at [713, 117] on span "Save" at bounding box center [719, 122] width 13 height 10
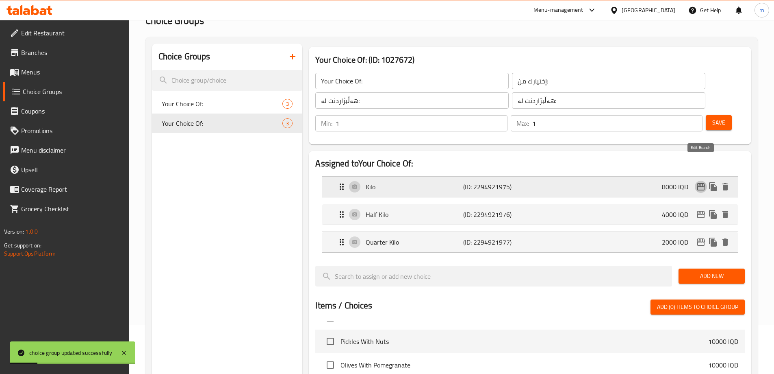
click at [704, 183] on icon "edit" at bounding box center [701, 186] width 8 height 7
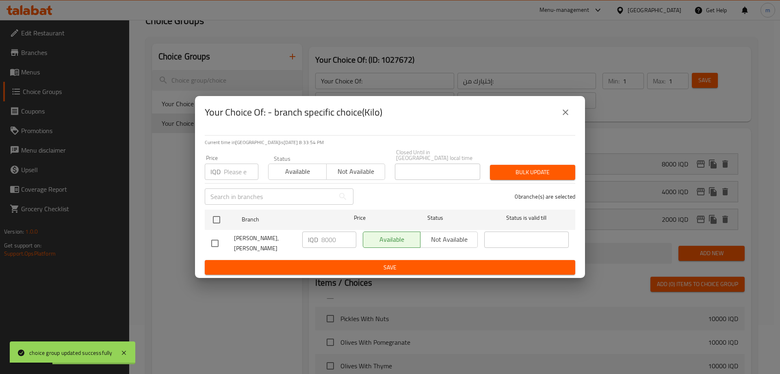
click at [565, 115] on icon "close" at bounding box center [566, 112] width 10 height 10
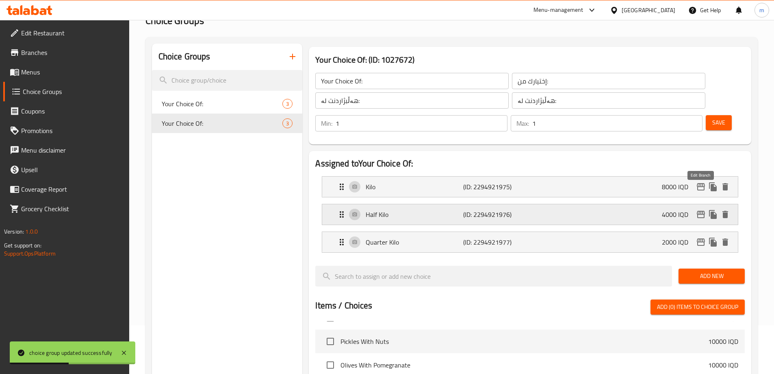
click at [701, 211] on icon "edit" at bounding box center [701, 214] width 8 height 7
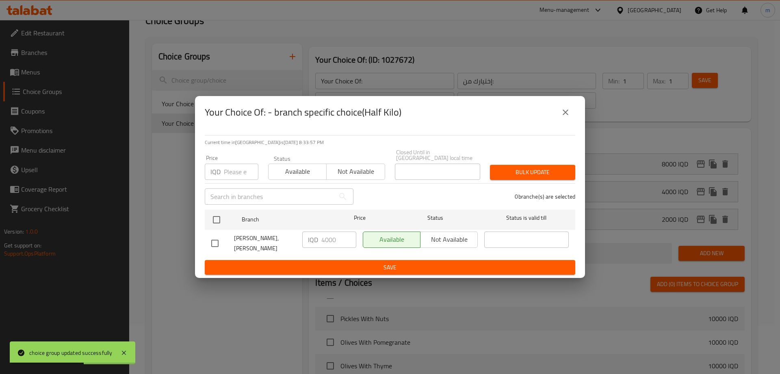
click at [570, 113] on icon "close" at bounding box center [566, 112] width 10 height 10
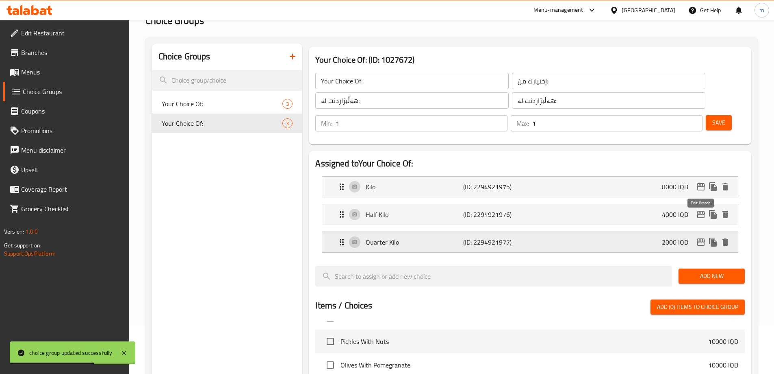
click at [699, 237] on icon "edit" at bounding box center [701, 242] width 10 height 10
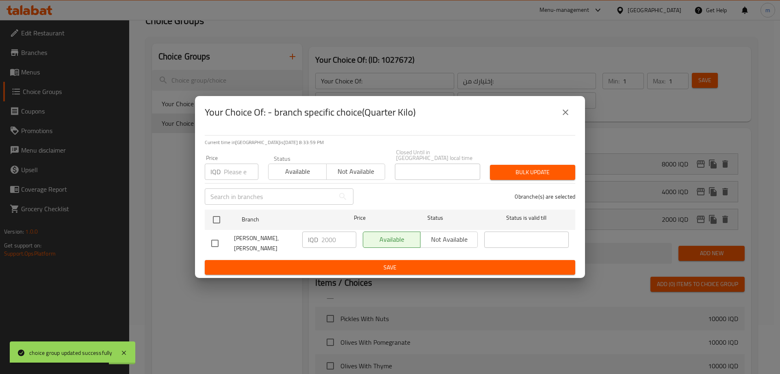
click at [561, 122] on button "close" at bounding box center [566, 112] width 20 height 20
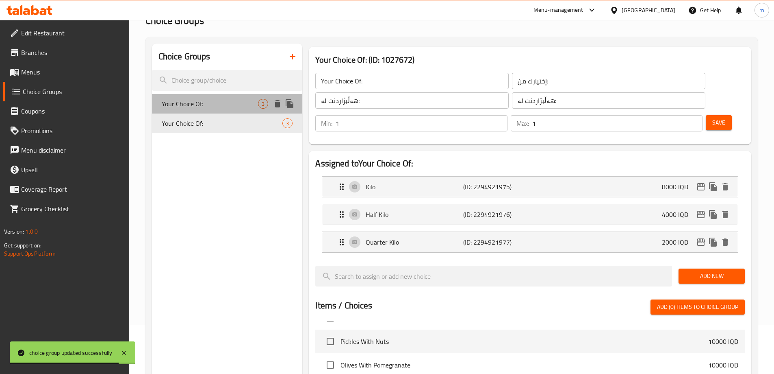
click at [233, 111] on div "Your Choice Of: 3" at bounding box center [227, 104] width 151 height 20
type input "Your Choice Of:"
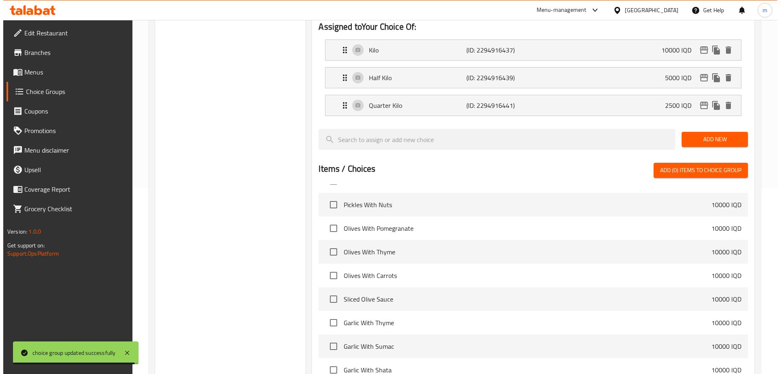
scroll to position [287, 0]
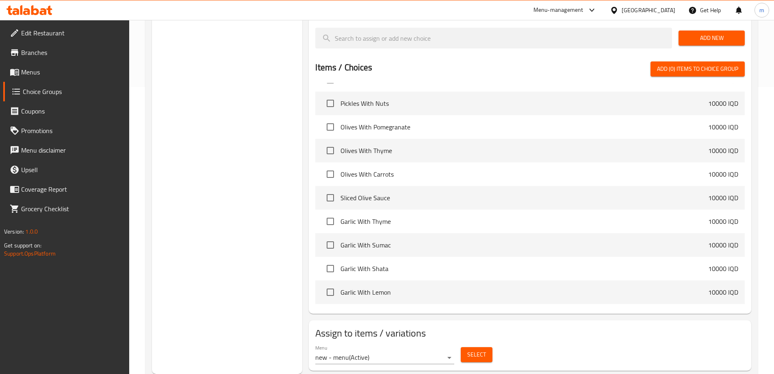
click at [483, 349] on span "Select" at bounding box center [476, 354] width 19 height 10
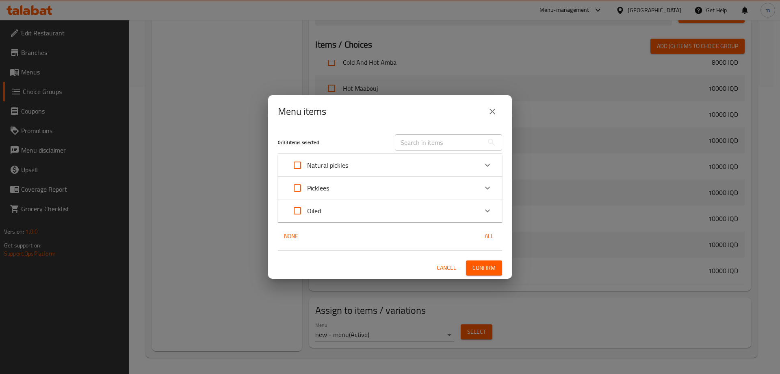
click at [322, 207] on div "Oiled" at bounding box center [383, 211] width 190 height 20
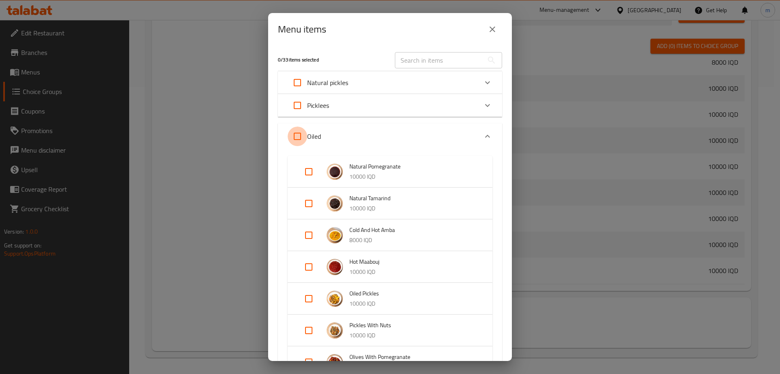
click at [298, 137] on input "Expand" at bounding box center [298, 136] width 20 height 20
checkbox input "true"
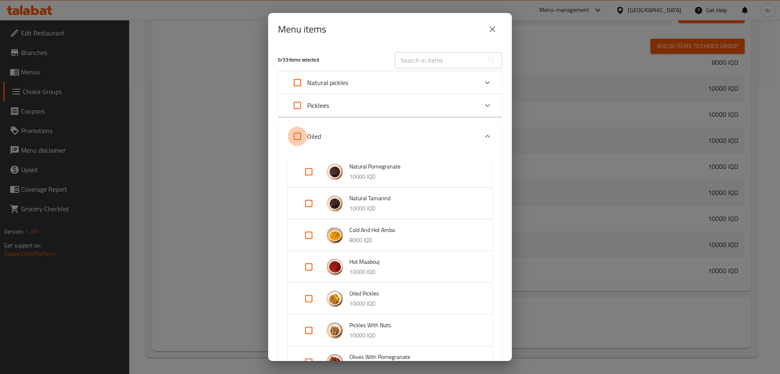
checkbox input "true"
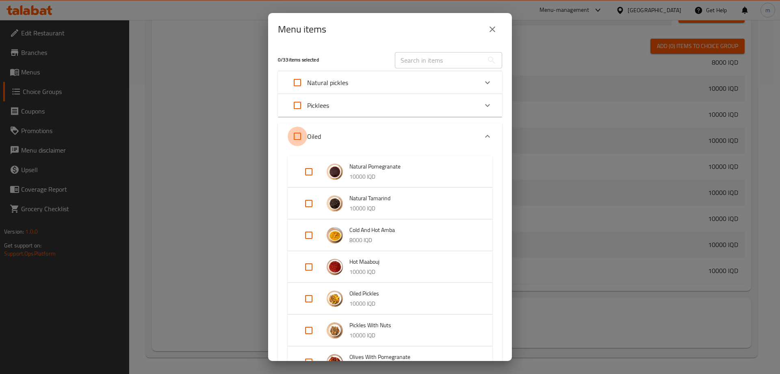
checkbox input "true"
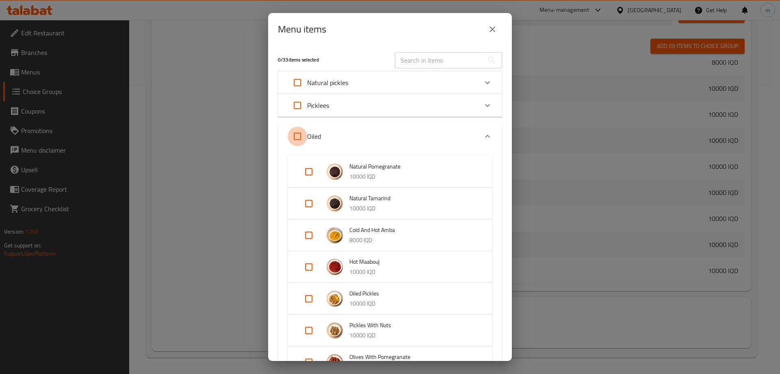
checkbox input "true"
click at [315, 237] on input "Expand" at bounding box center [309, 235] width 20 height 20
checkbox input "false"
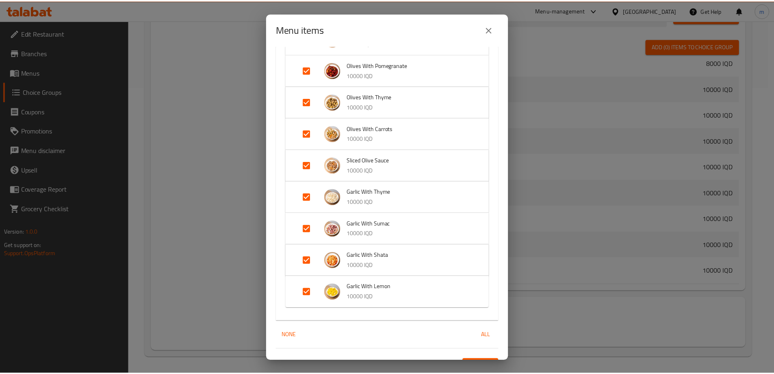
scroll to position [322, 0]
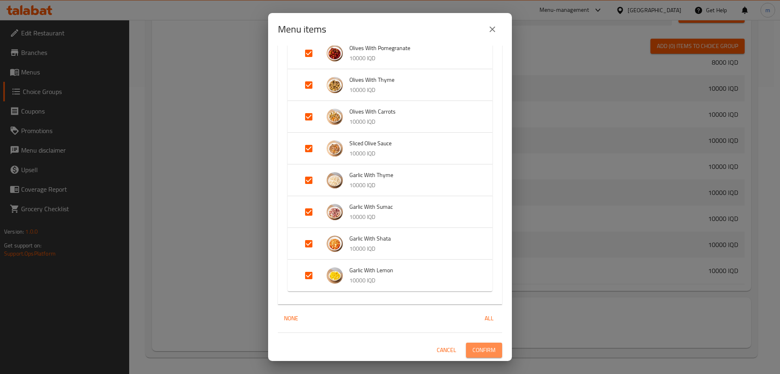
drag, startPoint x: 480, startPoint y: 345, endPoint x: 456, endPoint y: 246, distance: 102.1
click at [480, 345] on span "Confirm" at bounding box center [484, 350] width 23 height 10
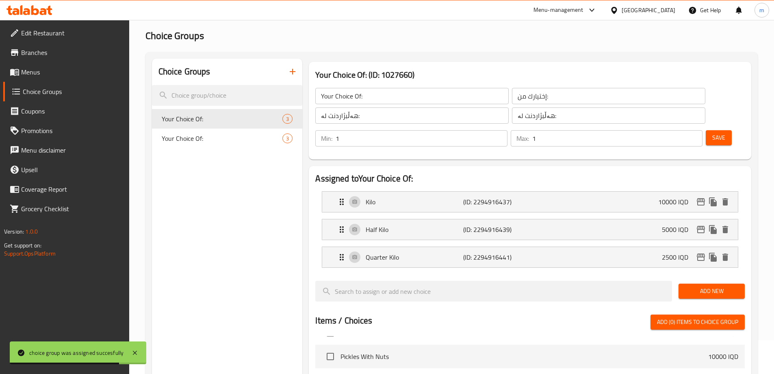
scroll to position [0, 0]
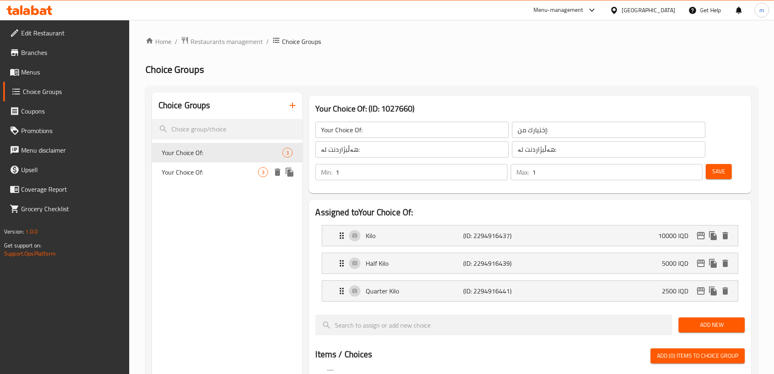
click at [190, 174] on span "Your Choice Of:" at bounding box center [210, 172] width 97 height 10
type input "Your Choice Of:"
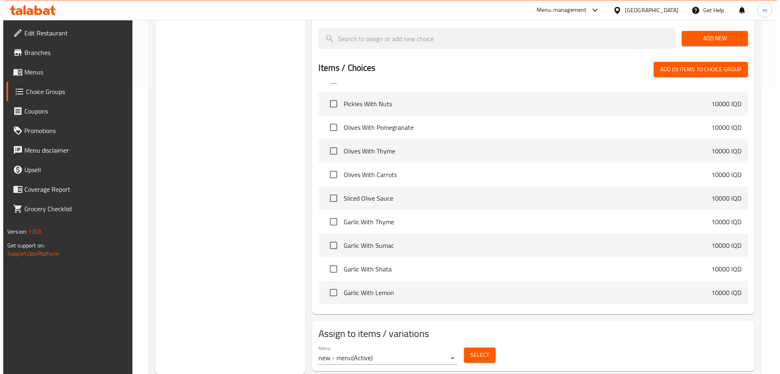
scroll to position [287, 0]
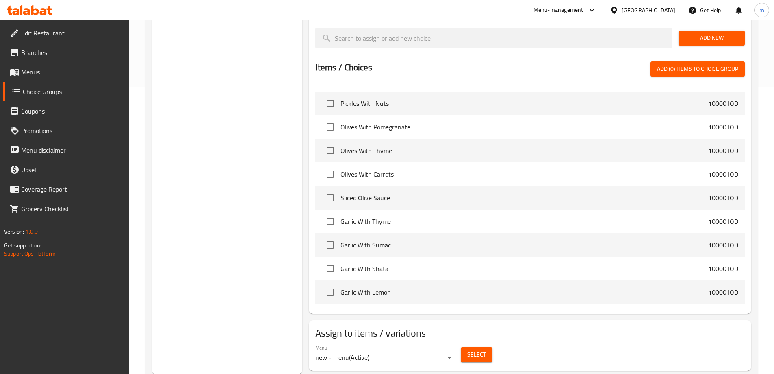
click at [463, 347] on button "Select" at bounding box center [477, 354] width 32 height 15
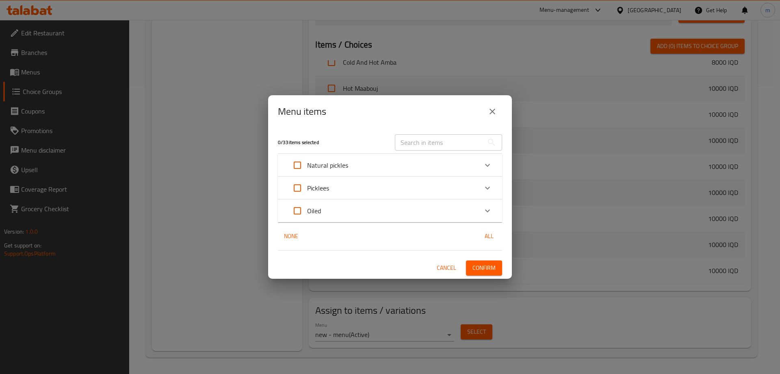
click at [328, 206] on div "Oiled" at bounding box center [383, 211] width 190 height 20
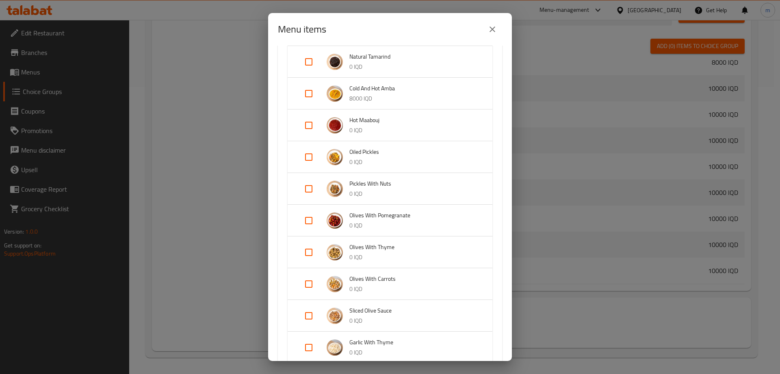
scroll to position [95, 0]
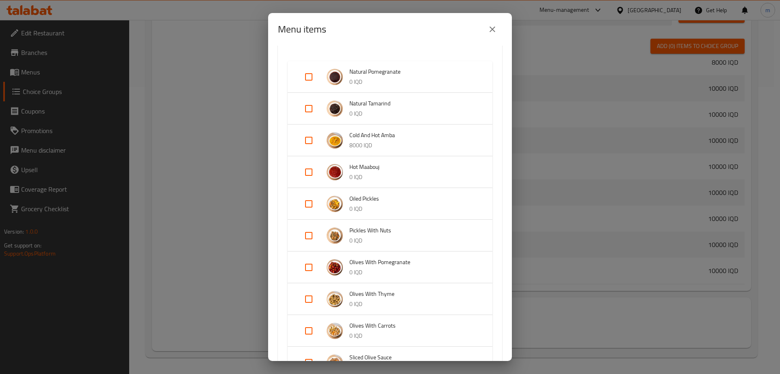
click at [311, 143] on input "Expand" at bounding box center [309, 140] width 20 height 20
checkbox input "true"
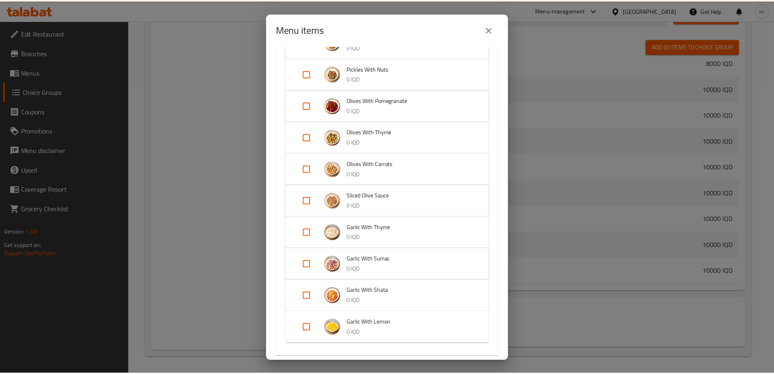
scroll to position [322, 0]
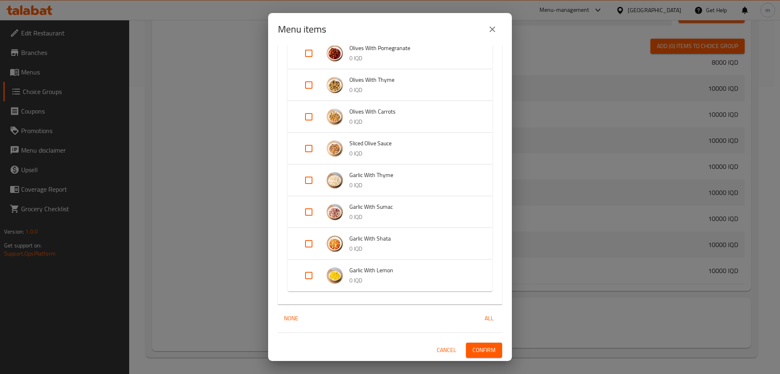
click at [466, 343] on button "Confirm" at bounding box center [484, 349] width 36 height 15
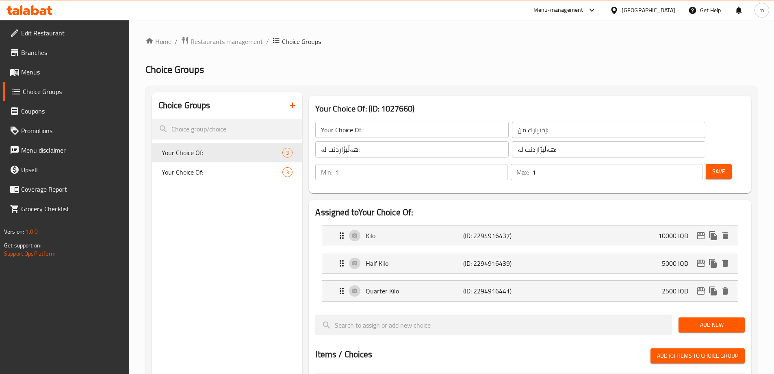
click at [19, 76] on icon at bounding box center [15, 72] width 10 height 10
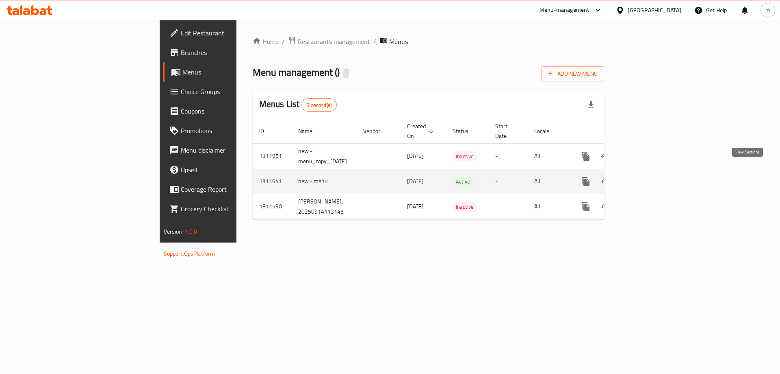
click at [650, 176] on icon "enhanced table" at bounding box center [645, 181] width 10 height 10
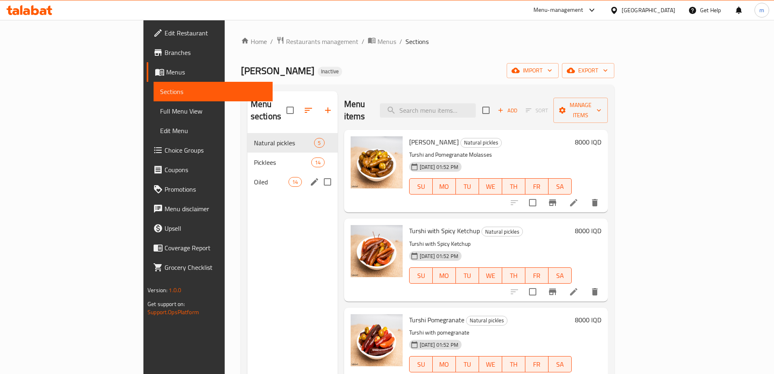
drag, startPoint x: 220, startPoint y: 165, endPoint x: 260, endPoint y: 152, distance: 41.5
click at [248, 172] on div "Oiled 14" at bounding box center [293, 182] width 90 height 20
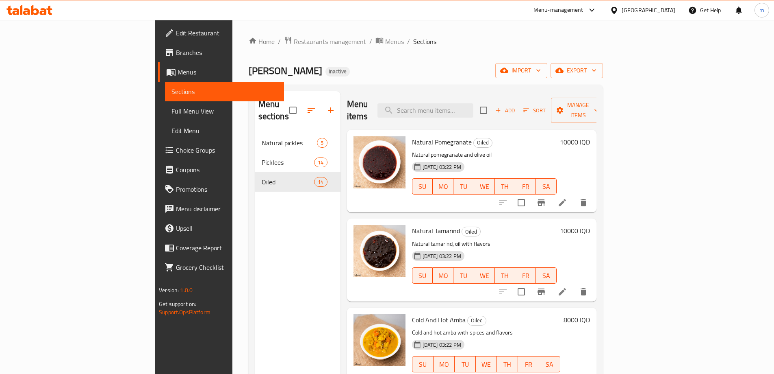
drag, startPoint x: 733, startPoint y: 138, endPoint x: 728, endPoint y: 130, distance: 8.7
click at [590, 138] on div "10000 IQD" at bounding box center [573, 171] width 33 height 70
click at [590, 136] on h6 "10000 IQD" at bounding box center [575, 141] width 30 height 11
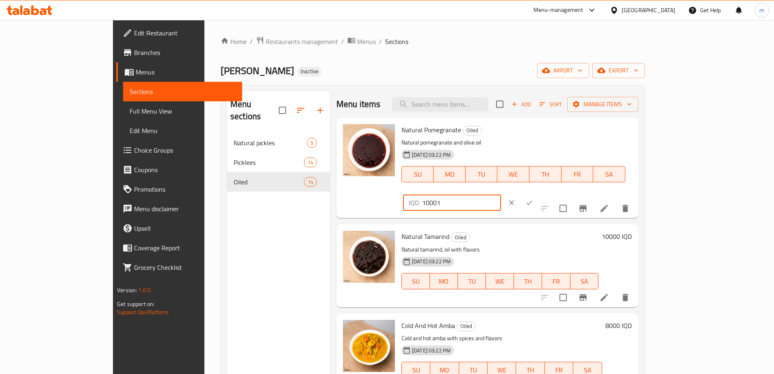
drag, startPoint x: 685, startPoint y: 130, endPoint x: 555, endPoint y: 124, distance: 129.4
click at [501, 194] on input "10001" at bounding box center [461, 202] width 79 height 16
drag, startPoint x: 656, startPoint y: 139, endPoint x: 591, endPoint y: 130, distance: 64.8
click at [593, 130] on div "Natural Pomegranate Oiled Natural pomegranate and olive oil [DATE] 03:22 PM SU …" at bounding box center [516, 168] width 237 height 94
type input "0"
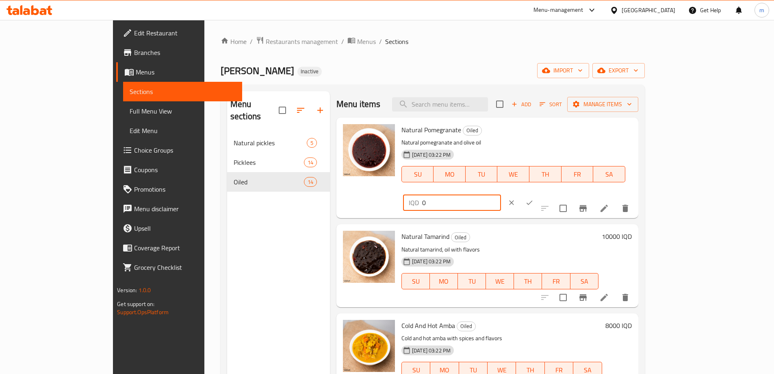
click at [534, 198] on icon "ok" at bounding box center [530, 202] width 8 height 8
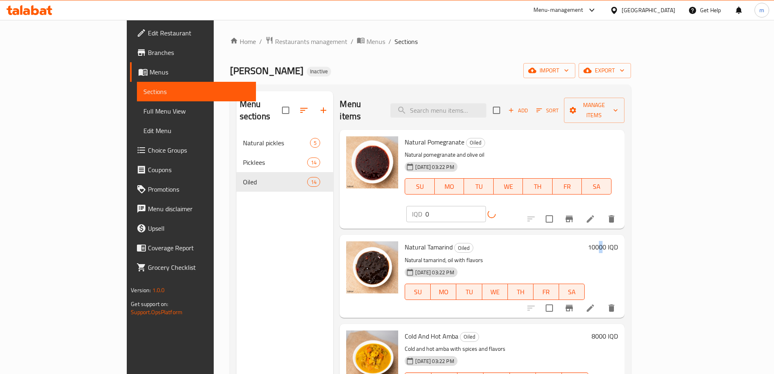
click at [618, 241] on h6 "10000 IQD" at bounding box center [603, 246] width 30 height 11
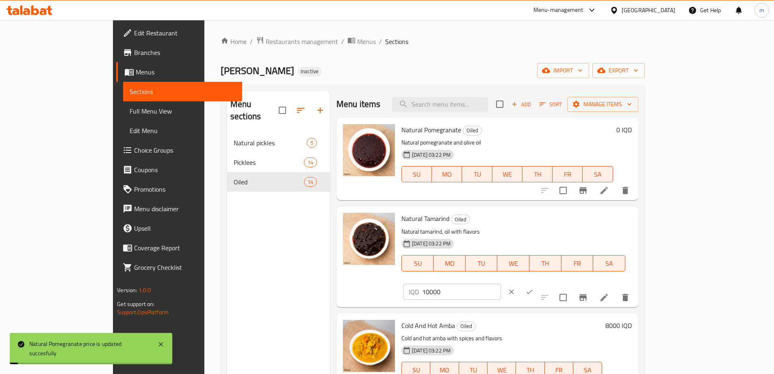
drag, startPoint x: 614, startPoint y: 220, endPoint x: 607, endPoint y: 221, distance: 7.0
click at [550, 283] on div "IQD 10000 ​" at bounding box center [476, 292] width 149 height 18
type input "0"
click at [539, 283] on button "ok" at bounding box center [530, 292] width 18 height 18
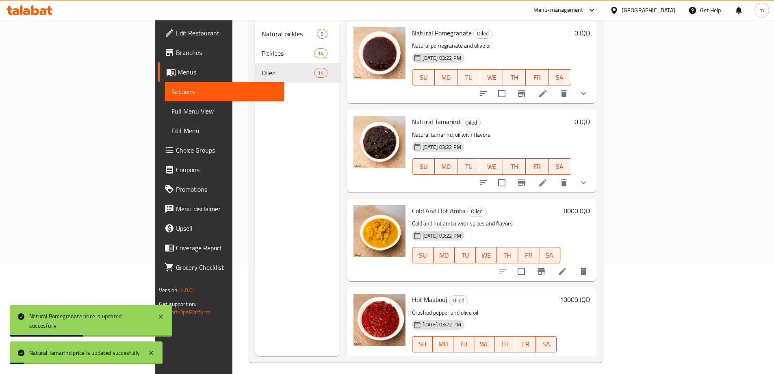
scroll to position [114, 0]
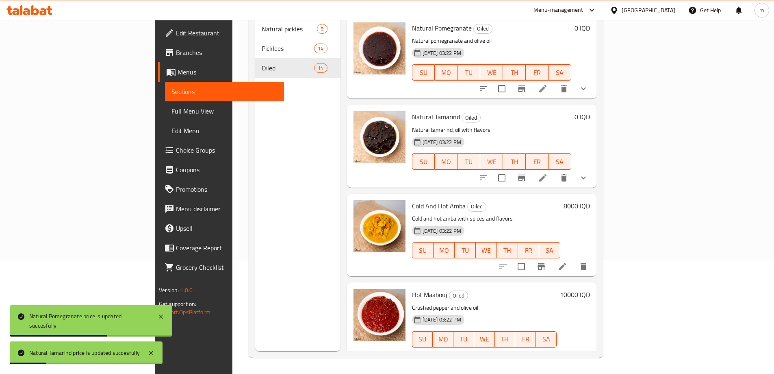
click at [590, 289] on h6 "10000 IQD" at bounding box center [575, 294] width 30 height 11
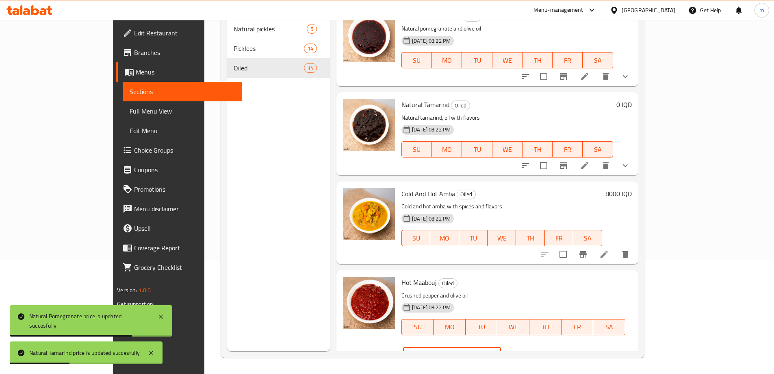
drag, startPoint x: 665, startPoint y: 290, endPoint x: 614, endPoint y: 286, distance: 51.8
click at [501, 347] on div "IQD 10000 ​" at bounding box center [452, 355] width 98 height 16
type input "0"
drag, startPoint x: 726, startPoint y: 287, endPoint x: 780, endPoint y: 228, distance: 79.7
click at [534, 351] on icon "ok" at bounding box center [530, 355] width 8 height 8
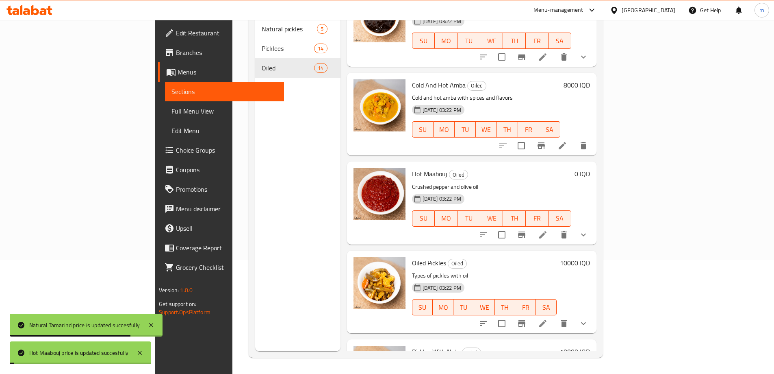
scroll to position [190, 0]
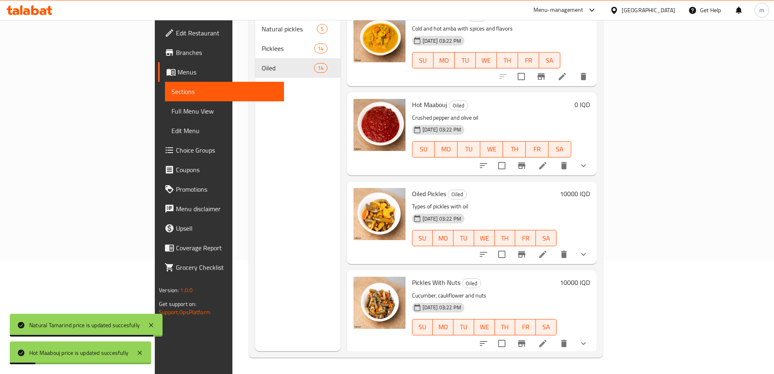
click at [590, 188] on h6 "10000 IQD" at bounding box center [575, 193] width 30 height 11
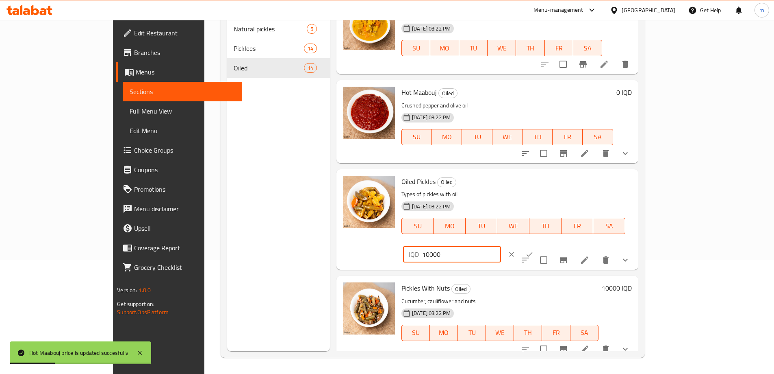
drag, startPoint x: 636, startPoint y: 188, endPoint x: 606, endPoint y: 187, distance: 30.1
click at [606, 187] on div "Oiled Pickles Oiled Types of pickles with oil [DATE] 03:22 PM SU MO TU WE TH FR…" at bounding box center [516, 219] width 237 height 94
type input "0"
click at [534, 250] on icon "ok" at bounding box center [530, 254] width 8 height 8
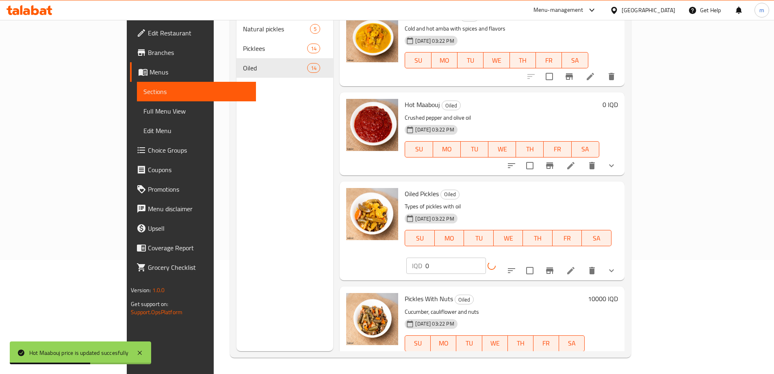
click at [618, 293] on div "10000 IQD" at bounding box center [601, 328] width 33 height 70
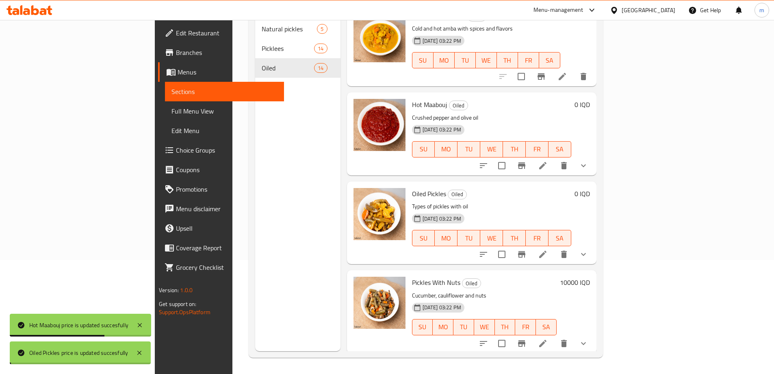
click at [590, 276] on h6 "10000 IQD" at bounding box center [575, 281] width 30 height 11
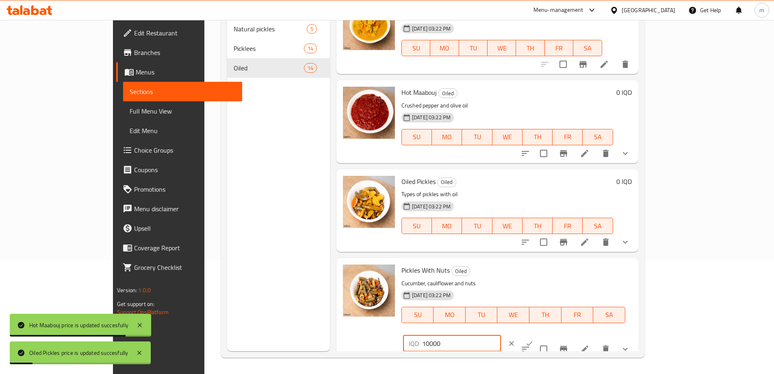
drag, startPoint x: 604, startPoint y: 276, endPoint x: 630, endPoint y: 276, distance: 26.0
click at [586, 276] on div "Pickles With Nuts Oiled Cucumber, cauliflower and nuts [DATE] 03:22 PM SU MO TU…" at bounding box center [516, 308] width 237 height 94
type input "0"
click at [534, 339] on icon "ok" at bounding box center [530, 343] width 8 height 8
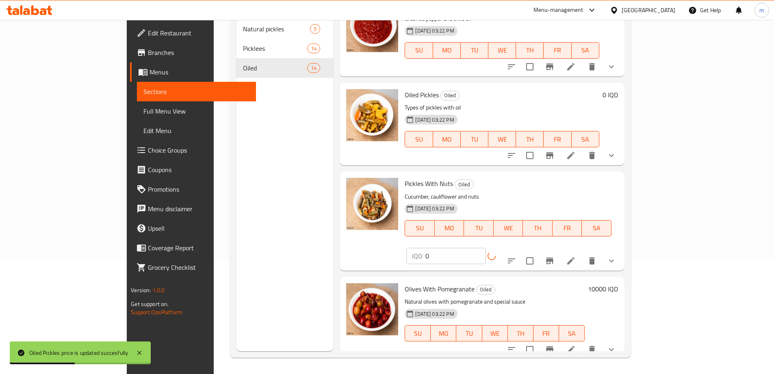
scroll to position [474, 0]
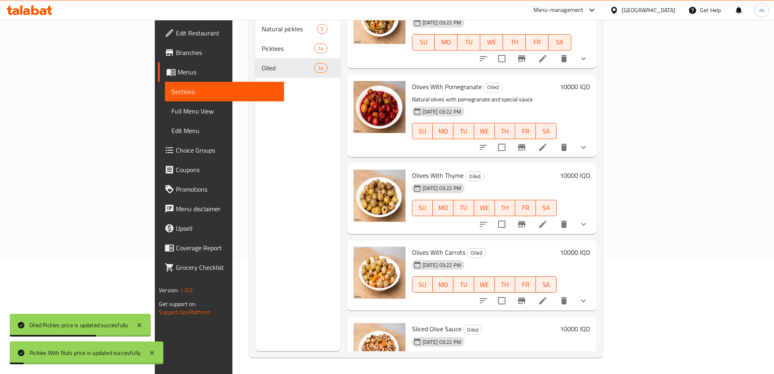
click at [590, 81] on h6 "10000 IQD" at bounding box center [575, 86] width 30 height 11
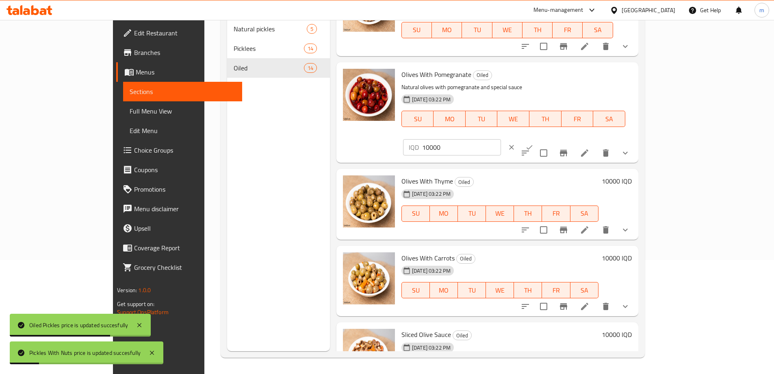
drag, startPoint x: 650, startPoint y: 78, endPoint x: 606, endPoint y: 66, distance: 45.7
click at [608, 66] on div "Olives With Pomegranate Oiled Natural olives with pomegranate and special sauce…" at bounding box center [516, 112] width 237 height 94
type input "0"
click at [539, 138] on button "ok" at bounding box center [530, 147] width 18 height 18
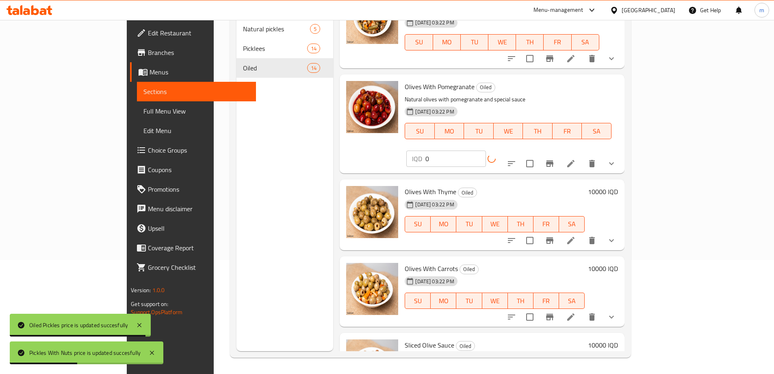
click at [588, 196] on div "[DATE] 03:22 PM SU MO TU WE TH FR SA" at bounding box center [495, 218] width 186 height 44
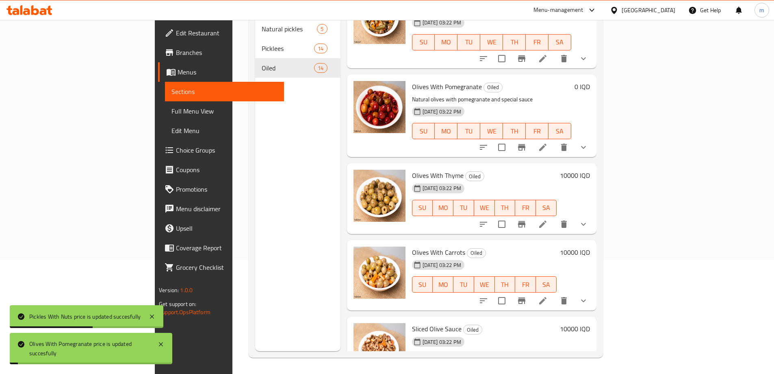
drag, startPoint x: 719, startPoint y: 169, endPoint x: 718, endPoint y: 161, distance: 7.7
click at [590, 170] on div "10000 IQD" at bounding box center [573, 199] width 33 height 58
click at [590, 170] on h6 "10000 IQD" at bounding box center [575, 175] width 30 height 11
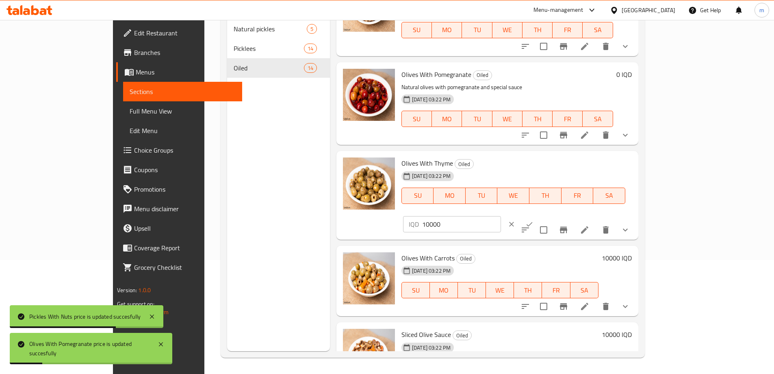
drag, startPoint x: 659, startPoint y: 165, endPoint x: 617, endPoint y: 159, distance: 43.2
click at [501, 216] on div "IQD 10000 ​" at bounding box center [452, 224] width 98 height 16
type input "0"
click at [534, 220] on icon "ok" at bounding box center [530, 224] width 8 height 8
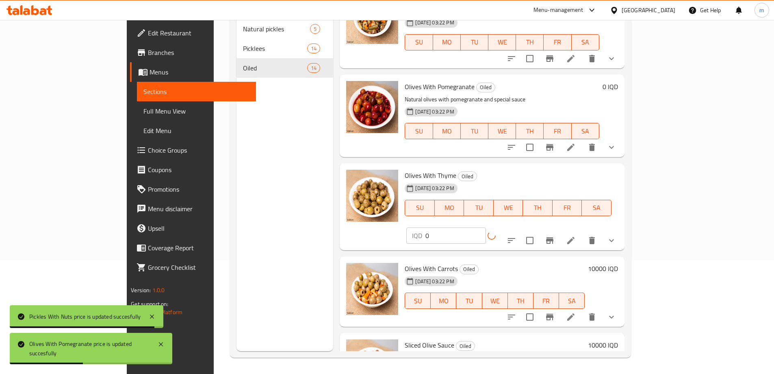
click at [618, 263] on h6 "10000 IQD" at bounding box center [603, 268] width 30 height 11
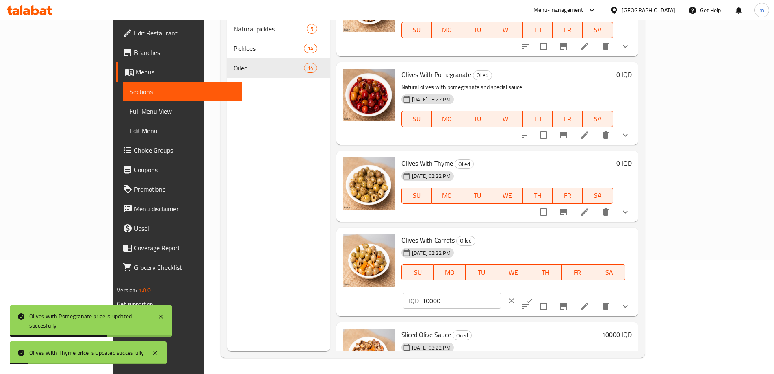
drag, startPoint x: 613, startPoint y: 239, endPoint x: 604, endPoint y: 239, distance: 8.9
click at [605, 239] on div "Olives With Carrots Oiled [DATE] 03:22 PM SU MO TU WE TH FR SA IQD 10000 ​" at bounding box center [516, 272] width 237 height 82
type input "0"
click at [534, 296] on icon "ok" at bounding box center [530, 300] width 8 height 8
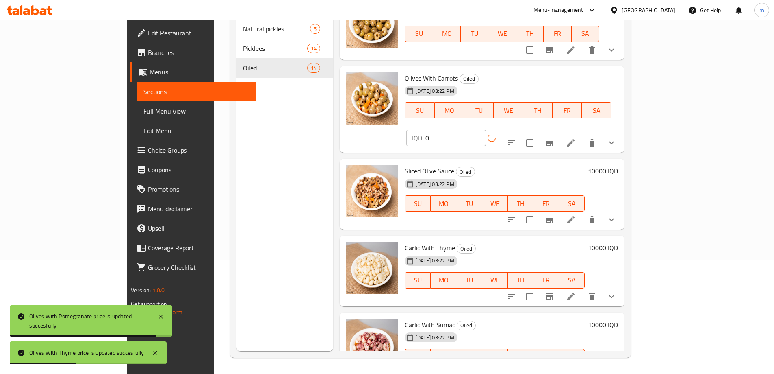
scroll to position [664, 0]
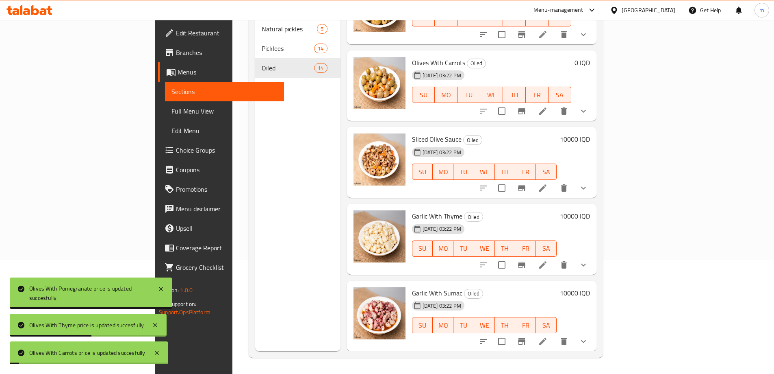
click at [590, 133] on h6 "10000 IQD" at bounding box center [575, 138] width 30 height 11
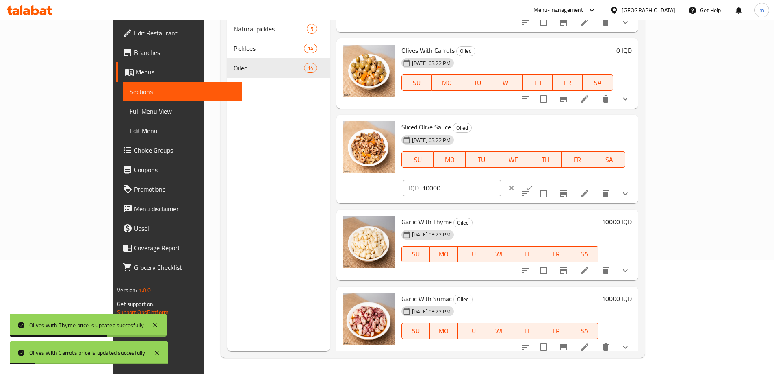
drag, startPoint x: 657, startPoint y: 131, endPoint x: 605, endPoint y: 130, distance: 52.5
click at [589, 130] on div "Sliced ​​Olive Sauce Oiled [DATE] 03:22 PM SU MO TU WE TH FR SA IQD 10000 ​" at bounding box center [516, 159] width 237 height 82
type input "0"
click at [539, 179] on button "ok" at bounding box center [530, 188] width 18 height 18
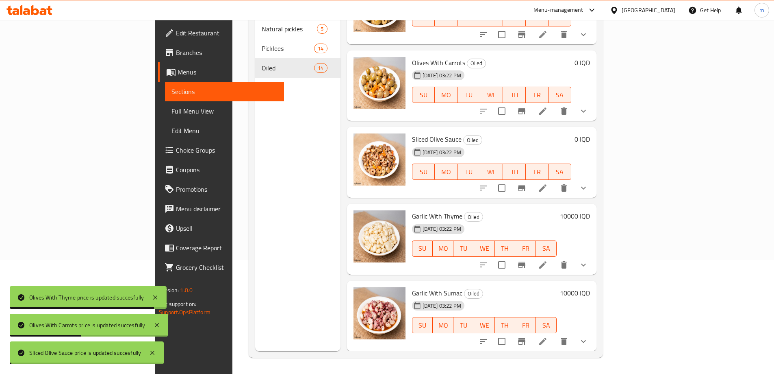
click at [590, 210] on h6 "10000 IQD" at bounding box center [575, 215] width 30 height 11
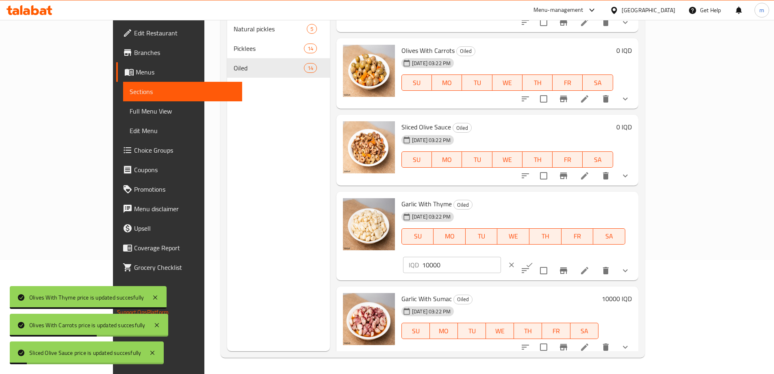
click at [501, 256] on div "IQD 10000 ​" at bounding box center [452, 264] width 98 height 16
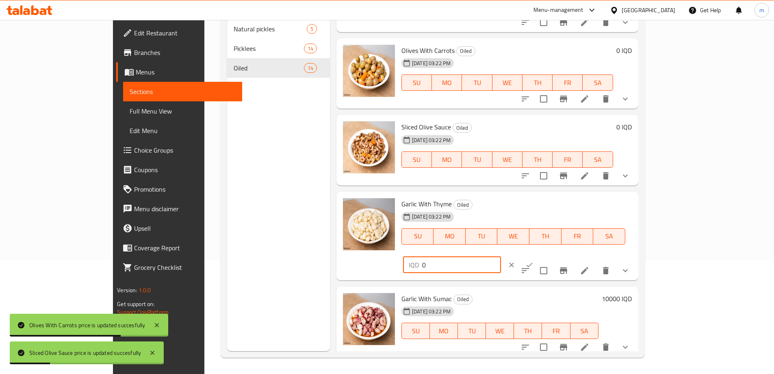
type input "0"
click at [534, 261] on icon "ok" at bounding box center [530, 265] width 8 height 8
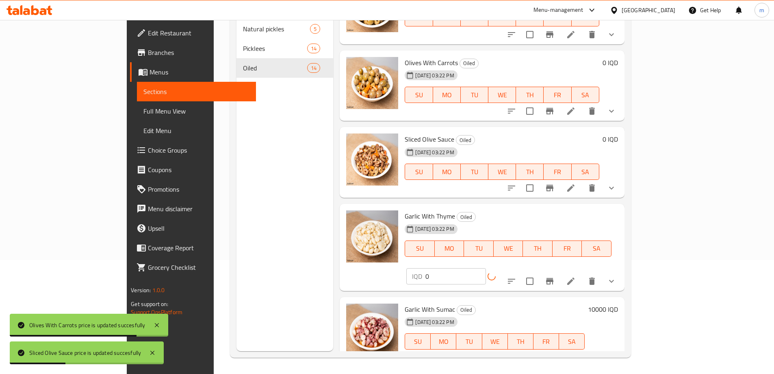
scroll to position [759, 0]
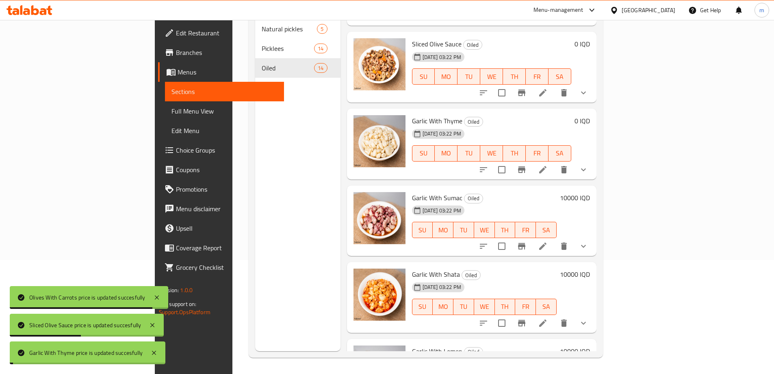
click at [590, 192] on h6 "10000 IQD" at bounding box center [575, 197] width 30 height 11
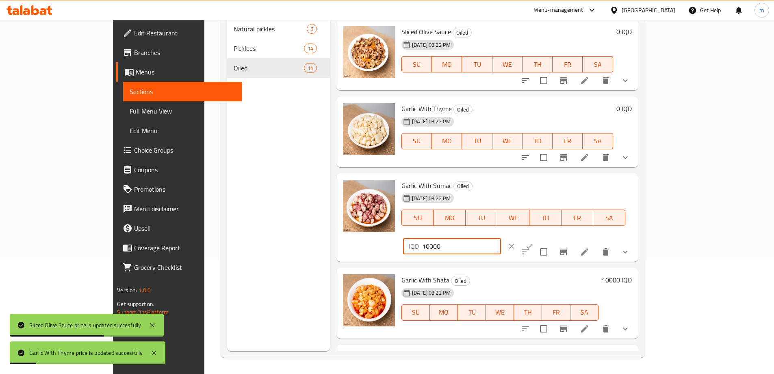
drag, startPoint x: 664, startPoint y: 191, endPoint x: 650, endPoint y: 187, distance: 15.4
click at [501, 238] on div "IQD 10000 ​" at bounding box center [452, 246] width 98 height 16
type input "0"
click at [534, 242] on icon "ok" at bounding box center [530, 246] width 8 height 8
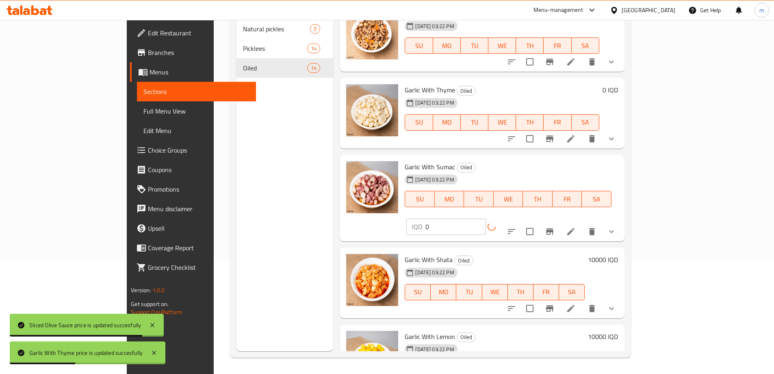
scroll to position [805, 0]
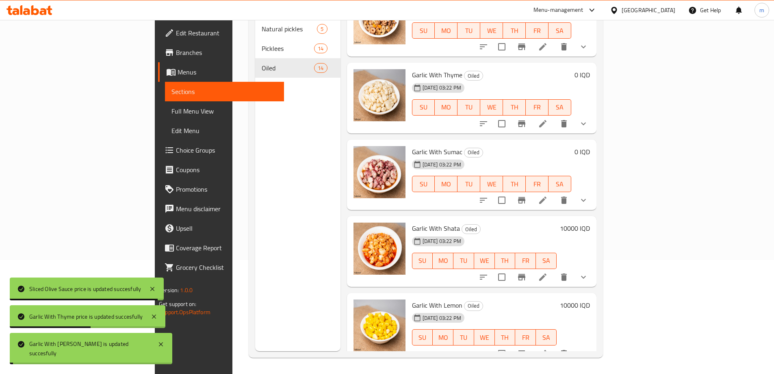
click at [590, 222] on h6 "10000 IQD" at bounding box center [575, 227] width 30 height 11
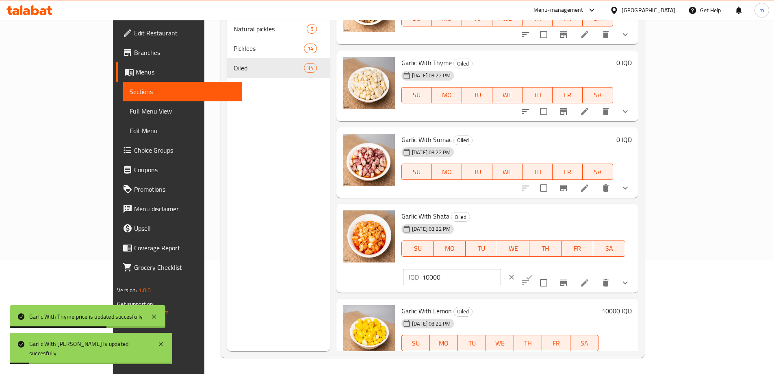
drag, startPoint x: 657, startPoint y: 219, endPoint x: 590, endPoint y: 220, distance: 67.1
click at [590, 220] on div "Garlic With Shata Oiled [DATE] 03:22 PM SU MO TU WE TH FR SA IQD 10000 ​" at bounding box center [516, 248] width 237 height 82
type input "0"
click at [534, 273] on icon "ok" at bounding box center [530, 277] width 8 height 8
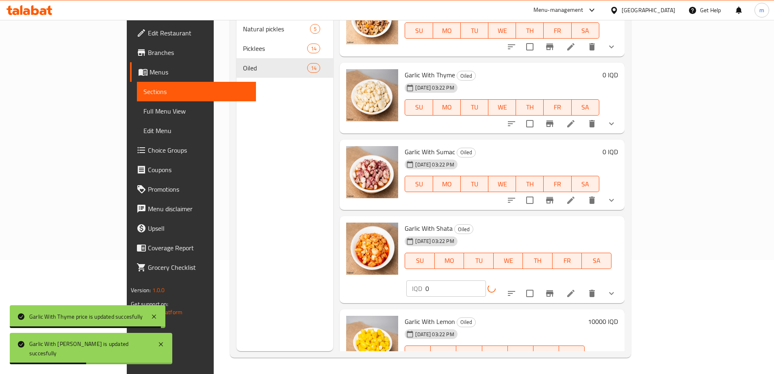
click at [618, 315] on h6 "10000 IQD" at bounding box center [603, 320] width 30 height 11
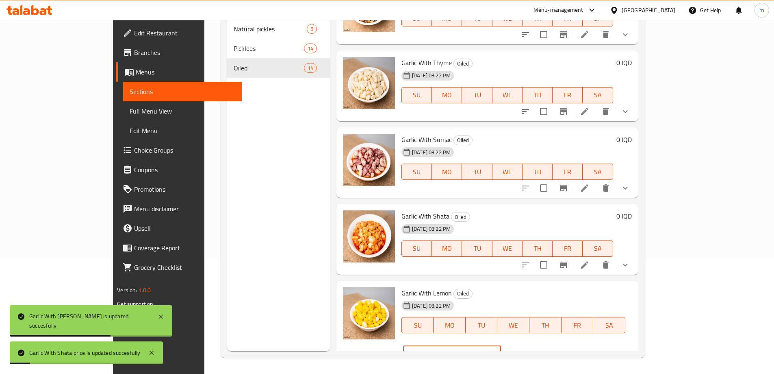
drag, startPoint x: 658, startPoint y: 292, endPoint x: 567, endPoint y: 292, distance: 90.2
click at [567, 292] on div "Garlic With Lemon Oiled 14-09-2025 03:22 PM SU MO TU WE TH FR SA IQD 10000 ​" at bounding box center [516, 325] width 237 height 82
type input "0"
click at [534, 349] on icon "ok" at bounding box center [530, 353] width 8 height 8
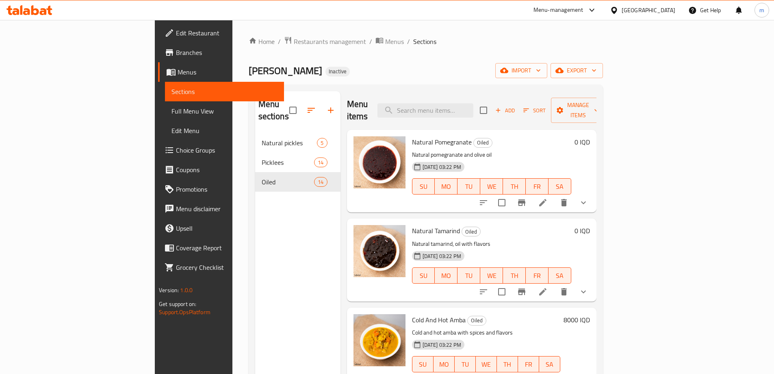
scroll to position [114, 0]
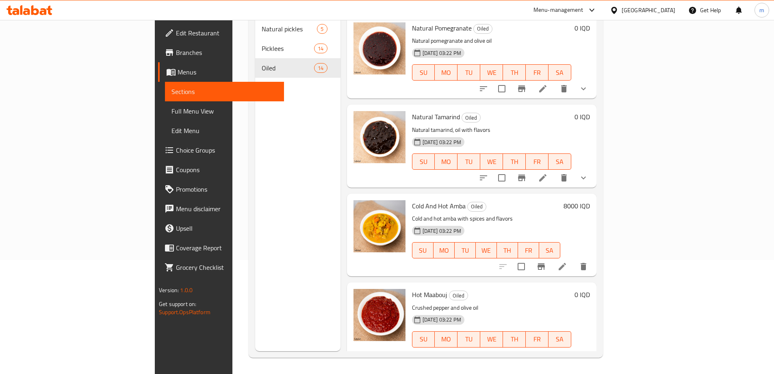
click at [590, 200] on h6 "8000 IQD" at bounding box center [577, 205] width 26 height 11
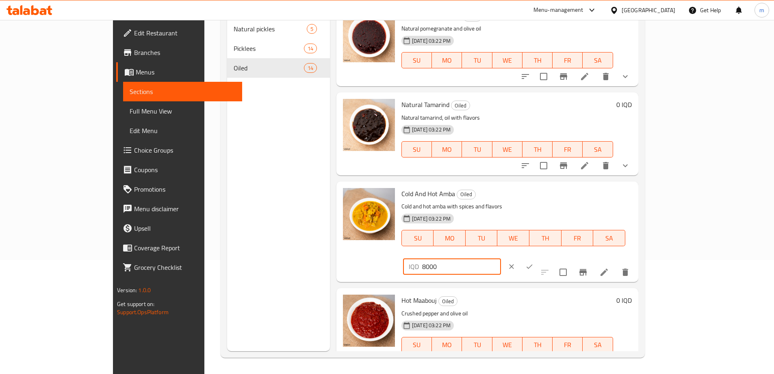
drag, startPoint x: 631, startPoint y: 200, endPoint x: 593, endPoint y: 200, distance: 37.4
click at [594, 200] on div "Cold And Hot Amba Oiled Cold and hot amba with spices and flavors 14-09-2025 03…" at bounding box center [516, 232] width 237 height 94
type input "0"
click at [539, 257] on button "ok" at bounding box center [530, 266] width 18 height 18
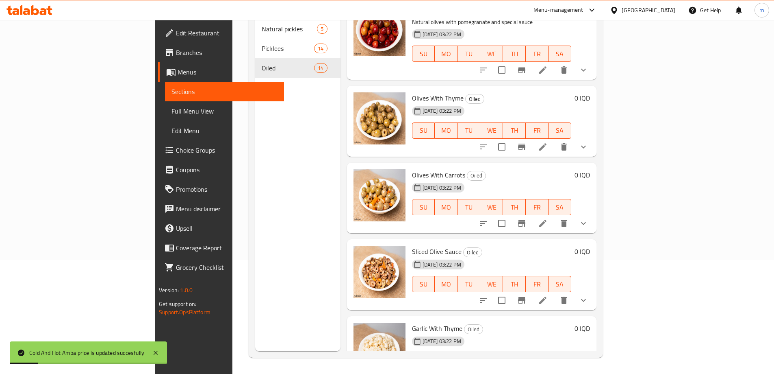
scroll to position [569, 0]
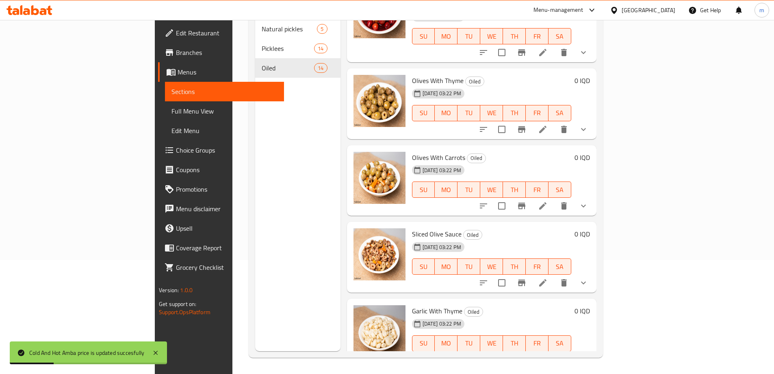
click at [172, 115] on span "Full Menu View" at bounding box center [225, 111] width 106 height 10
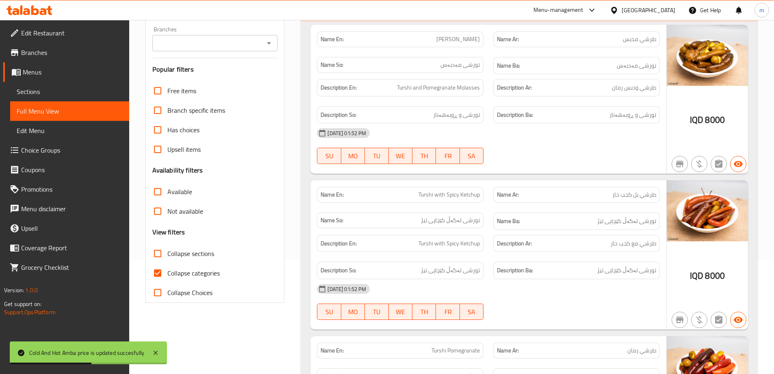
click at [191, 41] on input "Branches" at bounding box center [208, 42] width 107 height 11
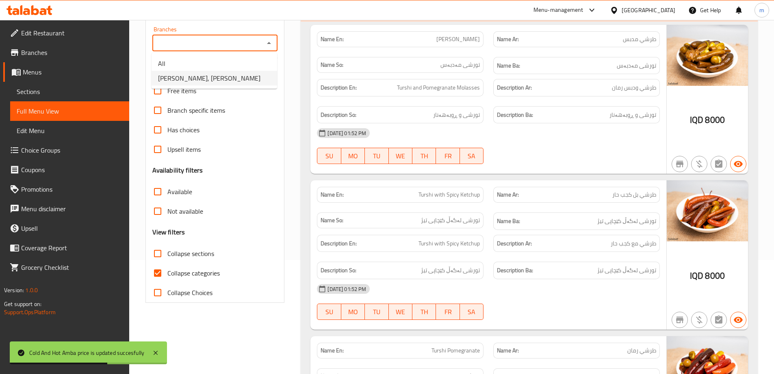
click at [189, 73] on span "Tarshi Abu Hussein, Al Zubair" at bounding box center [209, 78] width 102 height 10
type input "Tarshi Abu Hussein, Al Zubair"
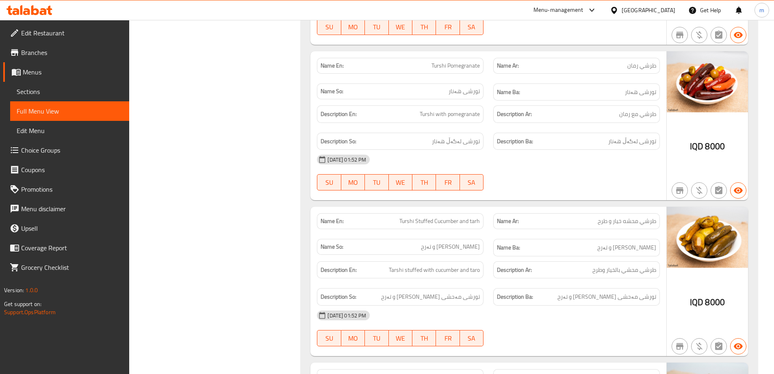
scroll to position [114, 0]
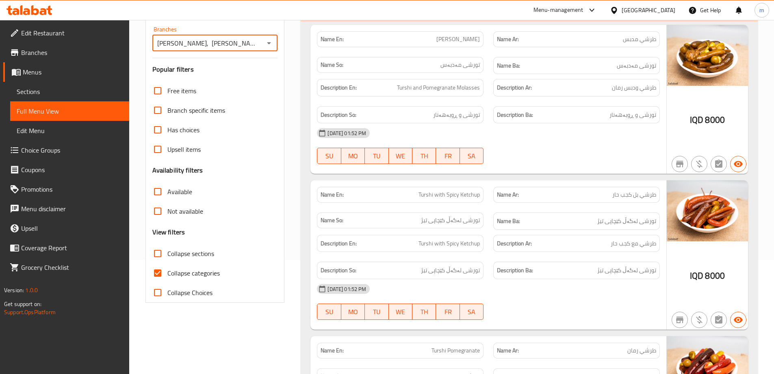
click at [185, 259] on label "Collapse sections" at bounding box center [181, 253] width 66 height 20
click at [167, 259] on input "Collapse sections" at bounding box center [158, 253] width 20 height 20
checkbox input "true"
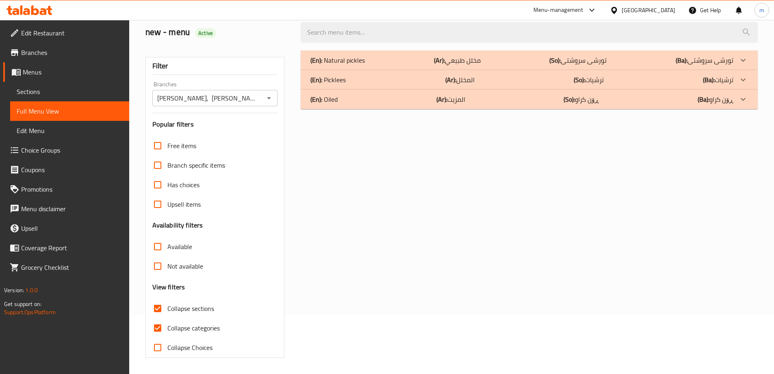
scroll to position [59, 0]
click at [358, 99] on div "(En): Oiled (Ar): المزيت (So): ڕۆن کراو (Ba): ڕۆن کراو" at bounding box center [522, 99] width 423 height 10
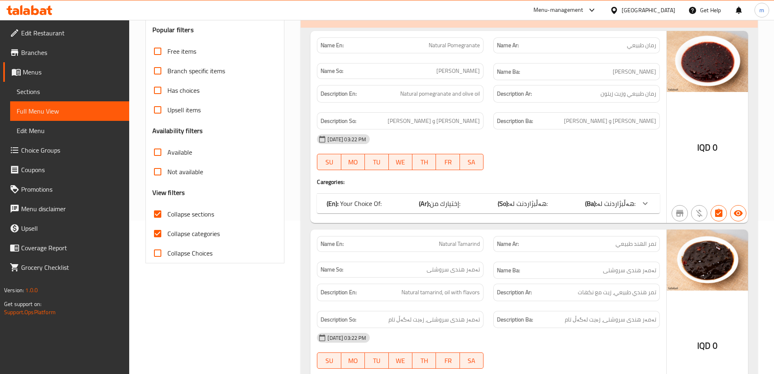
scroll to position [154, 0]
click at [507, 202] on b "(So):" at bounding box center [503, 203] width 11 height 12
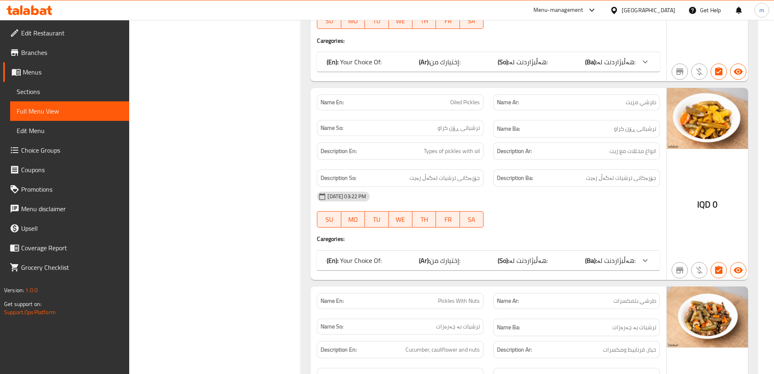
scroll to position [1007, 0]
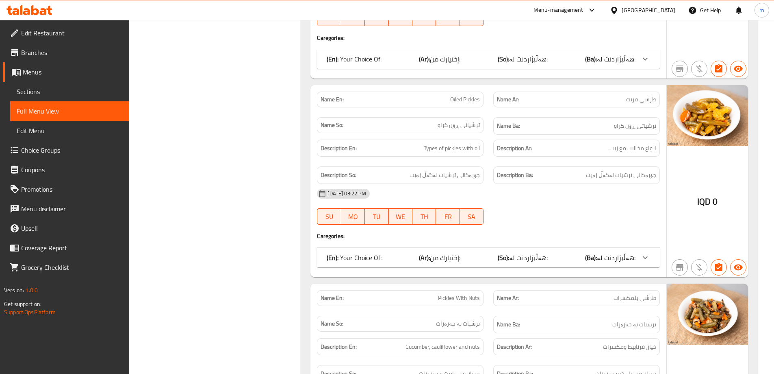
click at [539, 265] on div "(En): Your Choice Of: (Ar): إختيارك من: (So): هەڵبژاردنت لە: (Ba): هەڵبژاردنت ل…" at bounding box center [488, 258] width 343 height 20
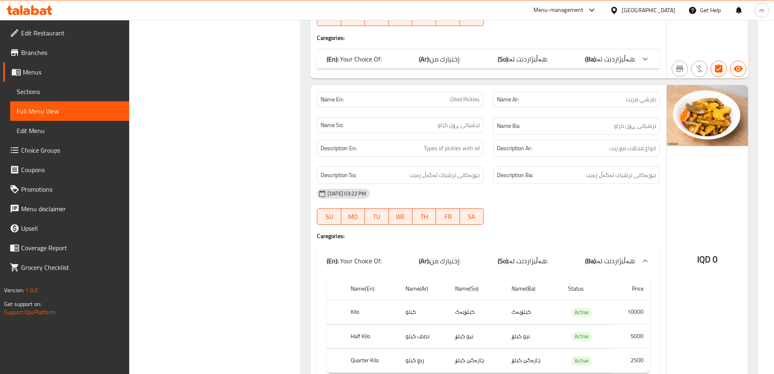
click at [555, 59] on div "(En): Your Choice Of: (Ar): إختيارك من: (So): هەڵبژاردنت لە: (Ba): هەڵبژاردنت ل…" at bounding box center [481, 59] width 309 height 10
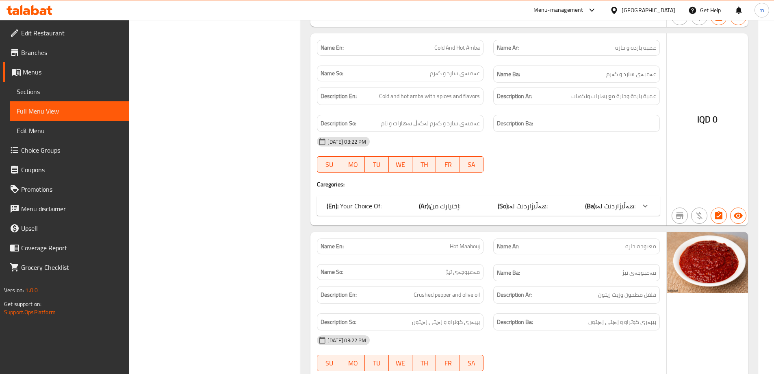
scroll to position [628, 0]
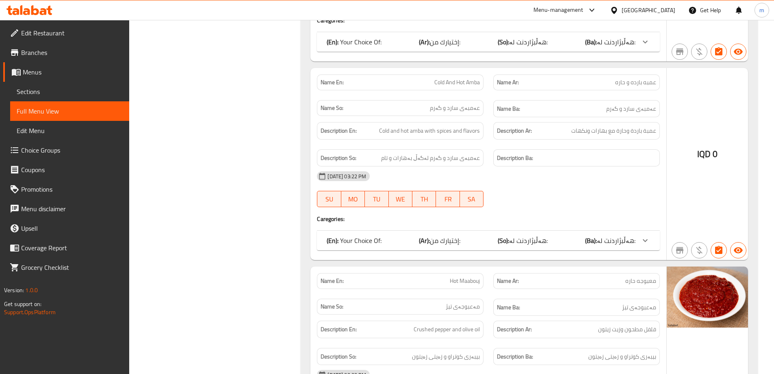
click at [550, 238] on div "(En): Your Choice Of: (Ar): إختيارك من: (So): هەڵبژاردنت لە: (Ba): هەڵبژاردنت ل…" at bounding box center [481, 240] width 309 height 10
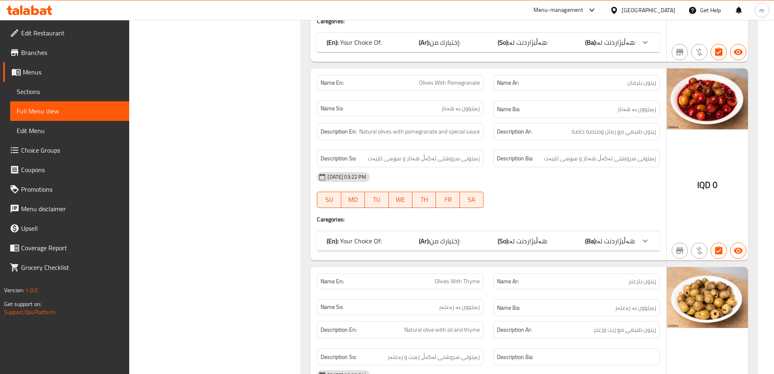
scroll to position [1387, 0]
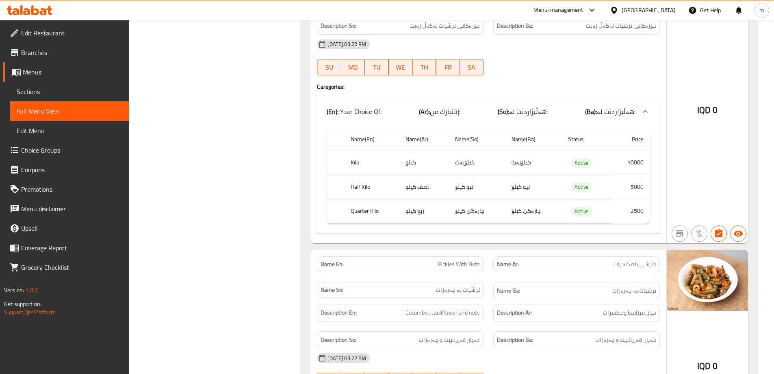
drag, startPoint x: 49, startPoint y: 85, endPoint x: 50, endPoint y: 89, distance: 4.1
click at [48, 85] on link "Sections" at bounding box center [69, 92] width 119 height 20
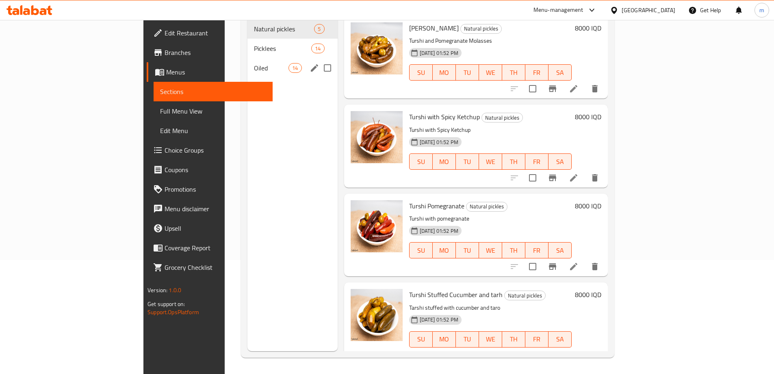
click at [254, 63] on span "Oiled" at bounding box center [271, 68] width 35 height 10
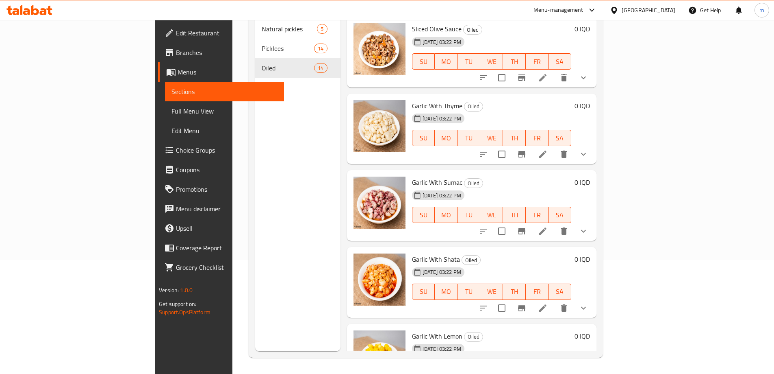
scroll to position [817, 0]
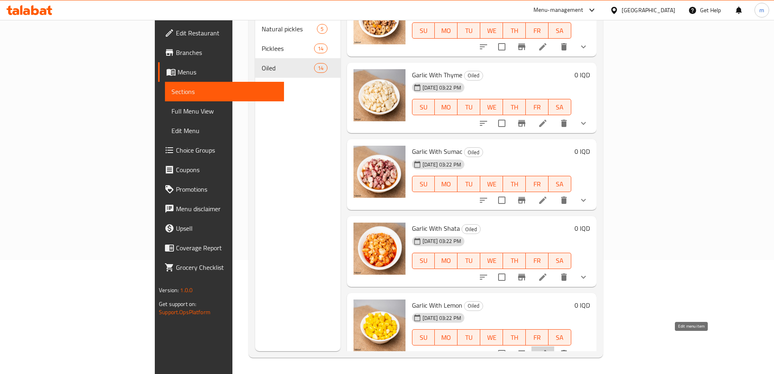
click at [548, 348] on icon at bounding box center [543, 353] width 10 height 10
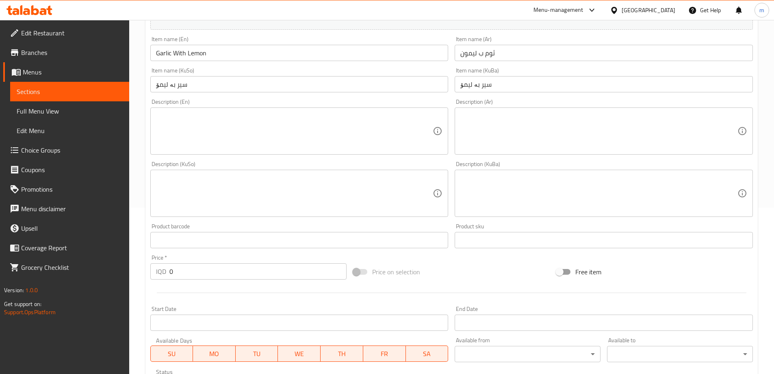
scroll to position [191, 0]
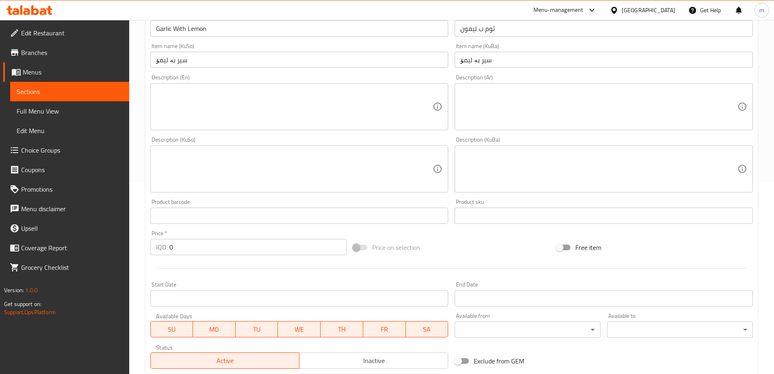
click at [488, 89] on textarea at bounding box center [599, 106] width 277 height 39
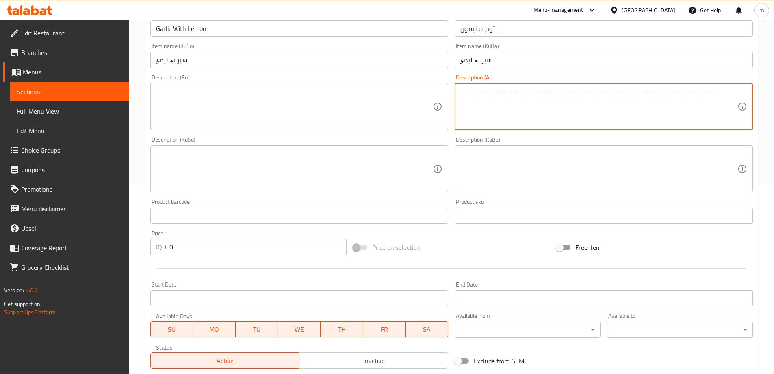
paste textarea "ثوم طبيعي مع ليمون و زيت"
type textarea "ثوم طبيعي مع ليمون و زيت"
click at [302, 172] on textarea at bounding box center [294, 169] width 277 height 39
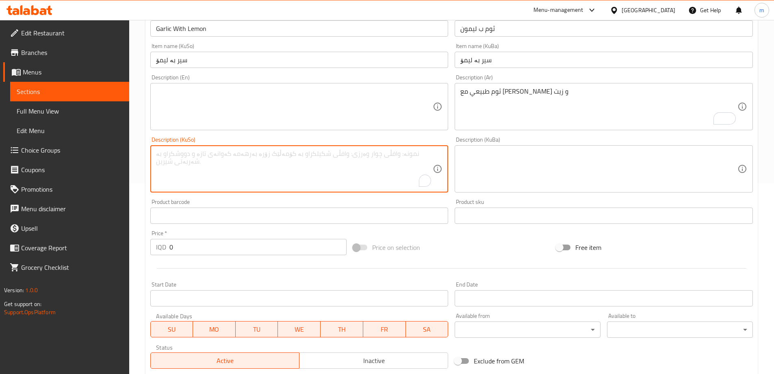
paste textarea "Natural garlic with lemon and oil"
type textarea "Natural garlic with lemon and oil"
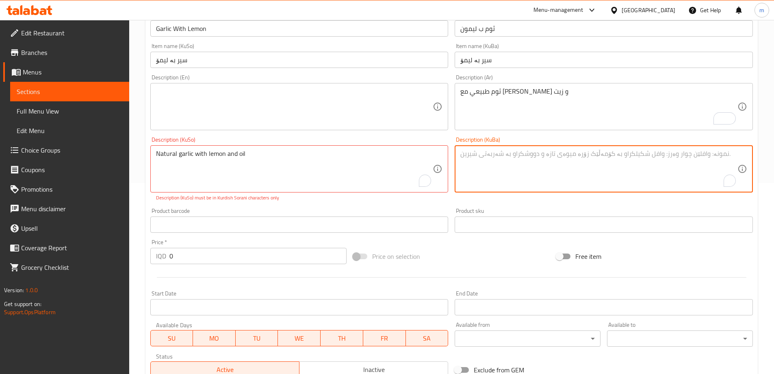
click at [485, 180] on textarea "To enrich screen reader interactions, please activate Accessibility in Grammarl…" at bounding box center [599, 169] width 277 height 39
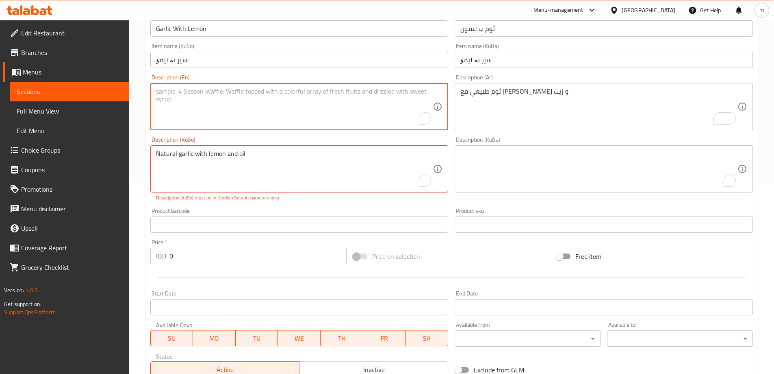
click at [316, 107] on textarea "To enrich screen reader interactions, please activate Accessibility in Grammarl…" at bounding box center [294, 106] width 277 height 39
paste textarea "Natural garlic with lemon and oil"
type textarea "Natural garlic with lemon and oil"
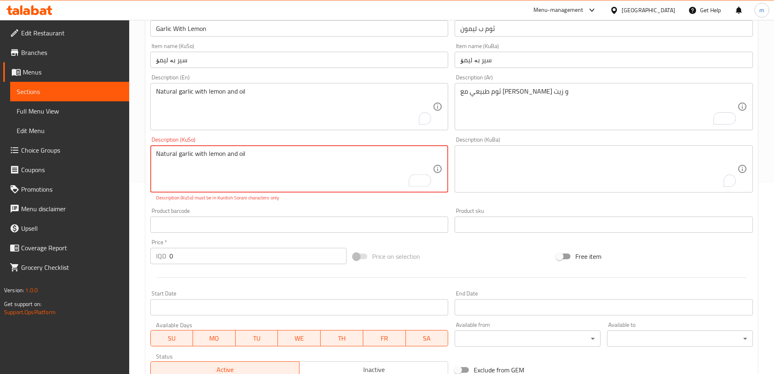
click at [252, 150] on textarea "Natural garlic with lemon and oil" at bounding box center [294, 169] width 277 height 39
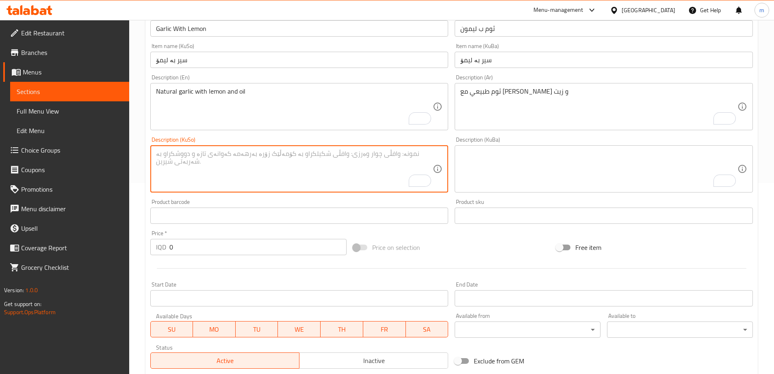
click at [380, 161] on textarea "To enrich screen reader interactions, please activate Accessibility in Grammarl…" at bounding box center [294, 169] width 277 height 39
paste textarea "سیری سروشتی لەگەڵ لیمۆ و ڕۆن"
click at [159, 153] on textarea "سیری سروشتی لەگەڵ لیمۆ و ڕۆن" at bounding box center [294, 169] width 277 height 39
type textarea "سیری سروشتی لەگەڵ لیمۆ و زەیت"
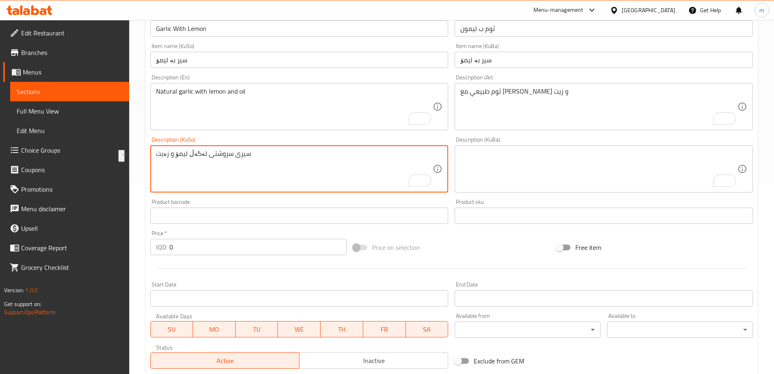
click at [521, 174] on textarea "To enrich screen reader interactions, please activate Accessibility in Grammarl…" at bounding box center [599, 169] width 277 height 39
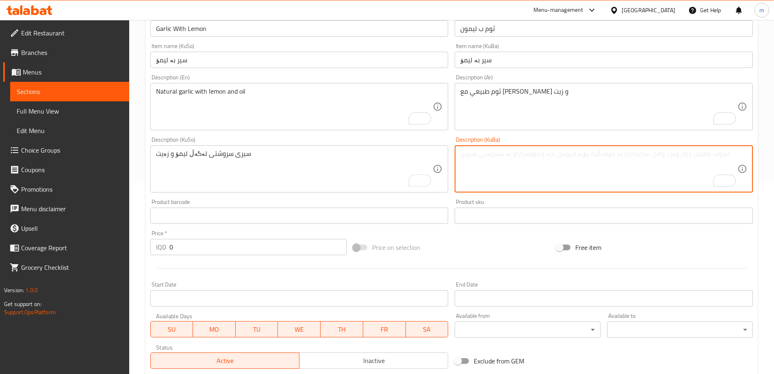
paste textarea "سیری سروشتی لەگەڵ لیمۆ و زەیت"
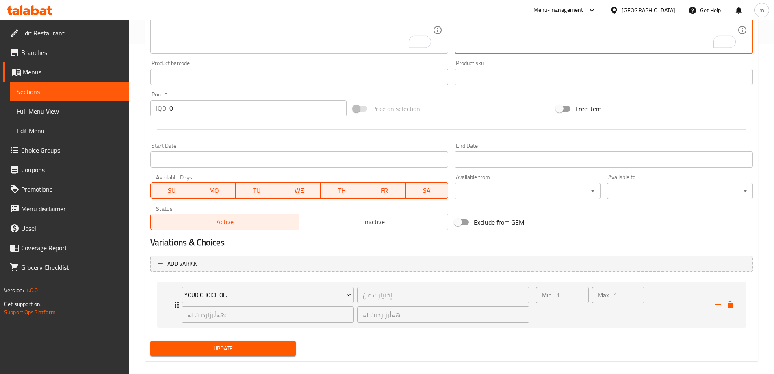
scroll to position [339, 0]
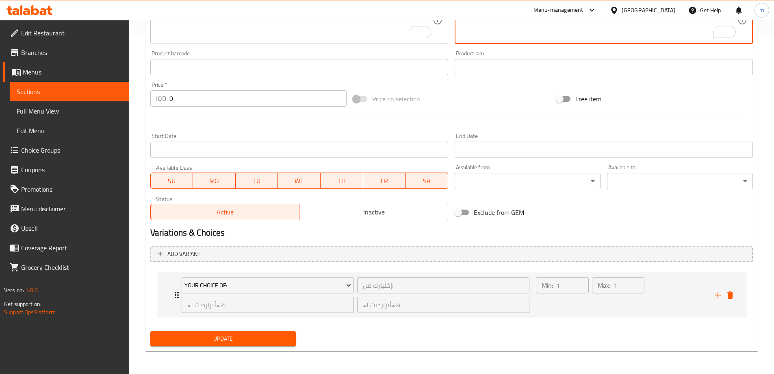
type textarea "سیری سروشتی لەگەڵ لیمۆ و زەیت"
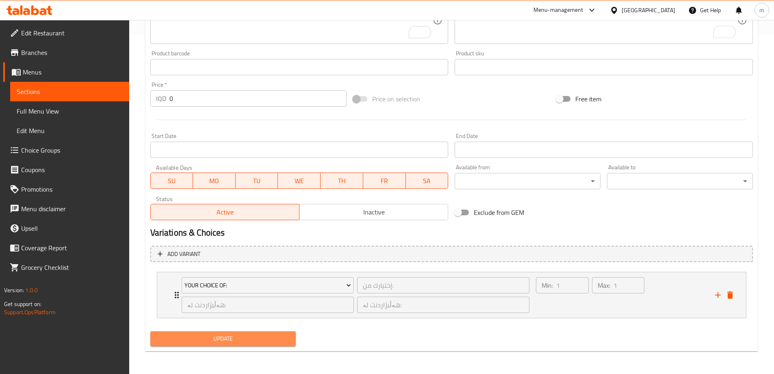
click at [199, 343] on span "Update" at bounding box center [223, 338] width 133 height 10
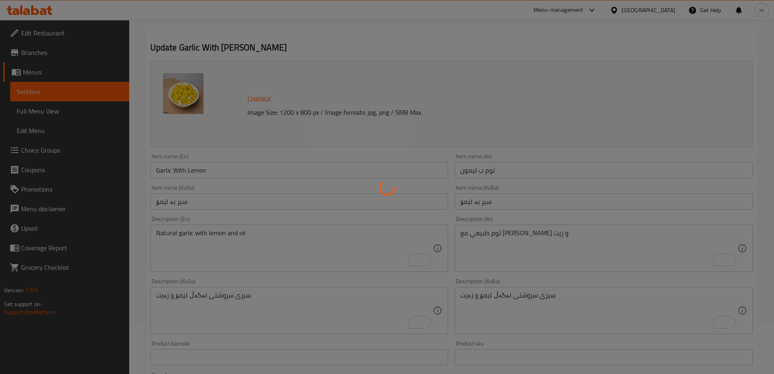
scroll to position [0, 0]
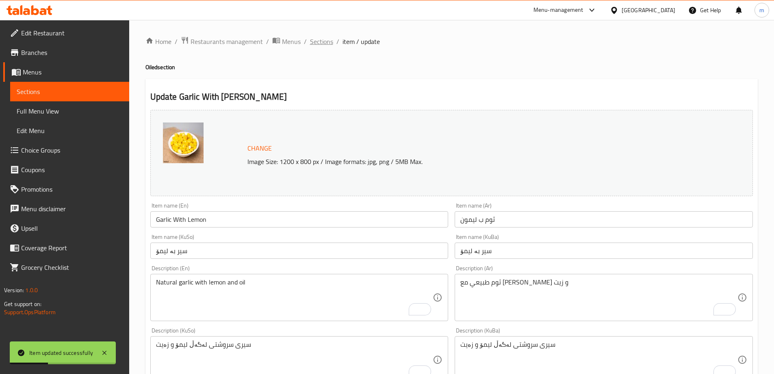
click at [327, 40] on span "Sections" at bounding box center [321, 42] width 23 height 10
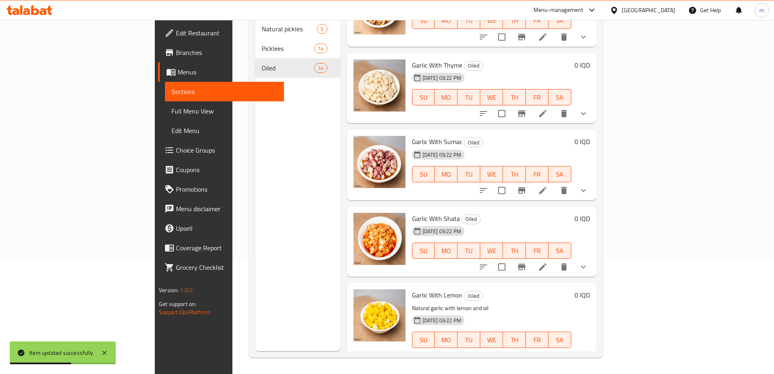
scroll to position [841, 0]
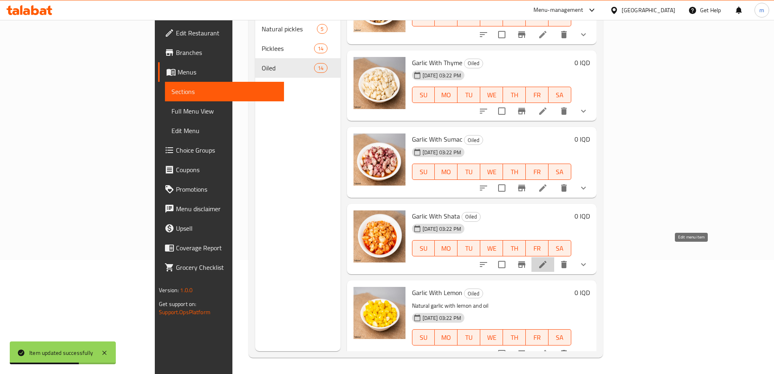
click at [548, 259] on icon at bounding box center [543, 264] width 10 height 10
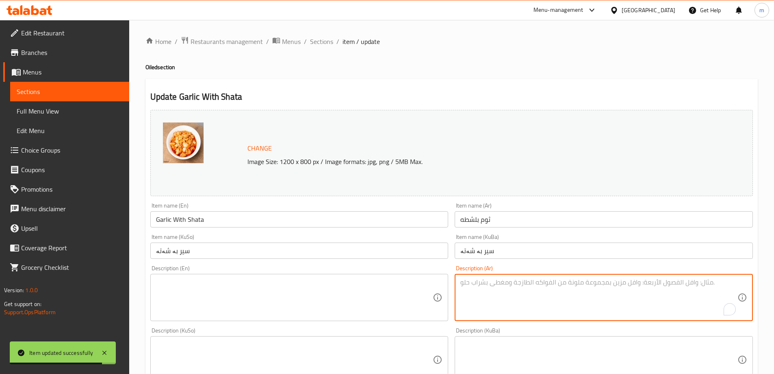
click at [500, 288] on textarea "To enrich screen reader interactions, please activate Accessibility in Grammarl…" at bounding box center [599, 297] width 277 height 39
paste textarea "ثوم طبيعي مع شطة حار"
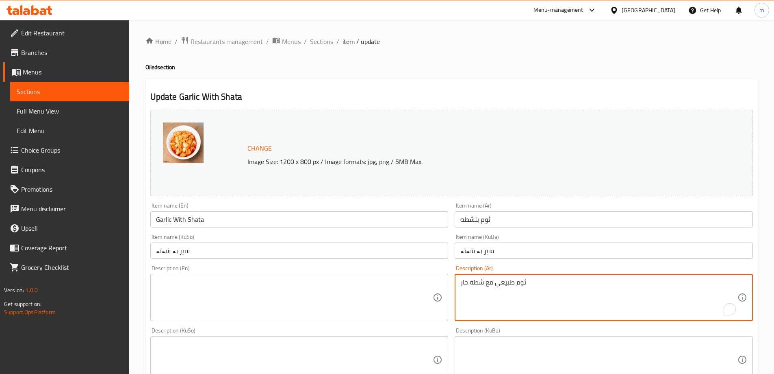
type textarea "ثوم طبيعي مع شطة حار"
click at [228, 276] on div "Description (En)" at bounding box center [299, 297] width 298 height 47
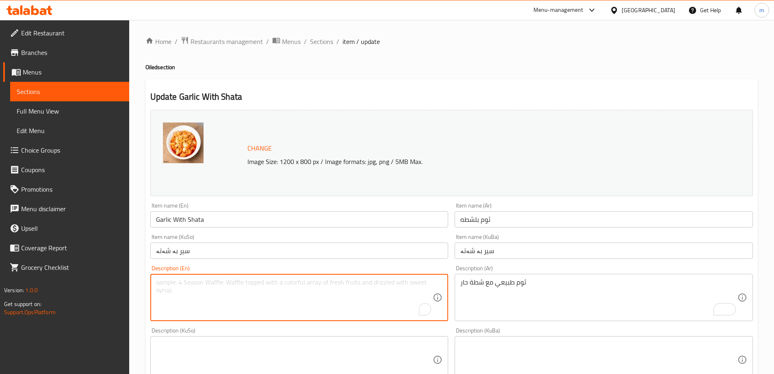
paste textarea "Natural garlic with hot pepper"
click at [228, 286] on textarea "Natural garlic with hot pepper" at bounding box center [294, 297] width 277 height 39
type textarea "Natural garlic with hot shatta"
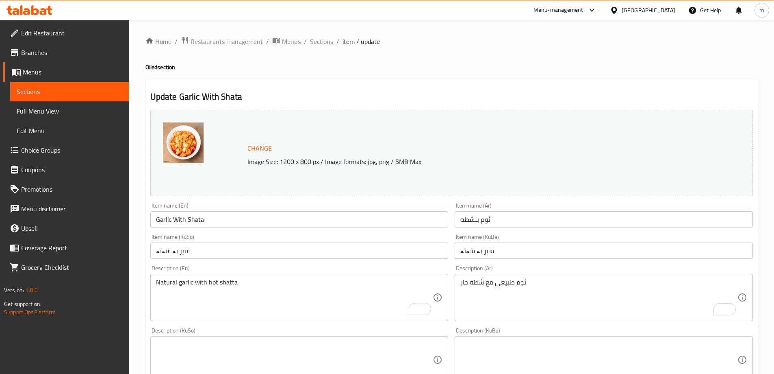
click at [242, 265] on div "Description (En) Natural garlic with hot shatta Description (En)" at bounding box center [299, 293] width 298 height 56
click at [357, 342] on textarea at bounding box center [294, 359] width 277 height 39
paste textarea "سیری سروشتی لەگەڵ بیبەری گەرم"
click at [166, 250] on input "سیر بە شەتە" at bounding box center [299, 250] width 298 height 16
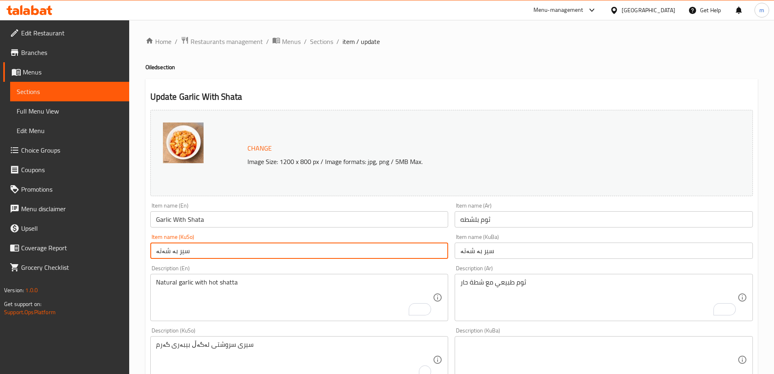
click at [166, 250] on input "سیر بە شەتە" at bounding box center [299, 250] width 298 height 16
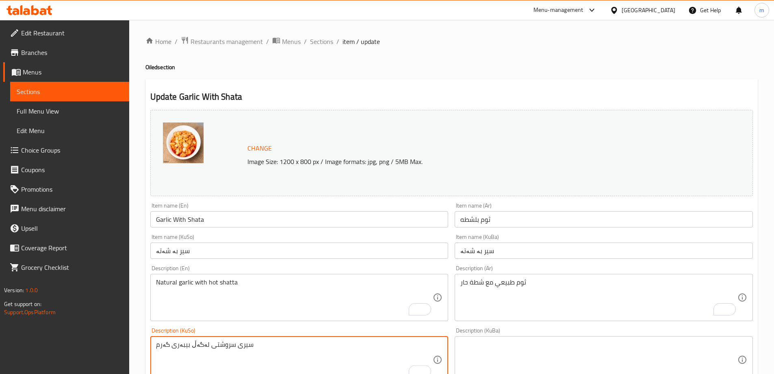
drag, startPoint x: 174, startPoint y: 345, endPoint x: 187, endPoint y: 345, distance: 13.4
click at [187, 345] on textarea "سیری سروشتی لەگەڵ بیبەری گەرم" at bounding box center [294, 359] width 277 height 39
paste textarea "ەتە"
type textarea "سیری سروشتی لەگەڵ شەتەی گەرم"
click at [185, 339] on div "سیری سروشتی لەگەڵ شەتەی گەرم Description (KuSo)" at bounding box center [299, 359] width 298 height 47
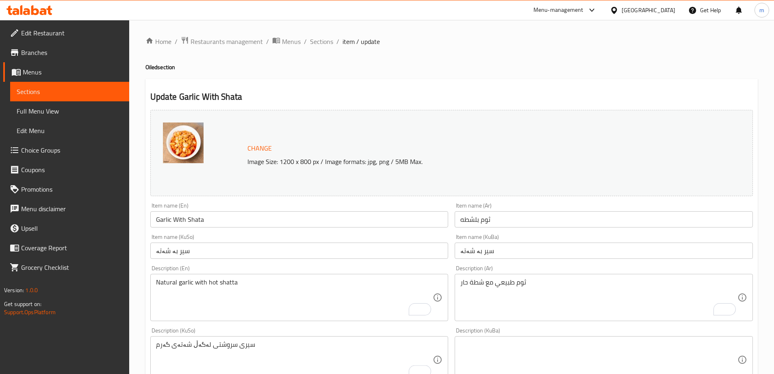
click at [185, 339] on div "سیری سروشتی لەگەڵ شەتەی گەرم Description (KuSo)" at bounding box center [299, 359] width 298 height 47
click at [187, 344] on textarea "سیری سروشتی لەگەڵ شەتەی گەرم" at bounding box center [294, 359] width 277 height 39
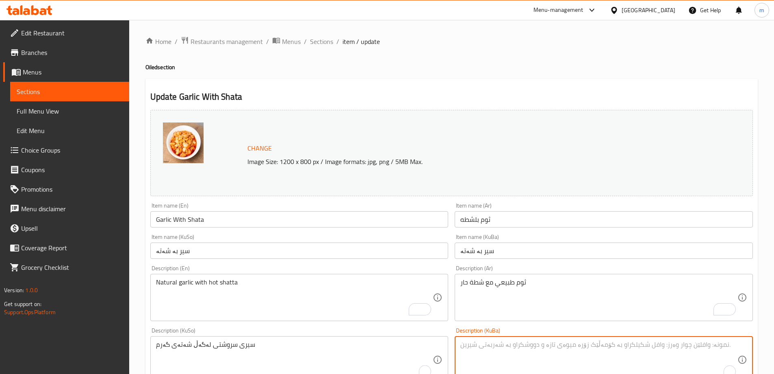
click at [520, 348] on textarea "To enrich screen reader interactions, please activate Accessibility in Grammarl…" at bounding box center [599, 359] width 277 height 39
paste textarea "سیری سروشتی لەگەڵ شەتەی گەرم"
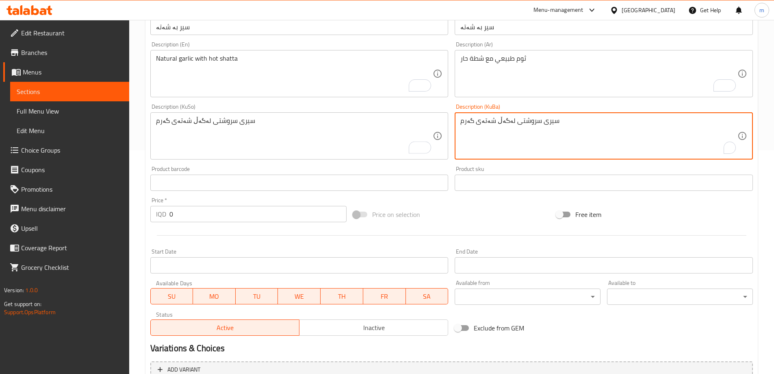
scroll to position [339, 0]
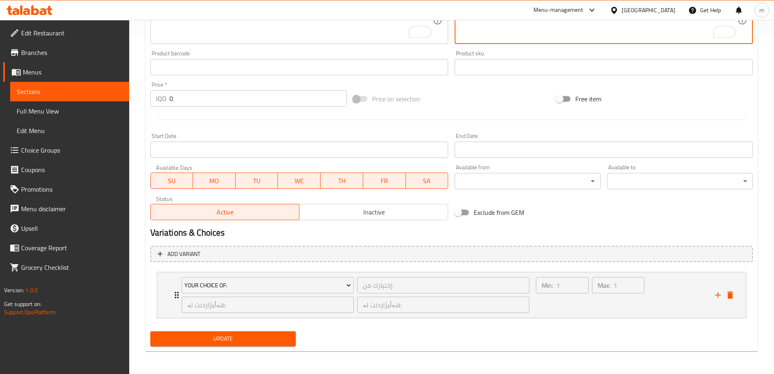
type textarea "سیری سروشتی لەگەڵ شەتەی گەرم"
click at [255, 338] on span "Update" at bounding box center [223, 338] width 133 height 10
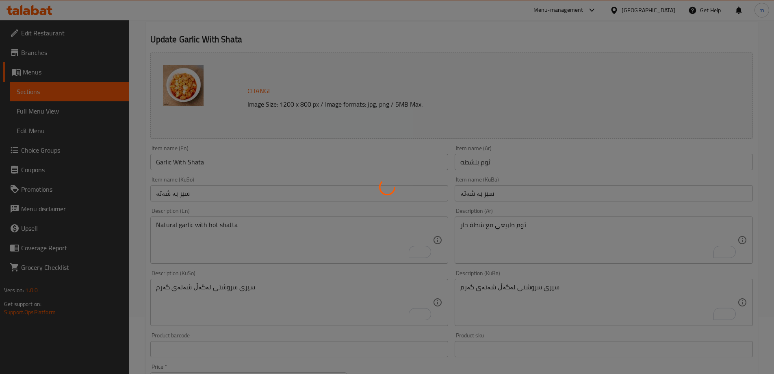
scroll to position [0, 0]
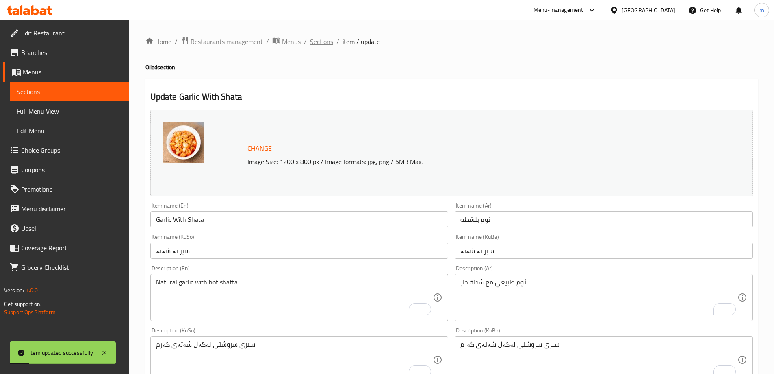
click at [316, 37] on span "Sections" at bounding box center [321, 42] width 23 height 10
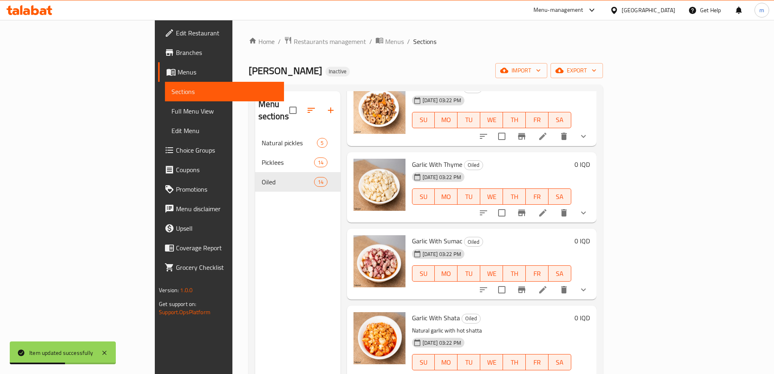
scroll to position [114, 0]
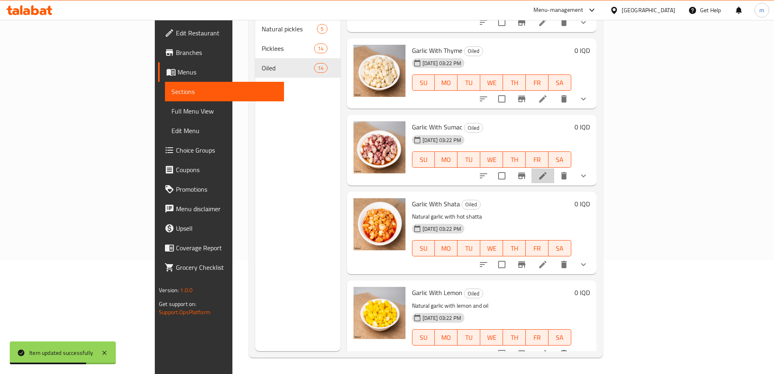
click at [554, 168] on li at bounding box center [543, 175] width 23 height 15
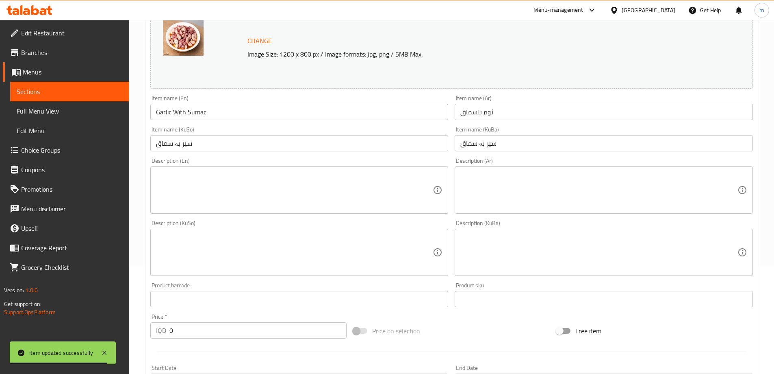
scroll to position [133, 0]
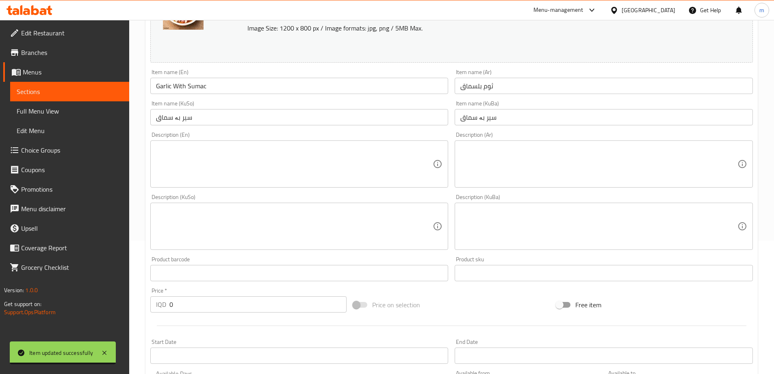
click at [533, 208] on textarea at bounding box center [599, 226] width 277 height 39
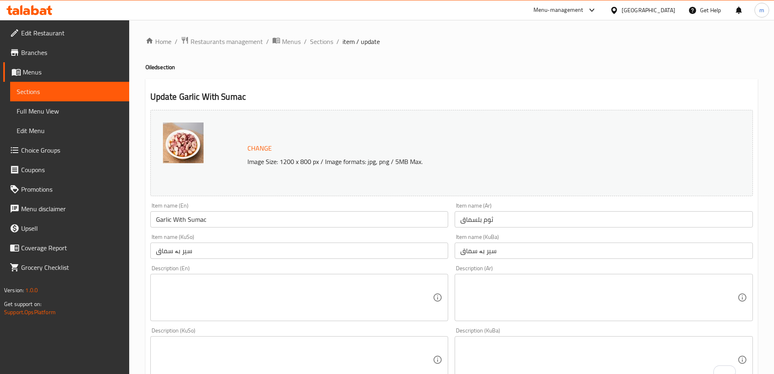
scroll to position [133, 0]
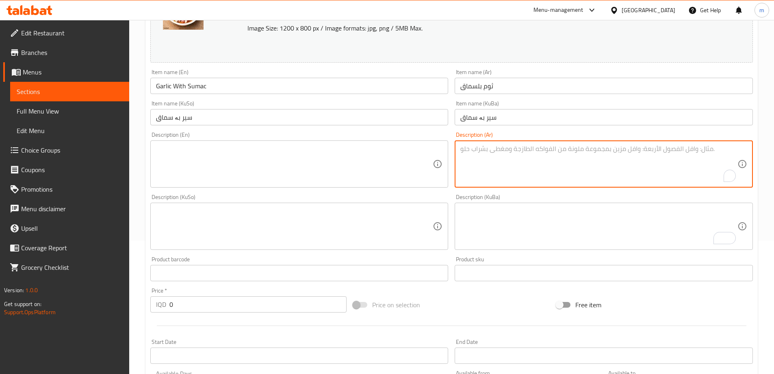
click at [496, 154] on textarea "To enrich screen reader interactions, please activate Accessibility in Grammarl…" at bounding box center [599, 164] width 277 height 39
paste textarea "ثوم طبيعي مع زيت وسماك"
type textarea "ثوم طبيعي مع زيت وسماك"
click at [216, 177] on textarea at bounding box center [294, 164] width 277 height 39
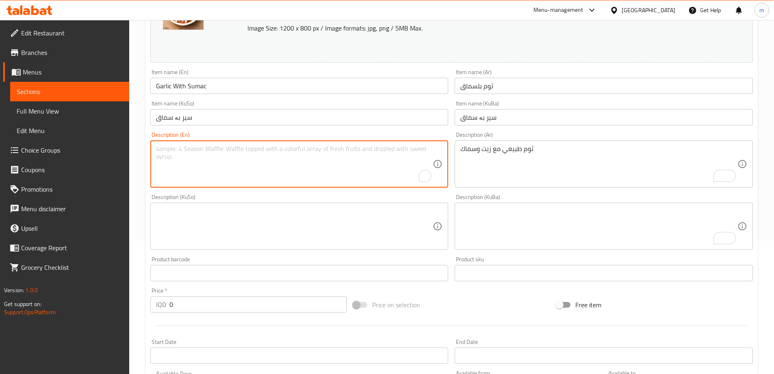
paste textarea "Natural garlic with oil and fish"
click at [197, 85] on input "Garlic With Sumac" at bounding box center [299, 86] width 298 height 16
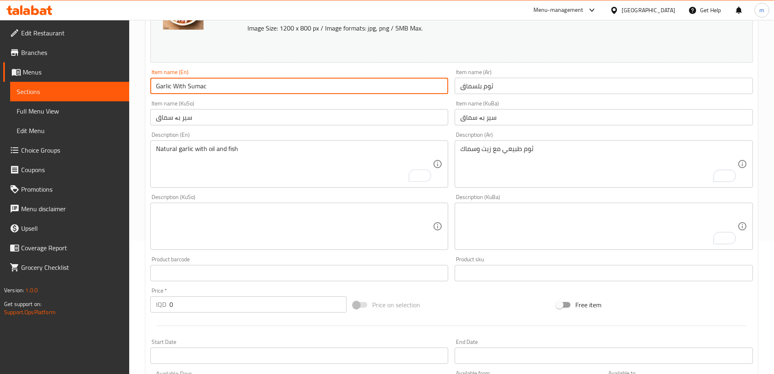
click at [197, 85] on input "Garlic With Sumac" at bounding box center [299, 86] width 298 height 16
click at [232, 151] on textarea "Natural garlic with oil and fish" at bounding box center [294, 164] width 277 height 39
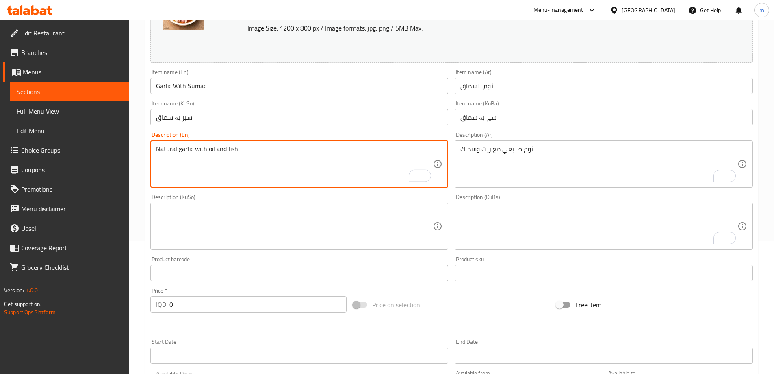
click at [232, 151] on textarea "Natural garlic with oil and fish" at bounding box center [294, 164] width 277 height 39
paste textarea "Sumac"
click at [228, 152] on textarea "Natural garlic with oil and Sumac" at bounding box center [294, 164] width 277 height 39
type textarea "Natural garlic with oil and sumac"
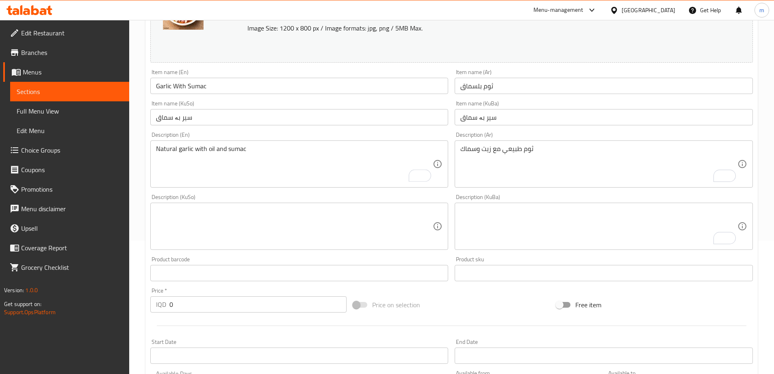
click at [241, 199] on div "Description (KuSo) Description (KuSo)" at bounding box center [299, 222] width 298 height 56
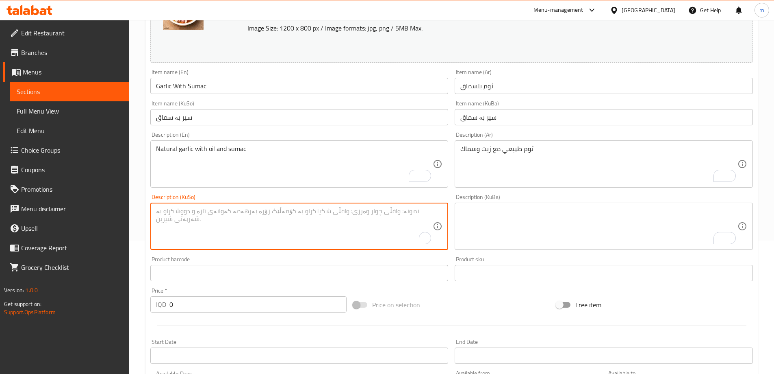
click at [318, 222] on textarea "To enrich screen reader interactions, please activate Accessibility in Grammarl…" at bounding box center [294, 226] width 277 height 39
paste textarea "سیری سروشتی لەگەڵ ڕۆن و ماسی"
click at [161, 211] on textarea "سیری سروشتی لەگەڵ ڕۆن و ماسی" at bounding box center [294, 226] width 277 height 39
click at [173, 219] on textarea "سیری سروشتی لەگەڵ ڕۆن و سماک" at bounding box center [294, 226] width 277 height 39
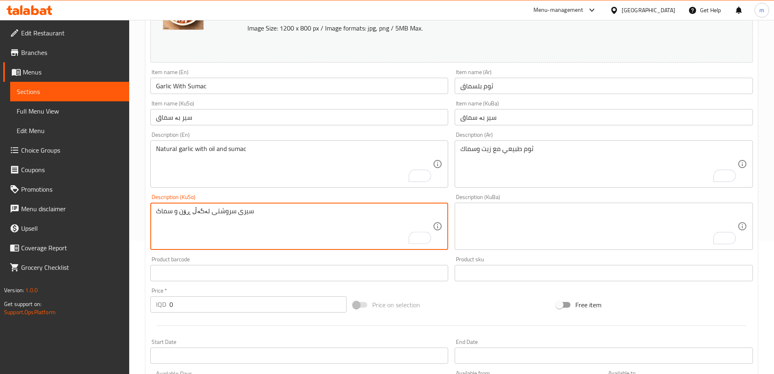
click at [173, 219] on textarea "سیری سروشتی لەگەڵ ڕۆن و سماک" at bounding box center [294, 226] width 277 height 39
click at [186, 207] on textarea "سیری سروشتی لەگەڵ ڕۆن و سماک" at bounding box center [294, 226] width 277 height 39
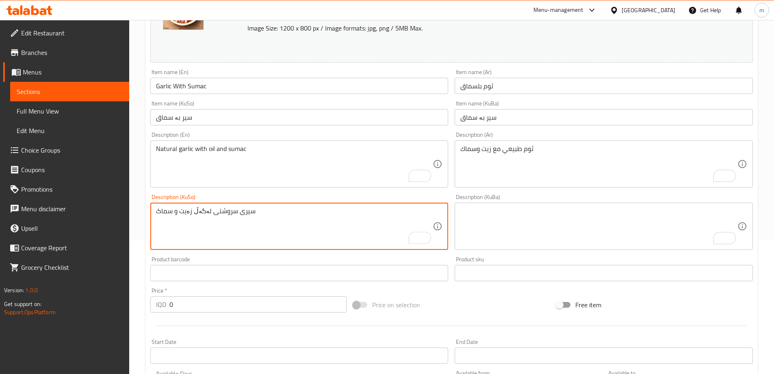
click at [201, 210] on textarea "سیری سروشتی لەگەڵ زەیت و سماک" at bounding box center [294, 226] width 277 height 39
type textarea "سیری سروشتی لەگەڵ زەیت و سماک"
click at [510, 229] on textarea "To enrich screen reader interactions, please activate Accessibility in Grammarl…" at bounding box center [599, 226] width 277 height 39
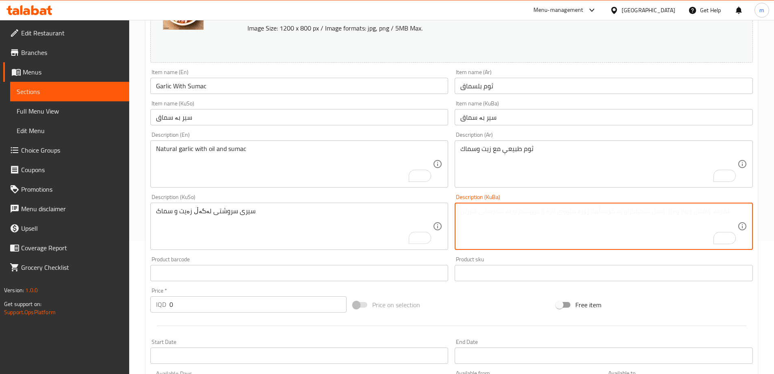
paste textarea "سیری سروشتی لەگەڵ زەیت و سماک"
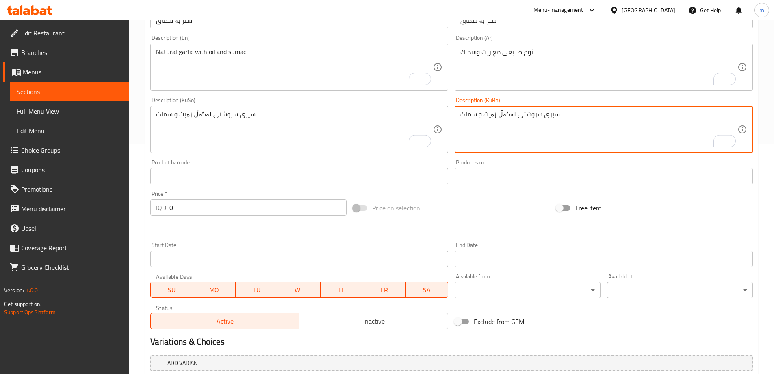
scroll to position [339, 0]
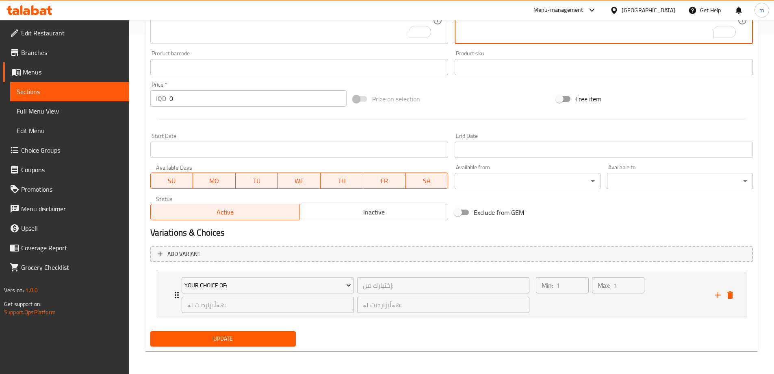
type textarea "سیری سروشتی لەگەڵ زەیت و سماک"
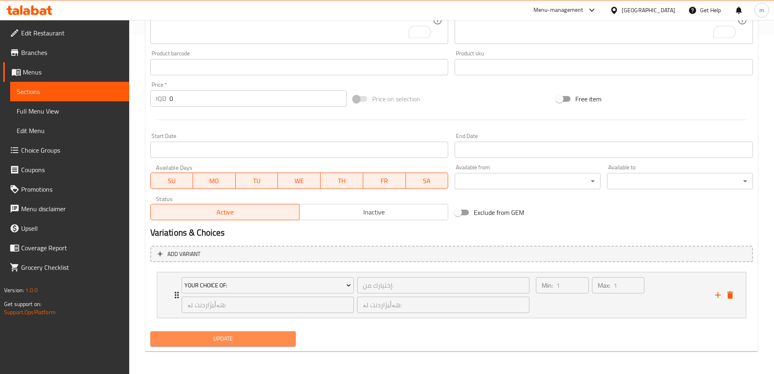
click at [240, 343] on span "Update" at bounding box center [223, 338] width 133 height 10
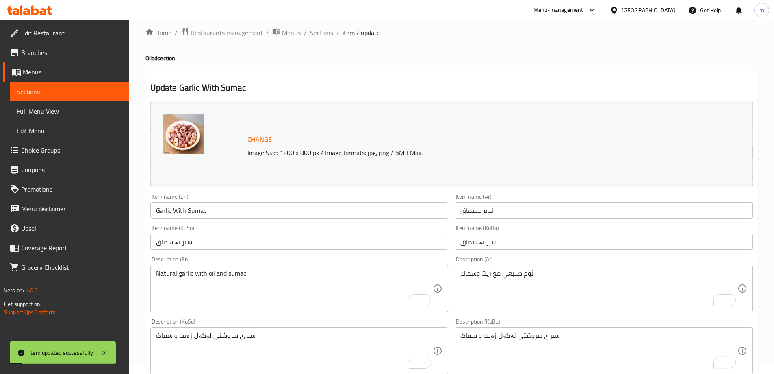
scroll to position [0, 0]
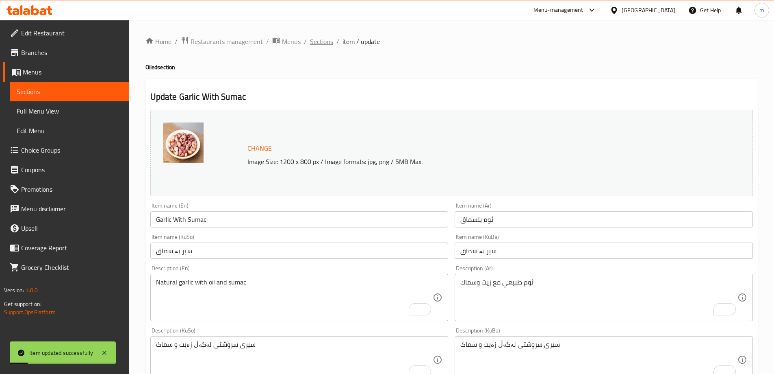
click at [326, 43] on span "Sections" at bounding box center [321, 42] width 23 height 10
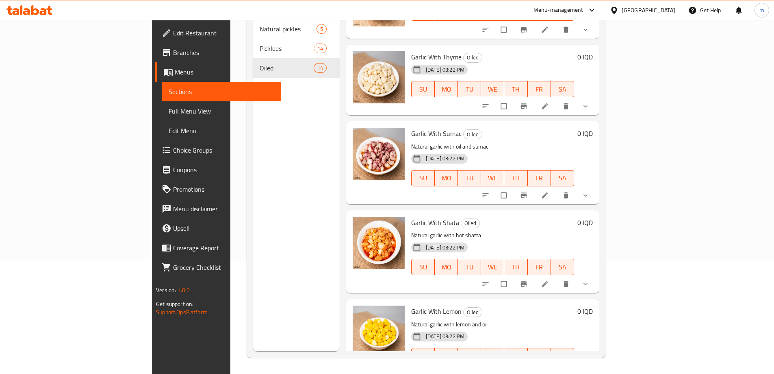
scroll to position [866, 0]
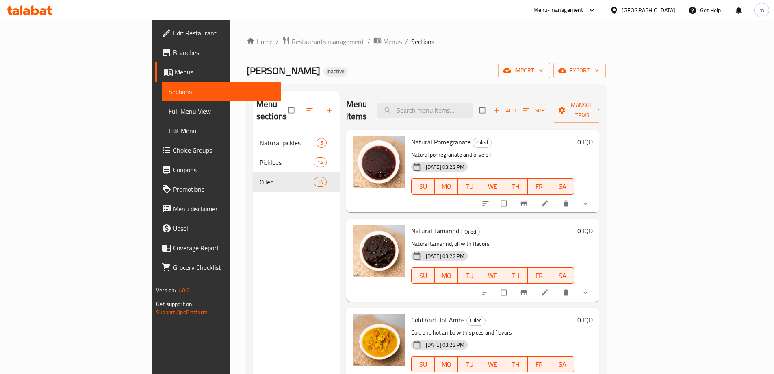
click at [169, 109] on span "Full Menu View" at bounding box center [222, 111] width 106 height 10
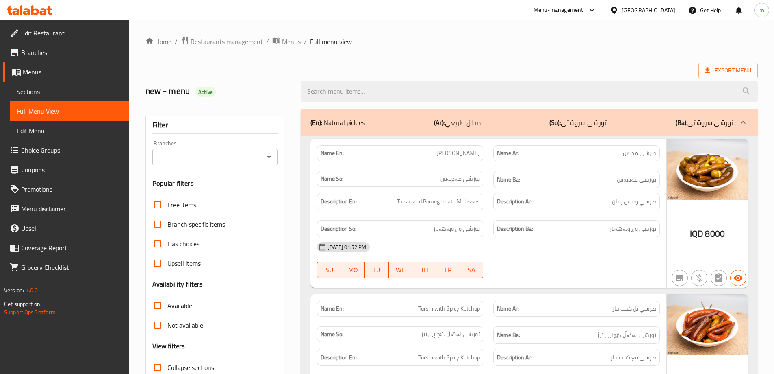
click at [190, 165] on div "Branches" at bounding box center [215, 157] width 126 height 16
click at [206, 163] on div "Branches" at bounding box center [215, 157] width 126 height 16
click at [272, 154] on icon "Open" at bounding box center [269, 157] width 10 height 10
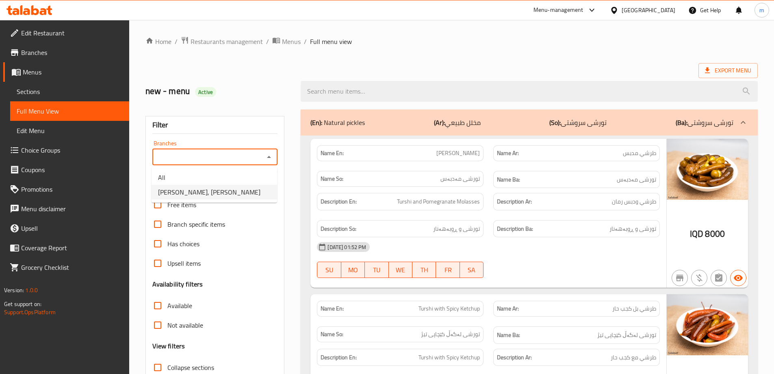
click at [221, 190] on span "[PERSON_NAME], [PERSON_NAME]" at bounding box center [209, 192] width 102 height 10
type input "[PERSON_NAME], [PERSON_NAME]"
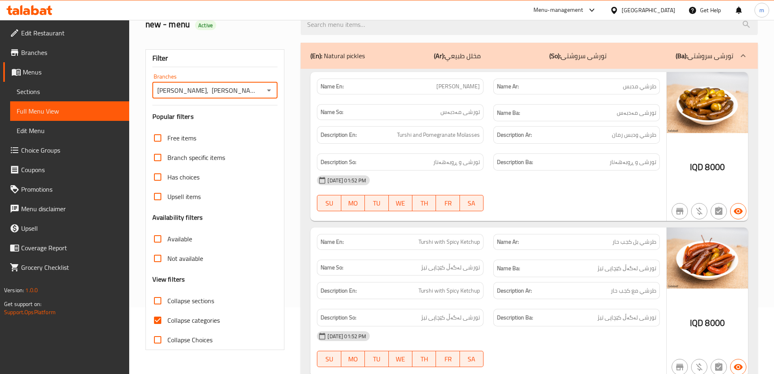
scroll to position [95, 0]
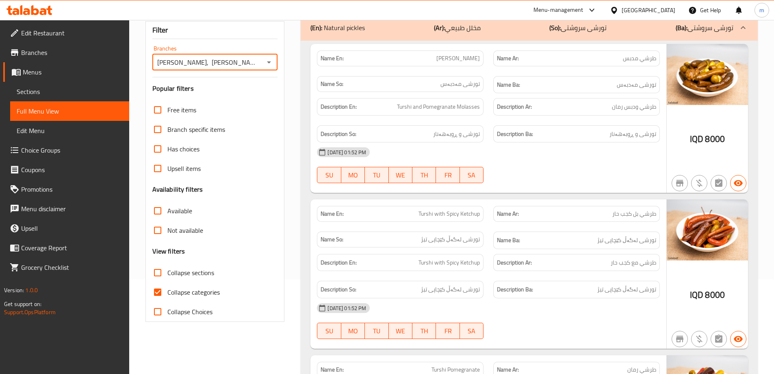
click at [193, 289] on span "Collapse categories" at bounding box center [193, 292] width 52 height 10
click at [167, 289] on input "Collapse categories" at bounding box center [158, 292] width 20 height 20
checkbox input "false"
click at [180, 268] on span "Collapse sections" at bounding box center [190, 272] width 47 height 10
click at [167, 268] on input "Collapse sections" at bounding box center [158, 273] width 20 height 20
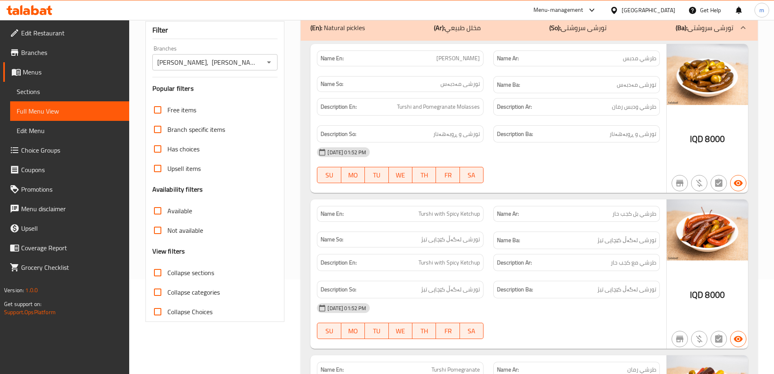
checkbox input "true"
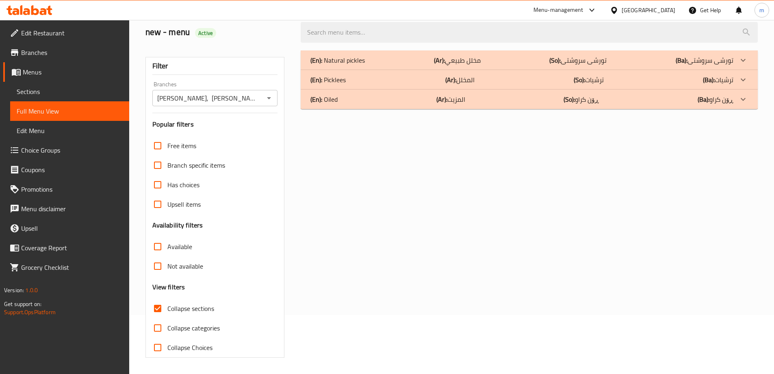
scroll to position [59, 0]
click at [358, 103] on div "(En): Oiled (Ar): المزيت (So): ڕۆن کراو (Ba): ڕۆن کراو" at bounding box center [522, 99] width 423 height 10
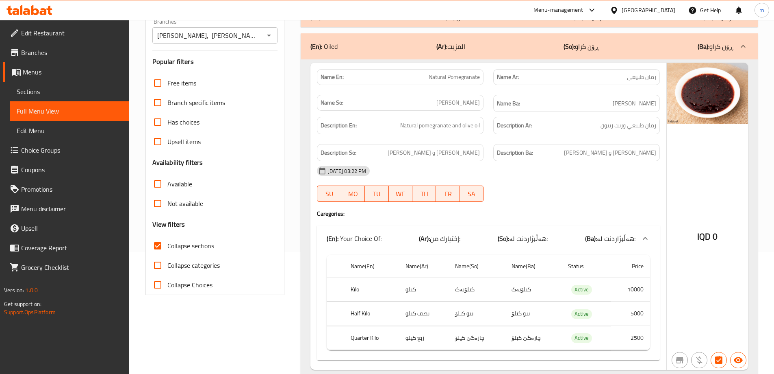
scroll to position [154, 0]
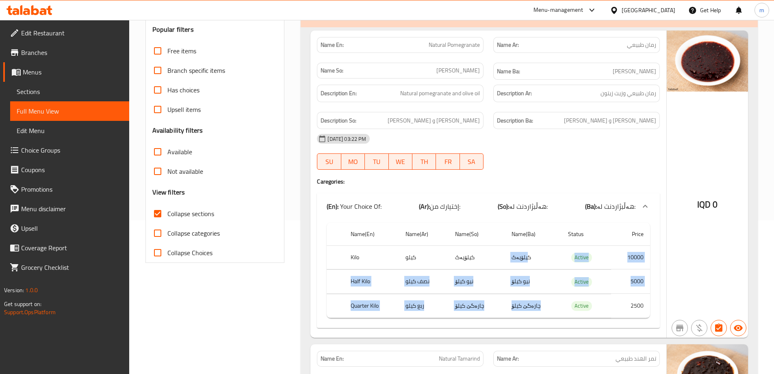
drag, startPoint x: 528, startPoint y: 259, endPoint x: 506, endPoint y: 304, distance: 50.2
click at [506, 304] on tbody "Kilo كيلو کیلۆیەک کیلۆیەک Active 10000 Half Kilo نصف كيلو نیو کیلۆ نیو کیلۆ Act…" at bounding box center [489, 281] width 324 height 73
click at [500, 293] on td "نیو کیلۆ" at bounding box center [477, 282] width 57 height 24
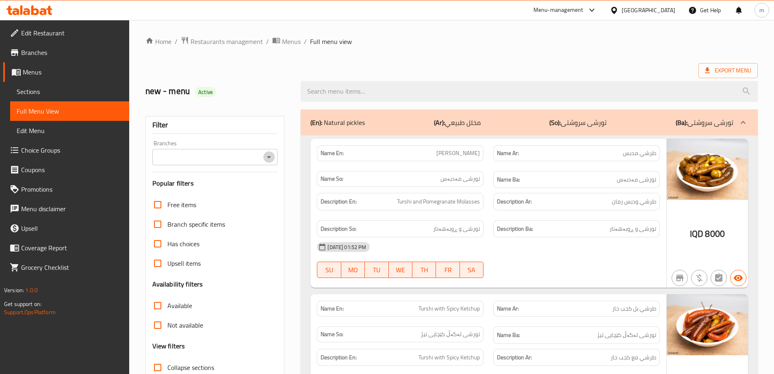
click at [269, 157] on icon "Open" at bounding box center [269, 157] width 4 height 2
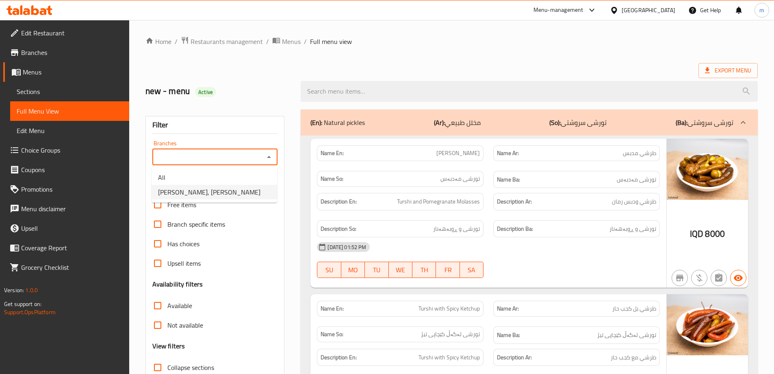
click at [252, 200] on ul "All Tarshi Abu Hussein, Al Zubair" at bounding box center [215, 185] width 126 height 36
click at [252, 195] on li "[PERSON_NAME], [PERSON_NAME]" at bounding box center [215, 192] width 126 height 15
type input "[PERSON_NAME], [PERSON_NAME]"
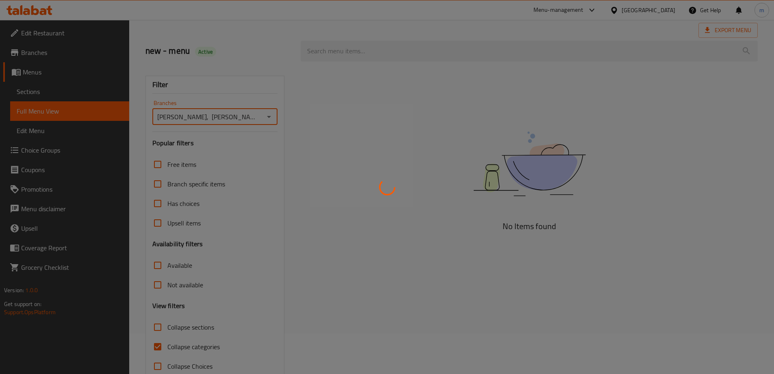
scroll to position [59, 0]
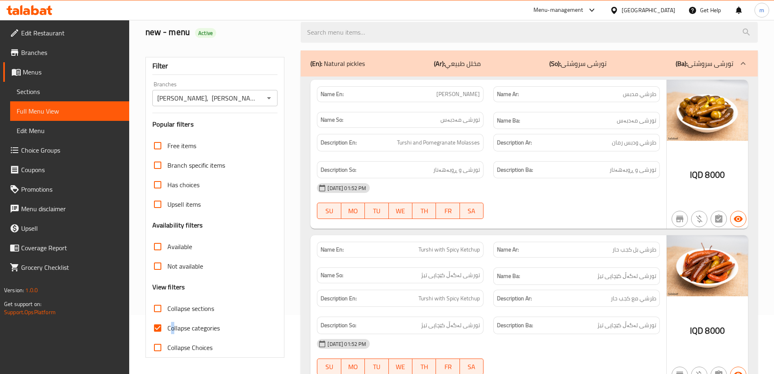
click at [172, 326] on span "Collapse categories" at bounding box center [193, 328] width 52 height 10
click at [159, 323] on input "Collapse categories" at bounding box center [158, 328] width 20 height 20
checkbox input "false"
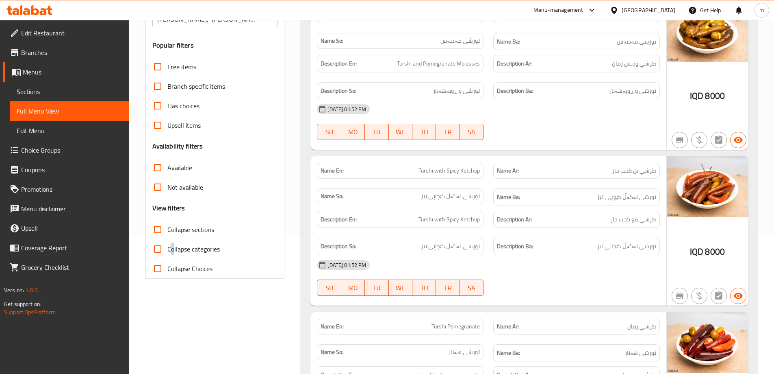
scroll to position [249, 0]
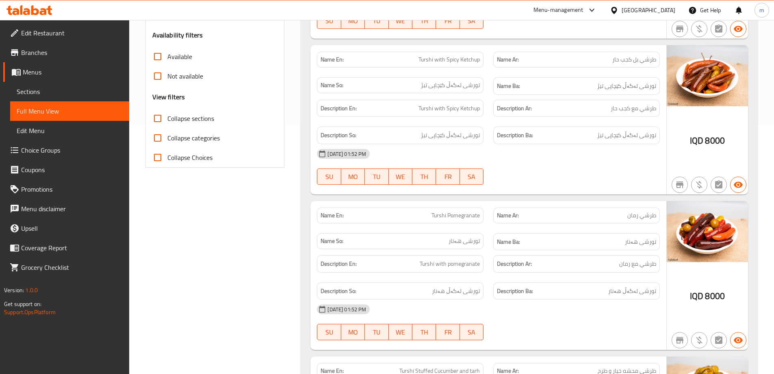
click at [183, 117] on span "Collapse sections" at bounding box center [190, 118] width 47 height 10
click at [167, 117] on input "Collapse sections" at bounding box center [158, 119] width 20 height 20
checkbox input "true"
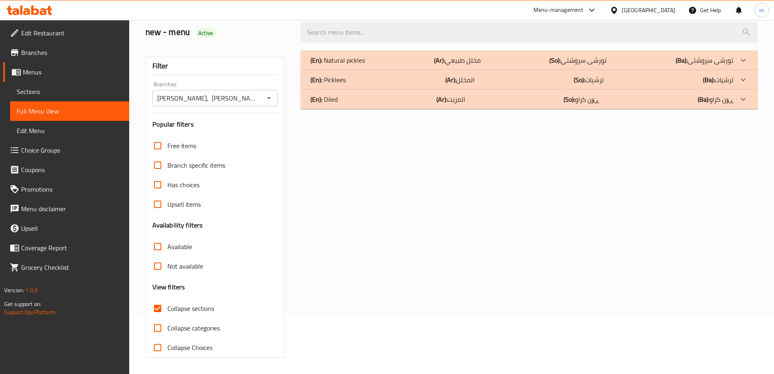
scroll to position [59, 0]
click at [348, 98] on div "(En): Oiled (Ar): المزيت (So): ڕۆن کراو (Ba): ڕۆن کراو" at bounding box center [522, 99] width 423 height 10
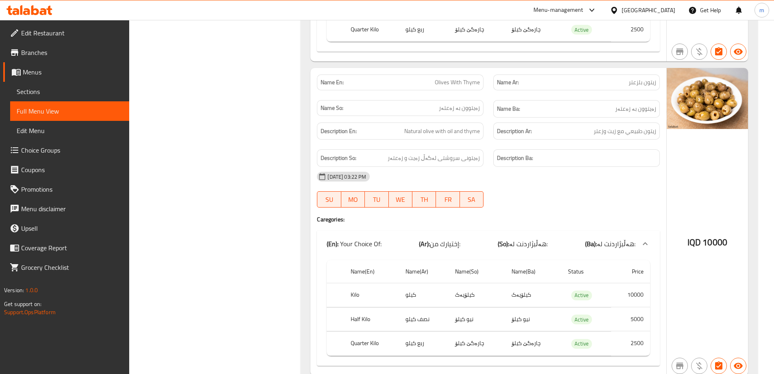
scroll to position [2328, 0]
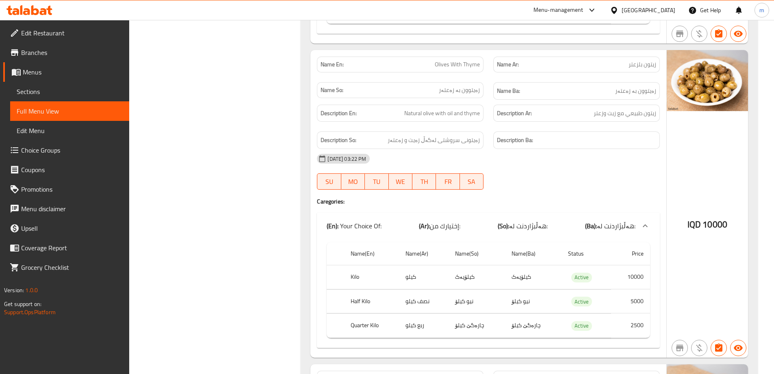
drag, startPoint x: 39, startPoint y: 89, endPoint x: 51, endPoint y: 89, distance: 11.4
click at [40, 89] on span "Sections" at bounding box center [70, 92] width 106 height 10
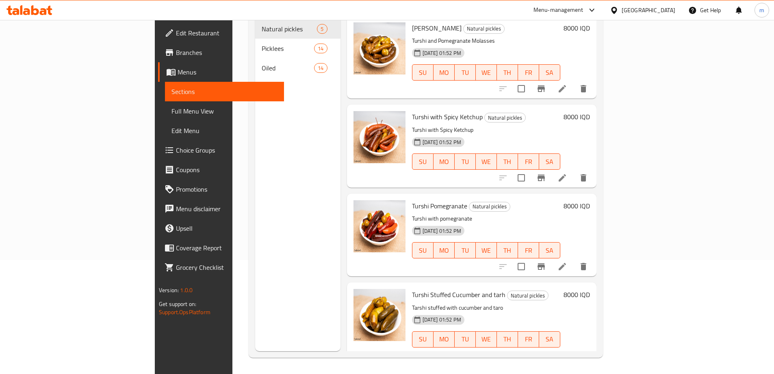
scroll to position [114, 0]
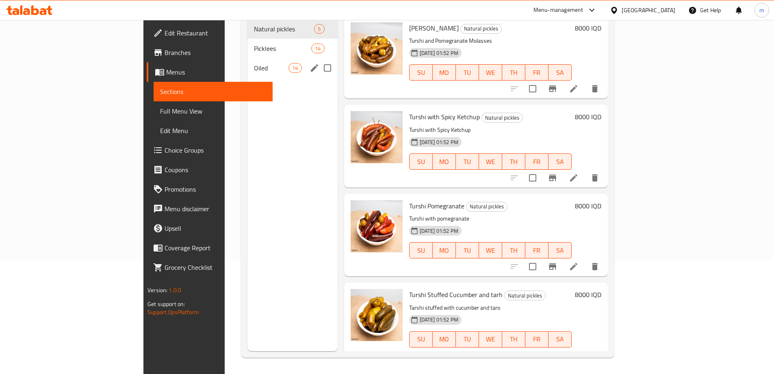
click at [254, 63] on span "Oiled" at bounding box center [271, 68] width 35 height 10
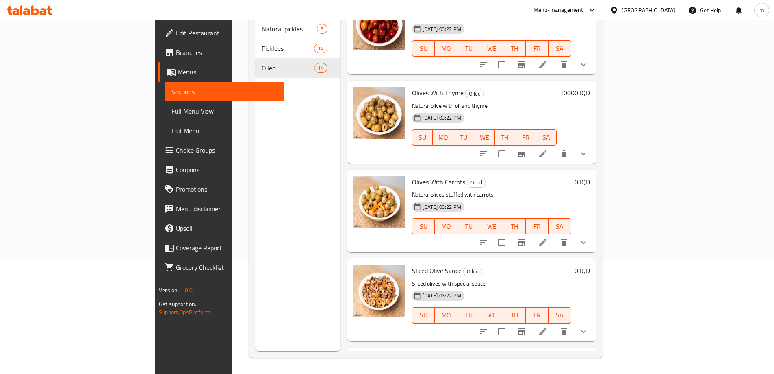
scroll to position [569, 0]
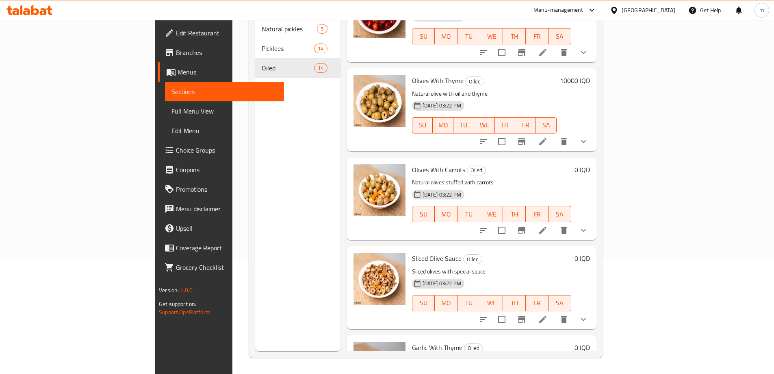
click at [590, 75] on h6 "10000 IQD" at bounding box center [575, 80] width 30 height 11
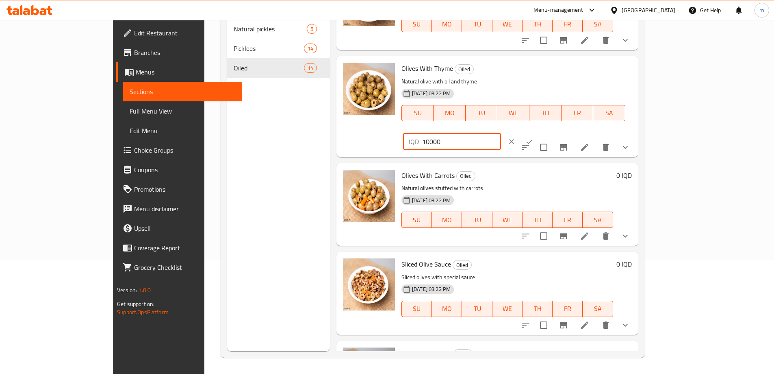
drag, startPoint x: 660, startPoint y: 72, endPoint x: 558, endPoint y: 73, distance: 102.4
click at [558, 70] on div "Olives With Thyme Oiled Natural olive with oil and thyme 14-09-2025 03:22 PM SU…" at bounding box center [516, 106] width 237 height 94
type input "0"
click at [533, 139] on icon "ok" at bounding box center [530, 141] width 6 height 4
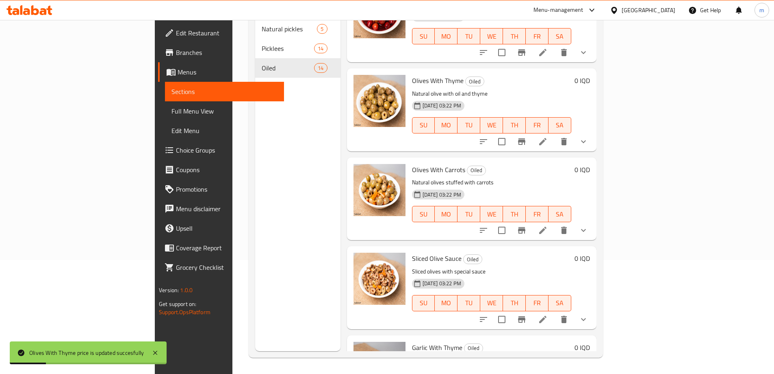
click at [165, 112] on link "Full Menu View" at bounding box center [224, 111] width 119 height 20
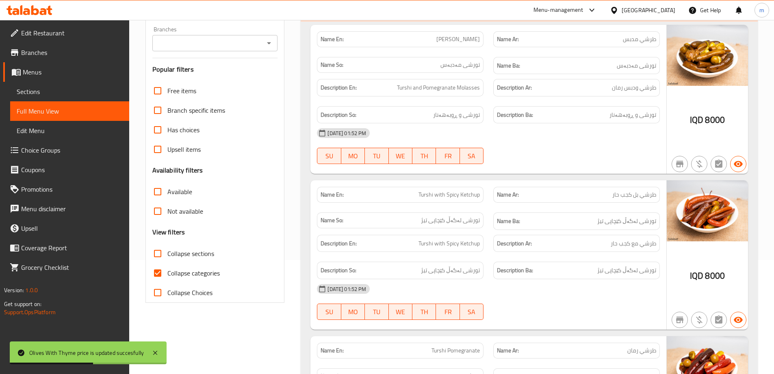
click at [229, 38] on input "Branches" at bounding box center [208, 42] width 107 height 11
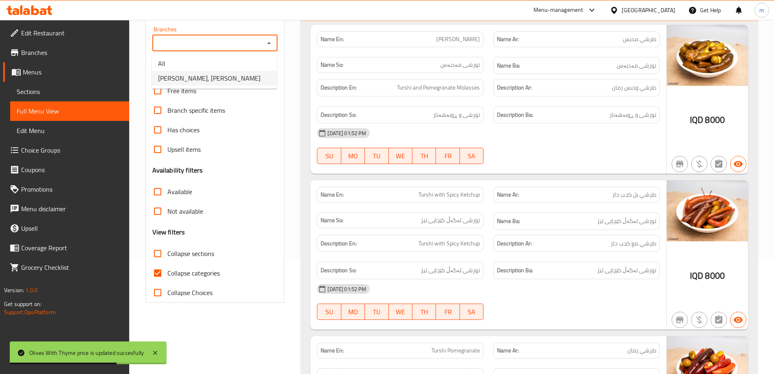
click at [192, 78] on span "[PERSON_NAME], [PERSON_NAME]" at bounding box center [209, 78] width 102 height 10
type input "[PERSON_NAME], [PERSON_NAME]"
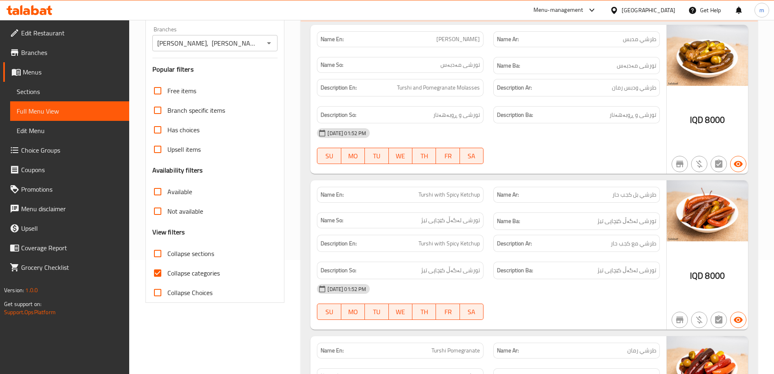
click at [197, 270] on span "Collapse categories" at bounding box center [193, 273] width 52 height 10
click at [167, 270] on input "Collapse categories" at bounding box center [158, 273] width 20 height 20
checkbox input "false"
click at [170, 251] on span "Collapse sections" at bounding box center [190, 253] width 47 height 10
click at [167, 251] on input "Collapse sections" at bounding box center [158, 253] width 20 height 20
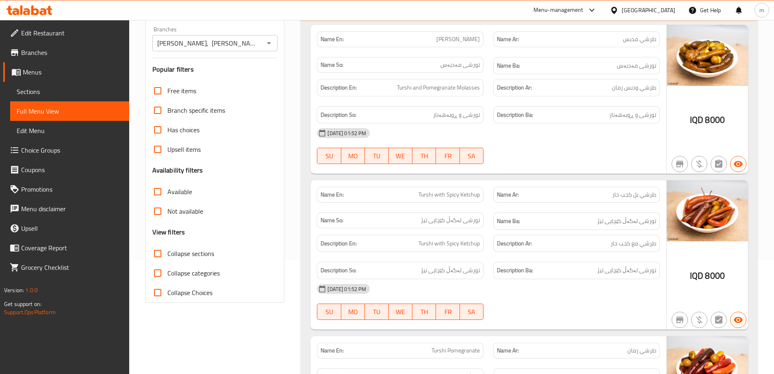
checkbox input "true"
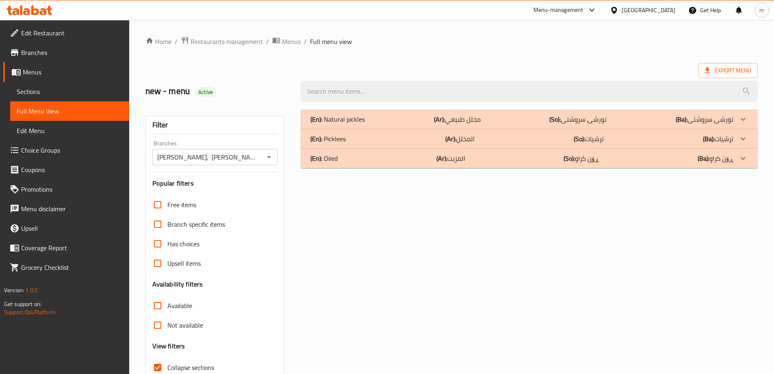
click at [333, 150] on div "(En): Oiled (Ar): المزيت (So): ڕۆن کراو (Ba): ڕۆن کراو" at bounding box center [529, 158] width 457 height 20
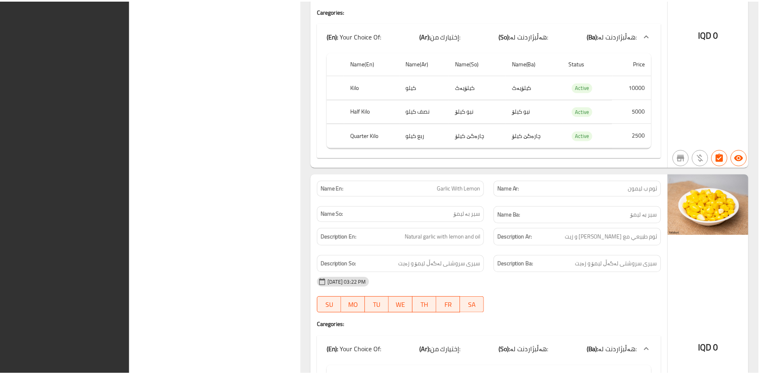
scroll to position [4226, 0]
